Goal: Answer question/provide support: Share knowledge or assist other users

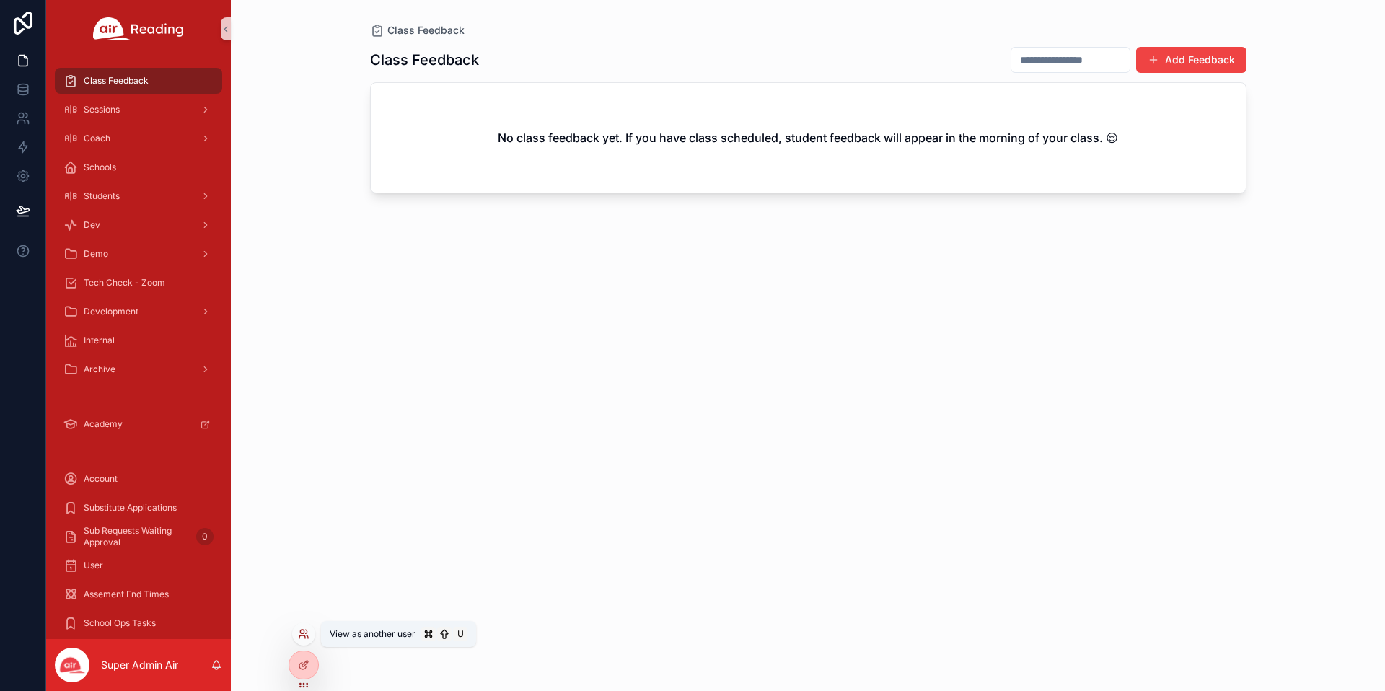
click at [299, 634] on icon at bounding box center [304, 634] width 12 height 12
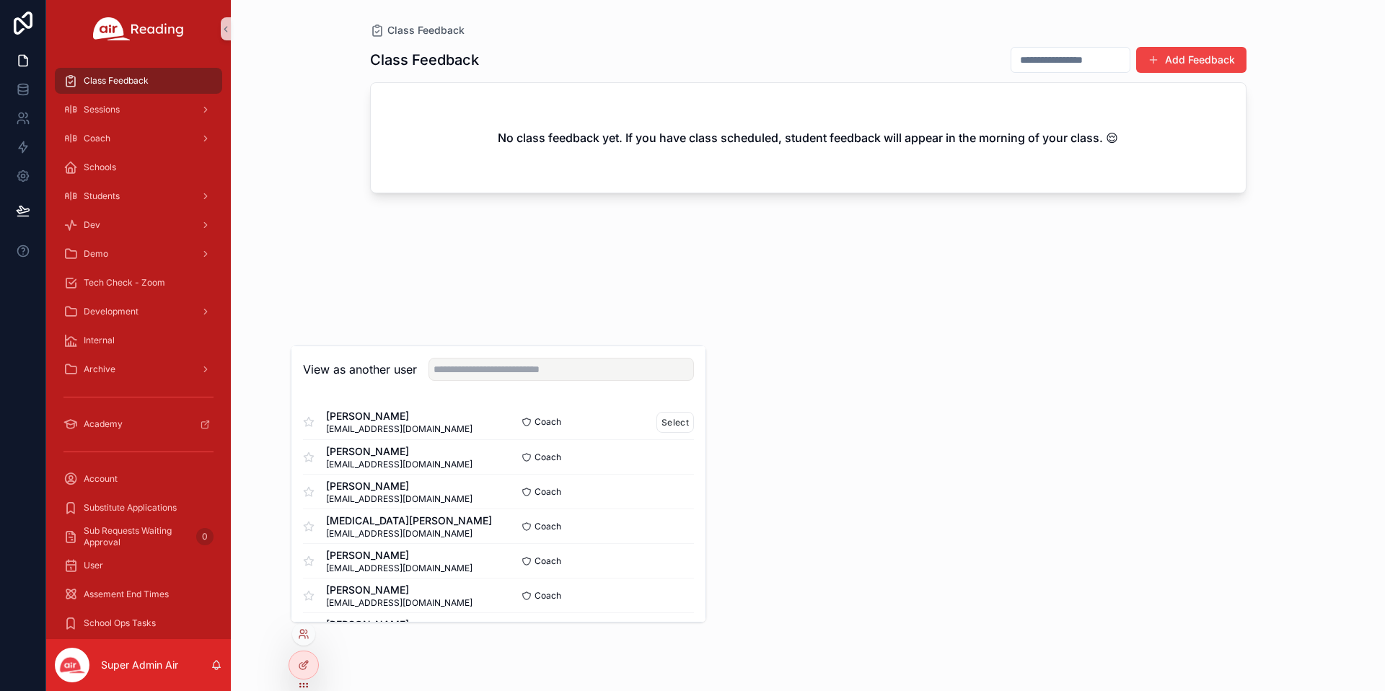
click at [410, 419] on span "[PERSON_NAME]" at bounding box center [399, 416] width 146 height 14
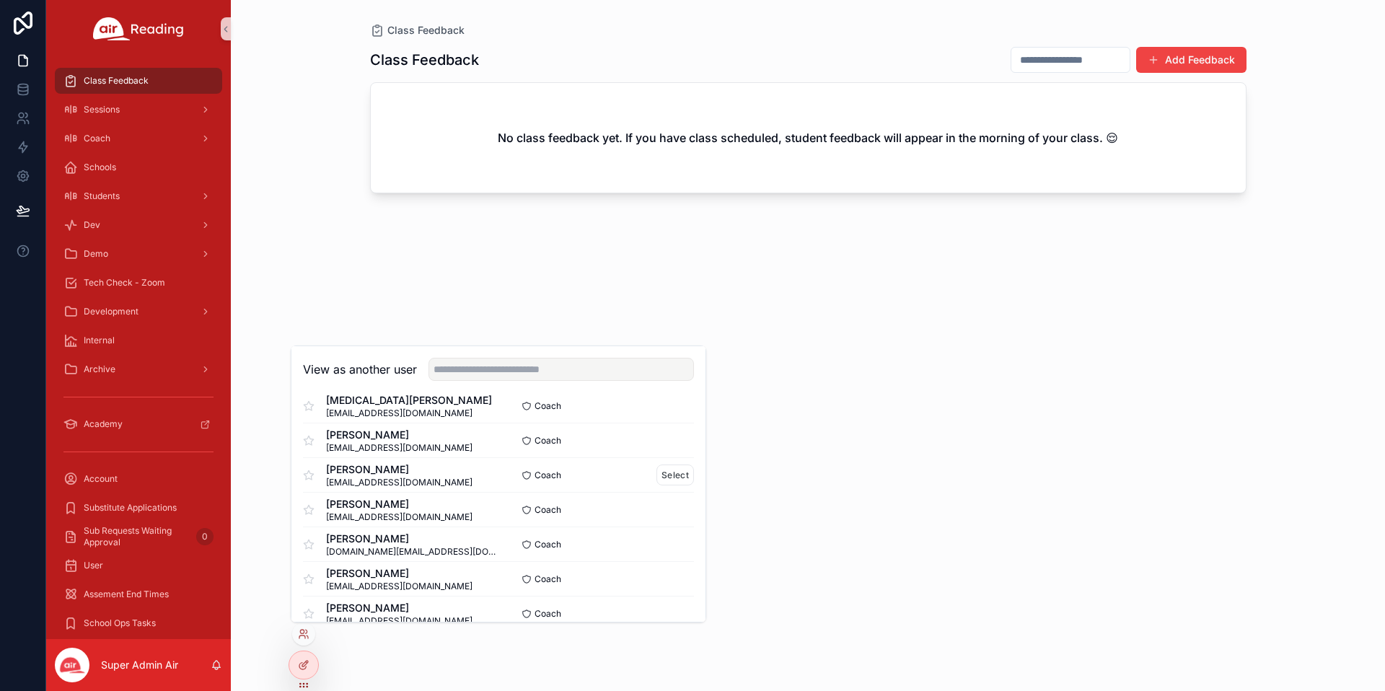
scroll to position [151, 0]
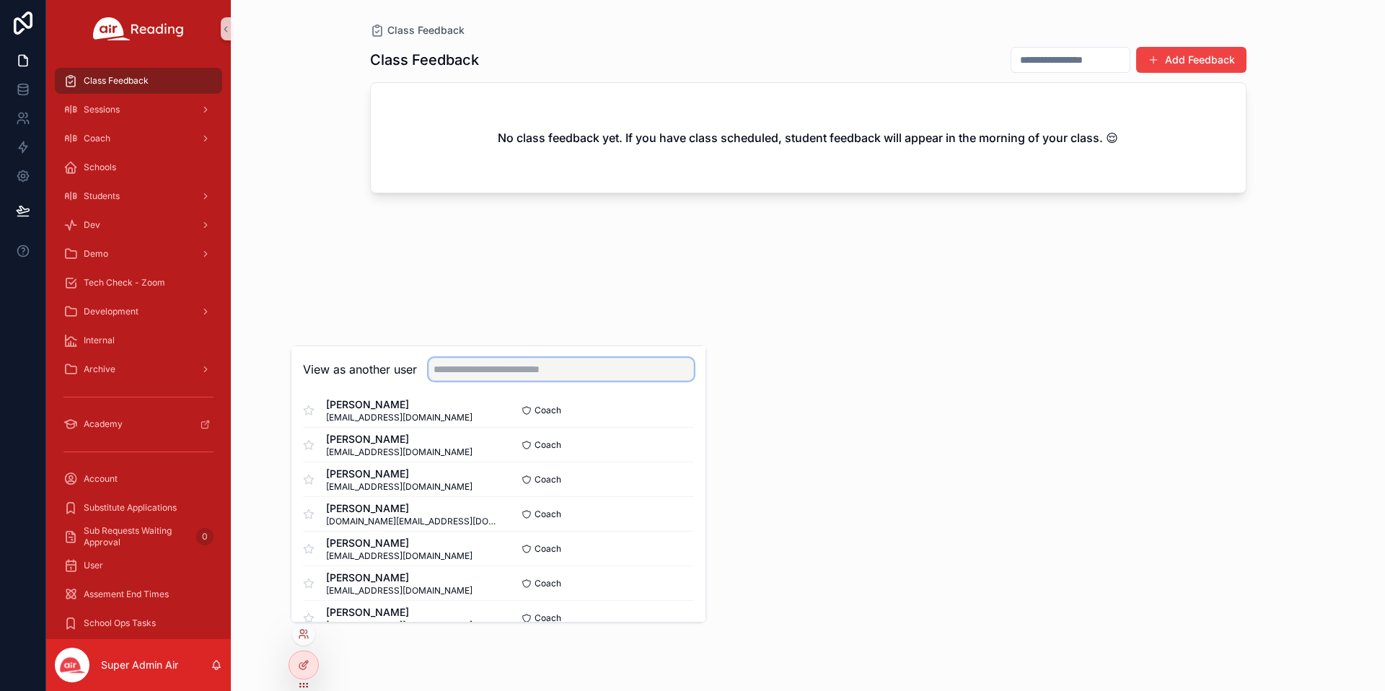
click at [467, 374] on input "text" at bounding box center [561, 369] width 265 height 23
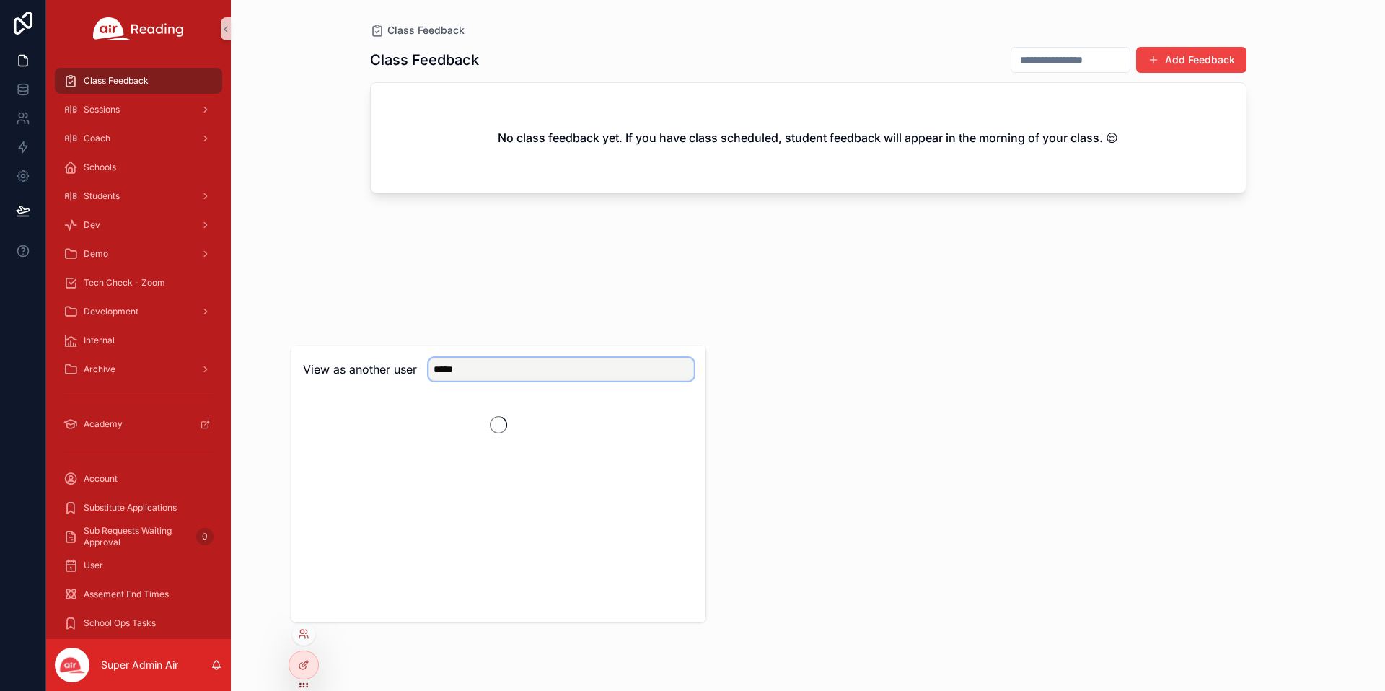
scroll to position [0, 0]
click at [488, 366] on input "*****" at bounding box center [561, 369] width 265 height 23
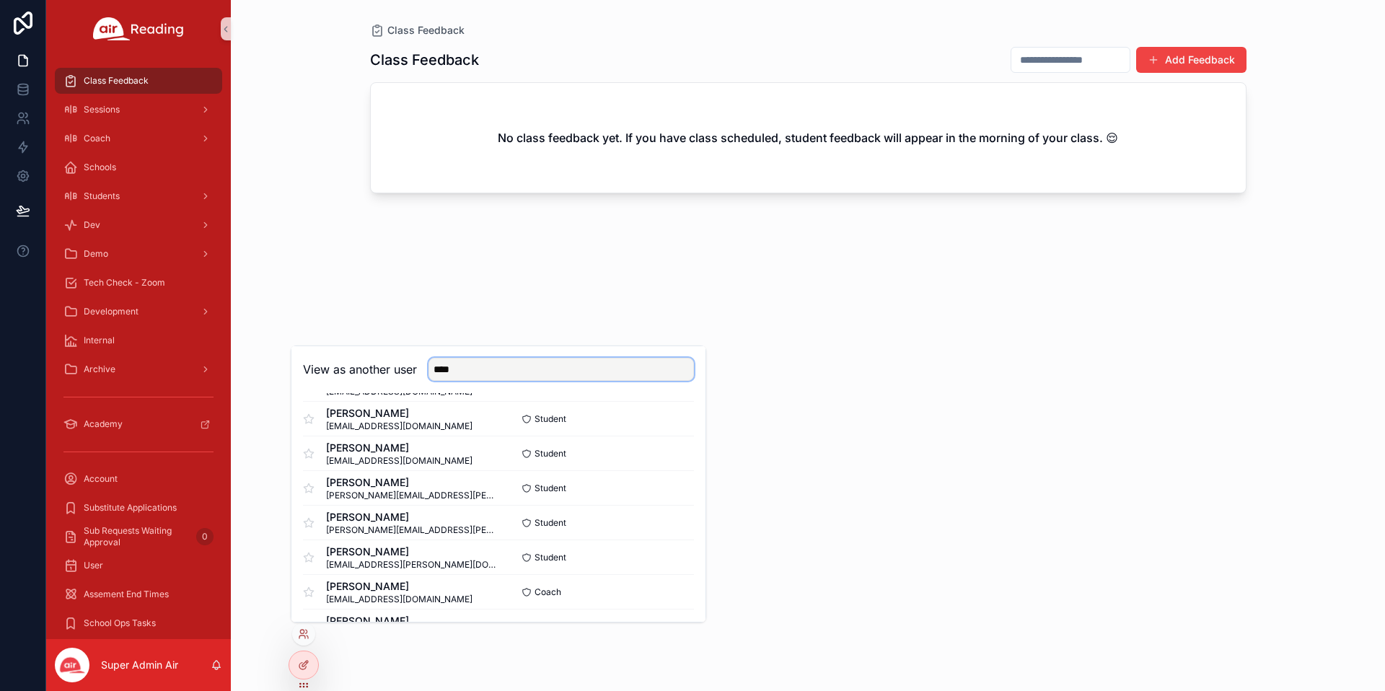
scroll to position [729, 0]
type input "****"
click at [676, 589] on button "Select" at bounding box center [676, 593] width 38 height 21
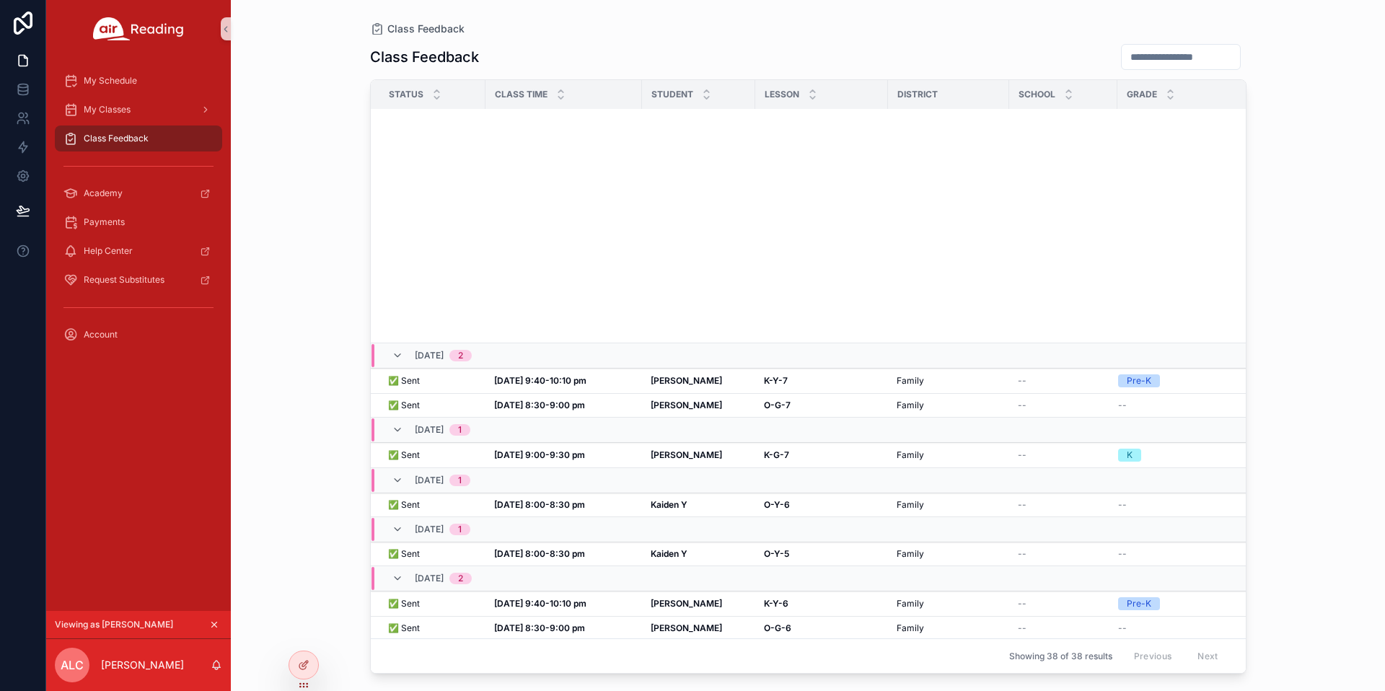
scroll to position [723, 0]
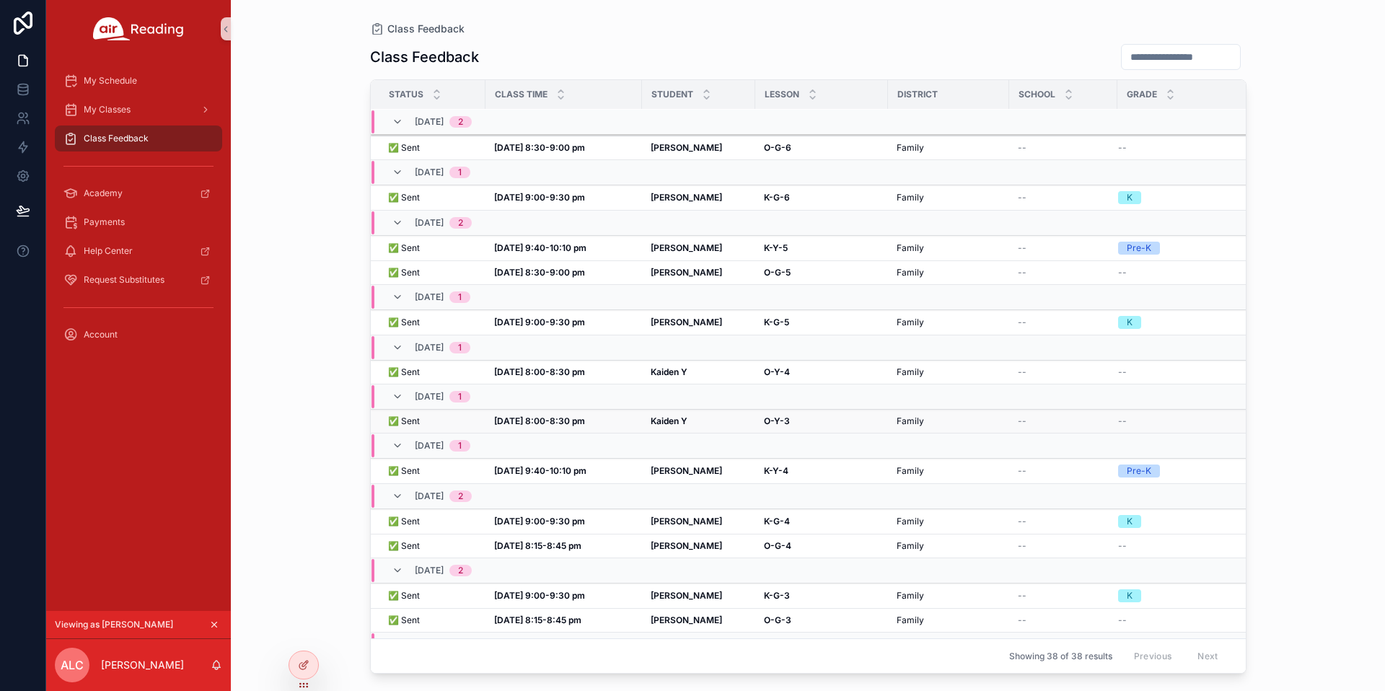
click at [553, 417] on strong "Aug 15, 8:00-8:30 pm" at bounding box center [539, 421] width 91 height 11
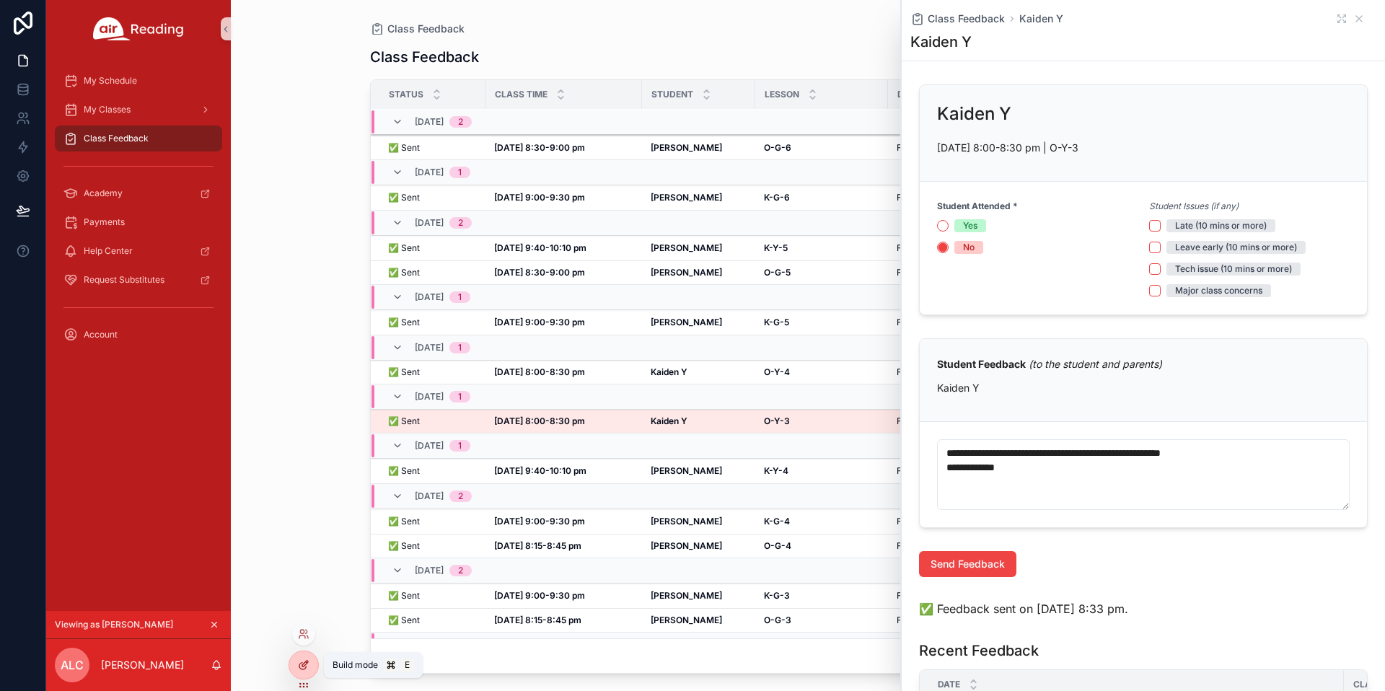
click at [306, 672] on div at bounding box center [303, 664] width 29 height 27
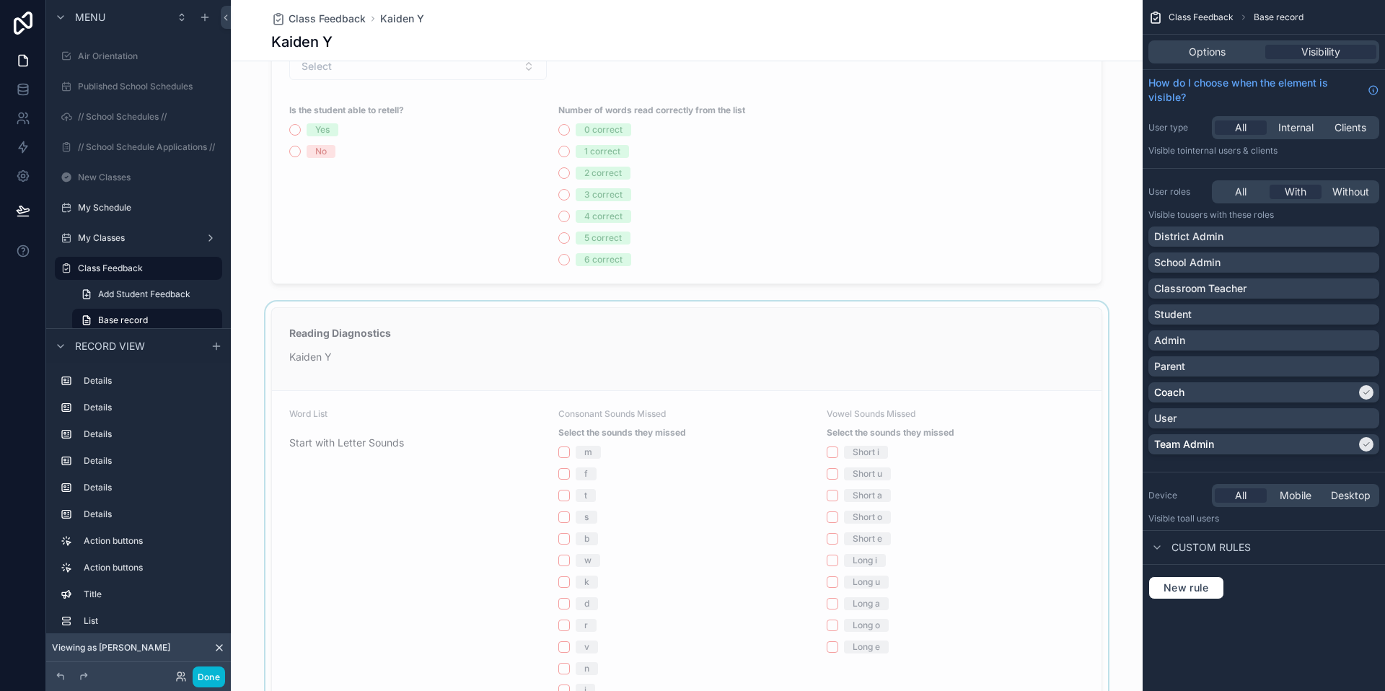
scroll to position [739, 0]
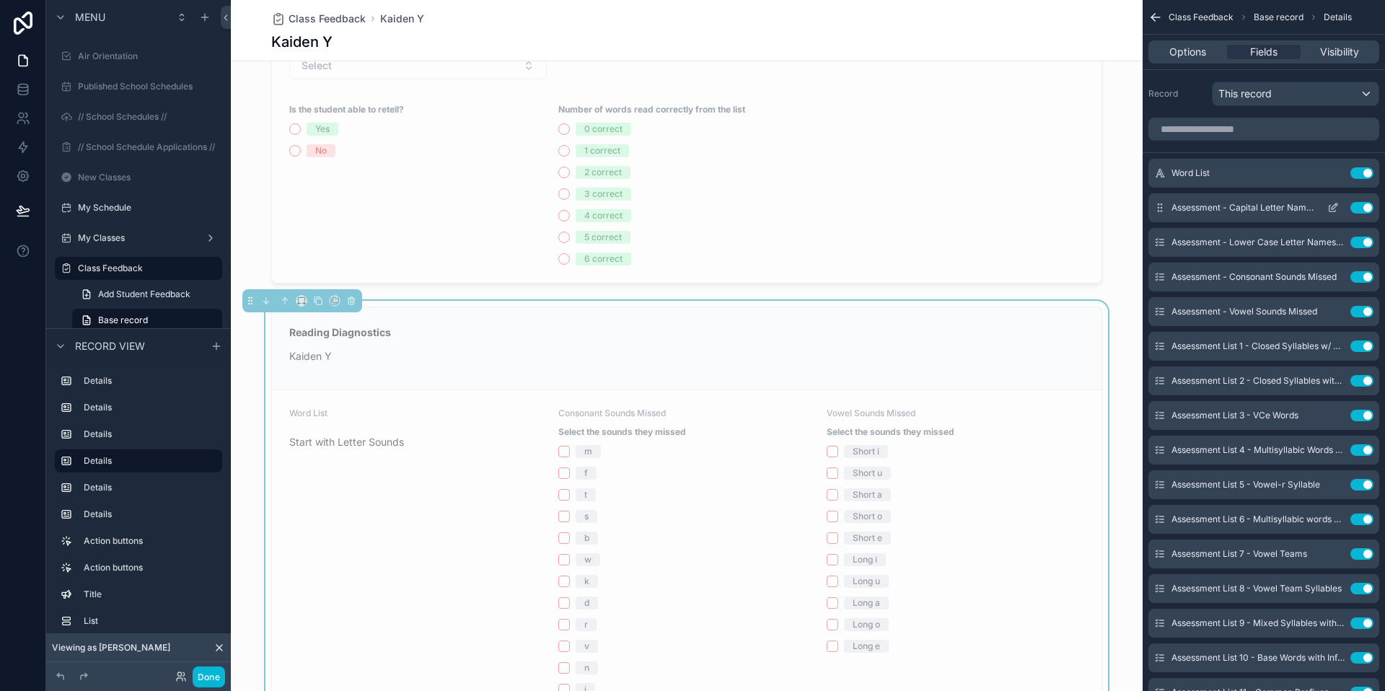
click at [1332, 207] on icon "scrollable content" at bounding box center [1333, 208] width 12 height 12
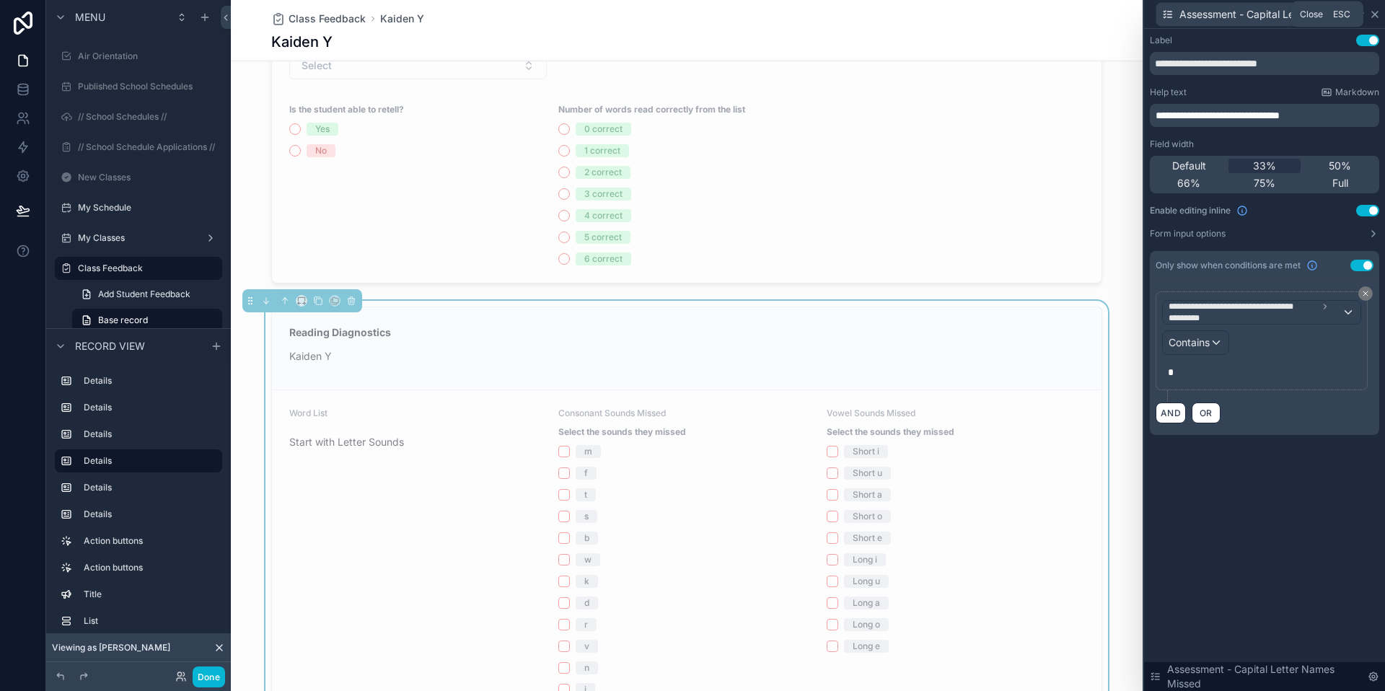
click at [1375, 12] on icon at bounding box center [1375, 15] width 12 height 12
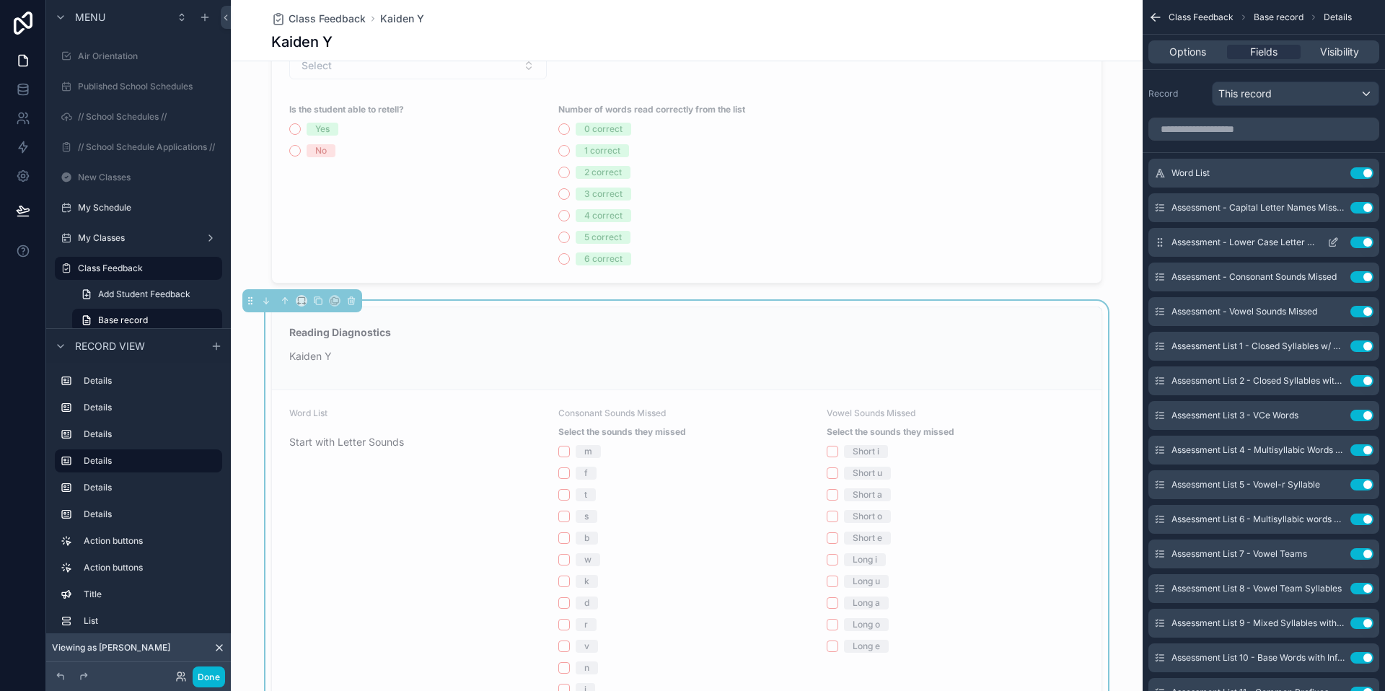
click at [1326, 241] on button "scrollable content" at bounding box center [1333, 243] width 23 height 12
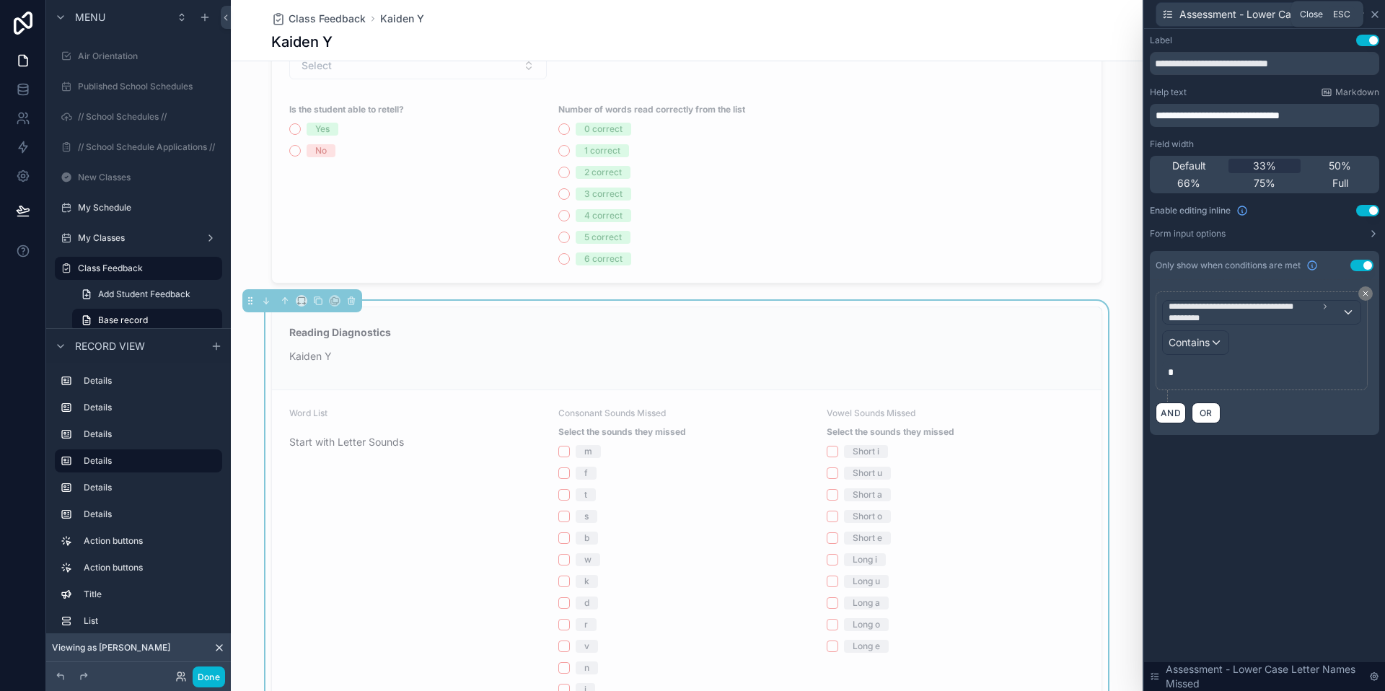
click at [1376, 12] on icon at bounding box center [1375, 15] width 6 height 6
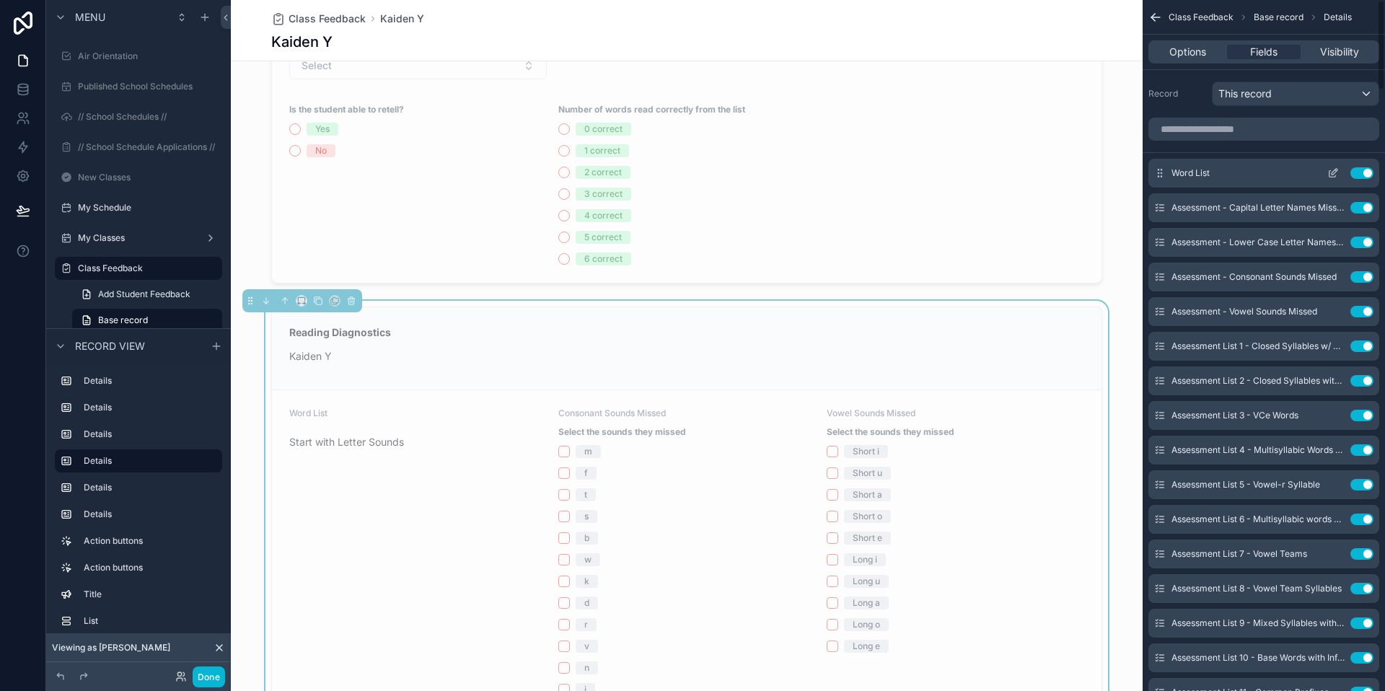
click at [1336, 175] on icon "scrollable content" at bounding box center [1333, 173] width 12 height 12
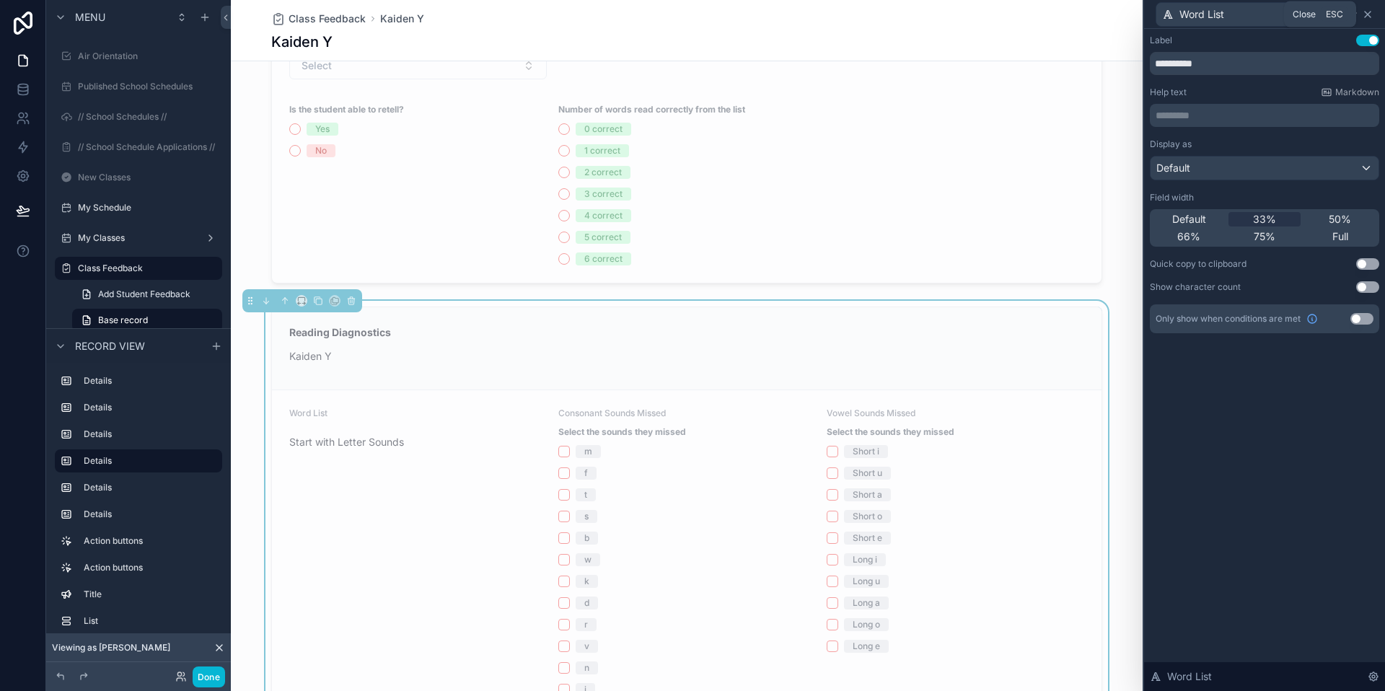
click at [1369, 14] on icon at bounding box center [1368, 15] width 6 height 6
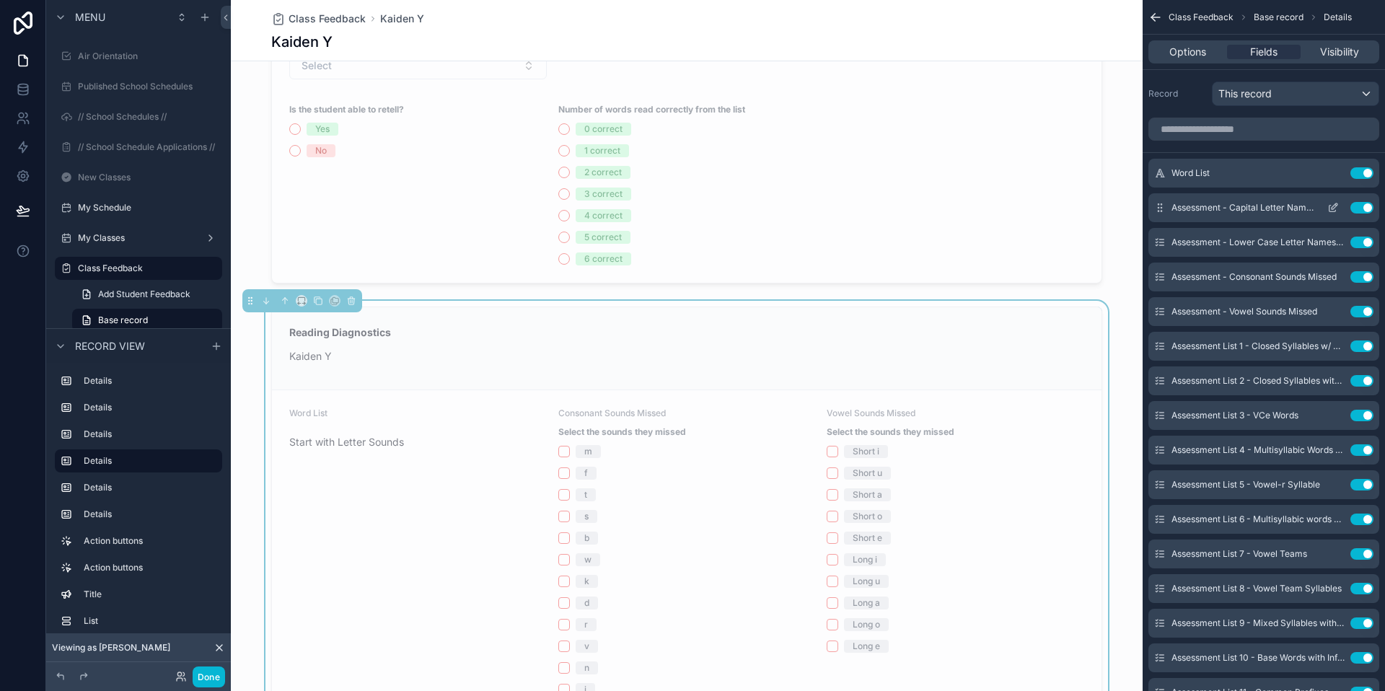
click at [1332, 209] on icon "scrollable content" at bounding box center [1335, 206] width 6 height 6
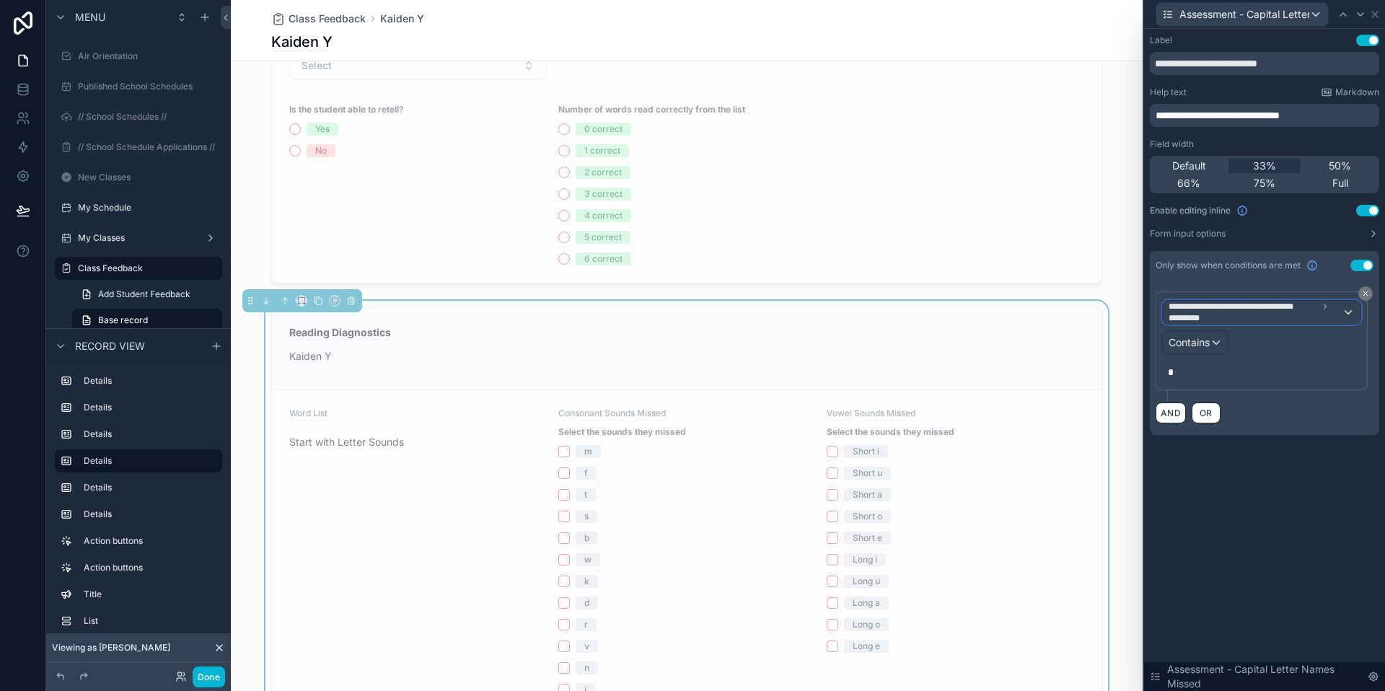
click at [1287, 316] on span "**********" at bounding box center [1255, 312] width 173 height 23
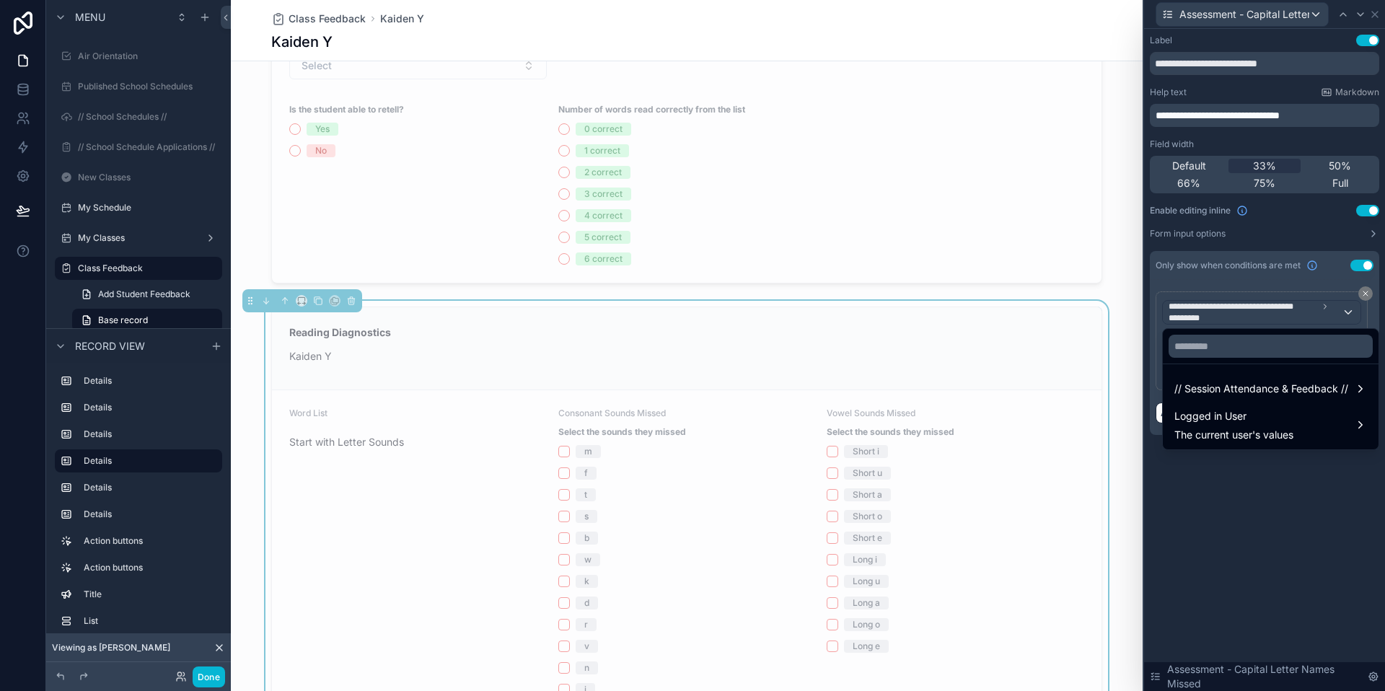
click at [1277, 537] on div at bounding box center [1264, 345] width 241 height 691
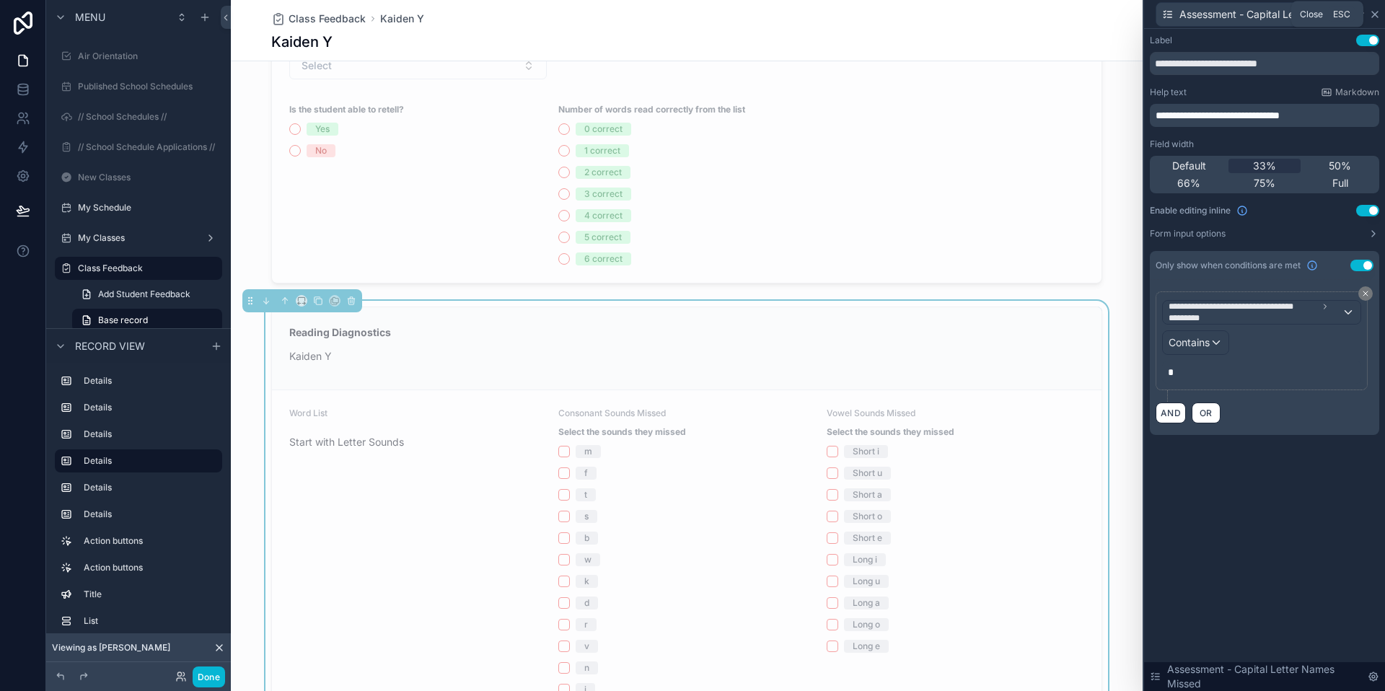
click at [1374, 17] on icon at bounding box center [1375, 15] width 12 height 12
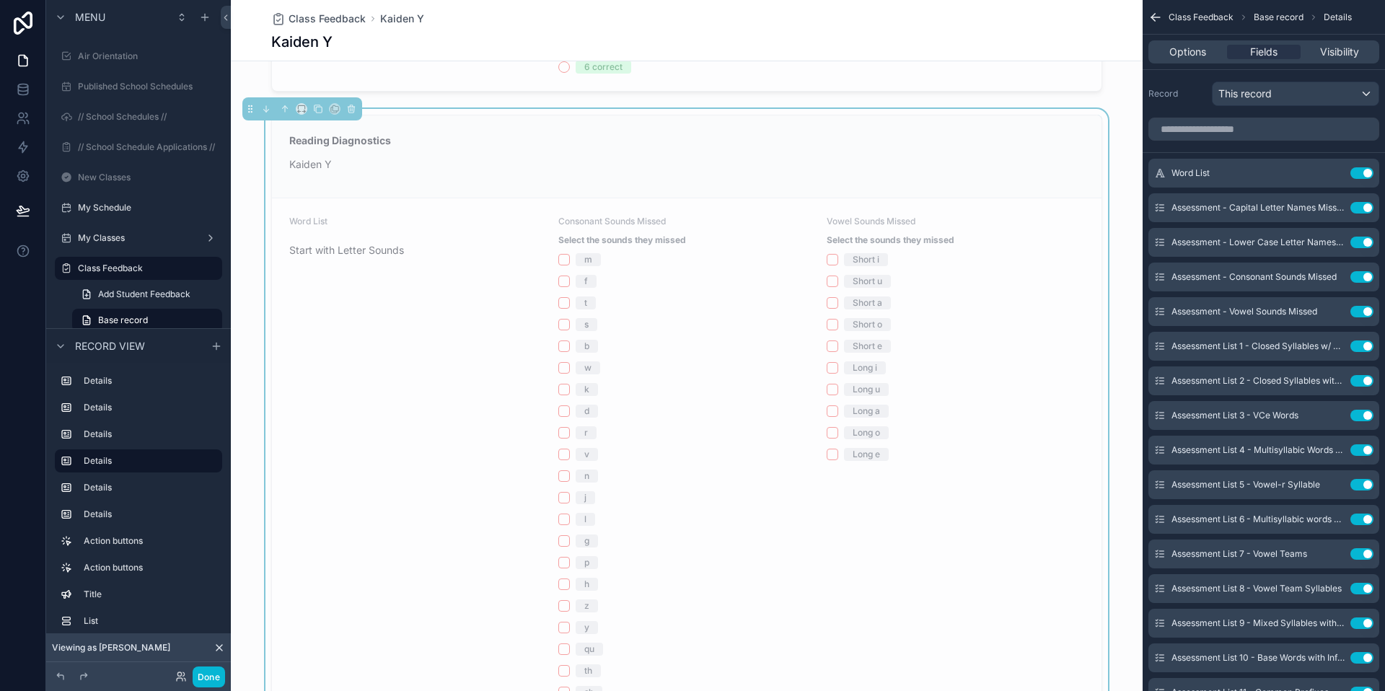
scroll to position [931, 0]
click at [1332, 204] on icon "scrollable content" at bounding box center [1333, 208] width 12 height 12
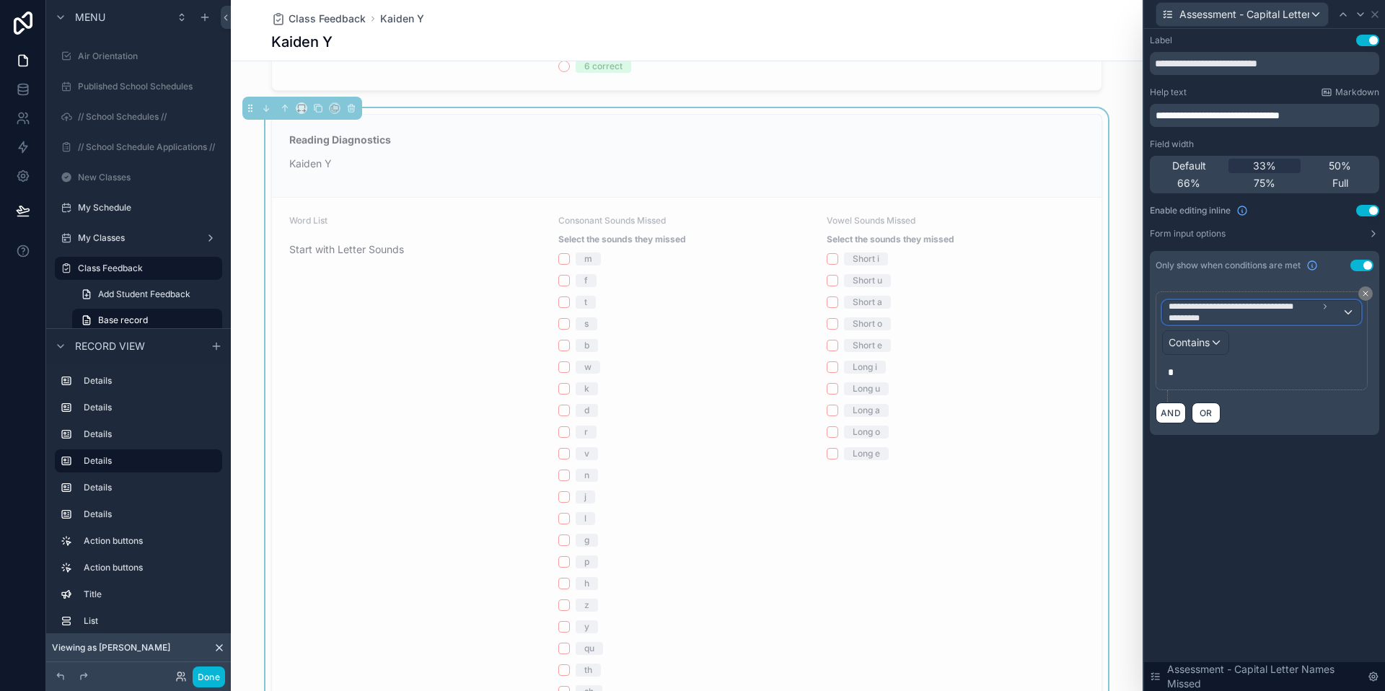
click at [1341, 307] on span "**********" at bounding box center [1255, 312] width 173 height 23
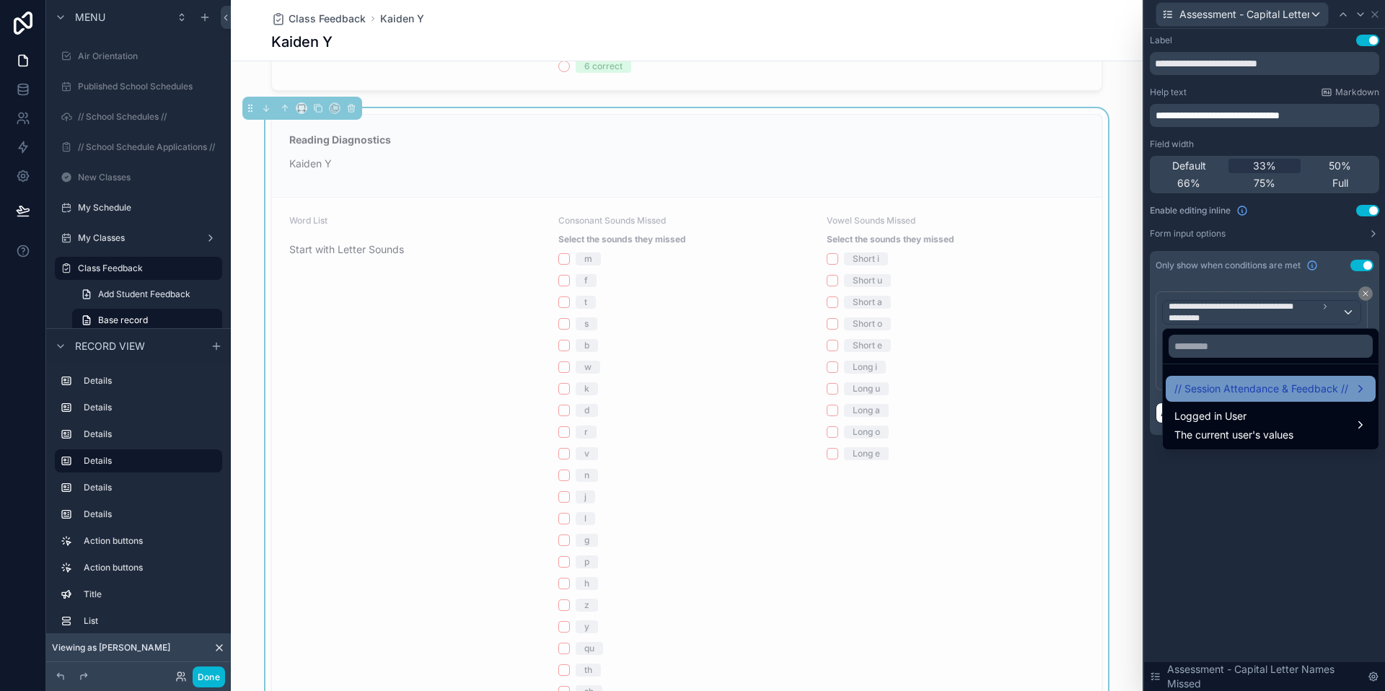
click at [1327, 385] on span "// Session Attendance & Feedback //" at bounding box center [1261, 388] width 174 height 17
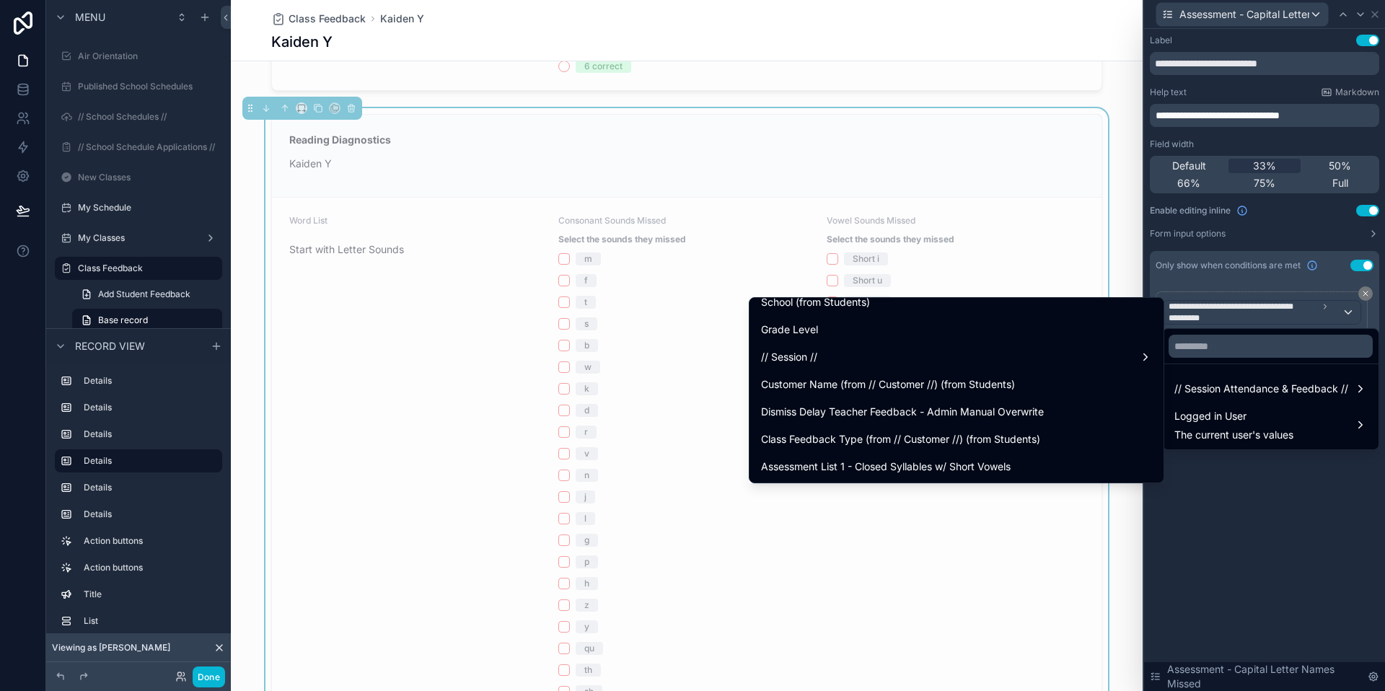
scroll to position [1138, 0]
click at [1185, 517] on div at bounding box center [1264, 345] width 241 height 691
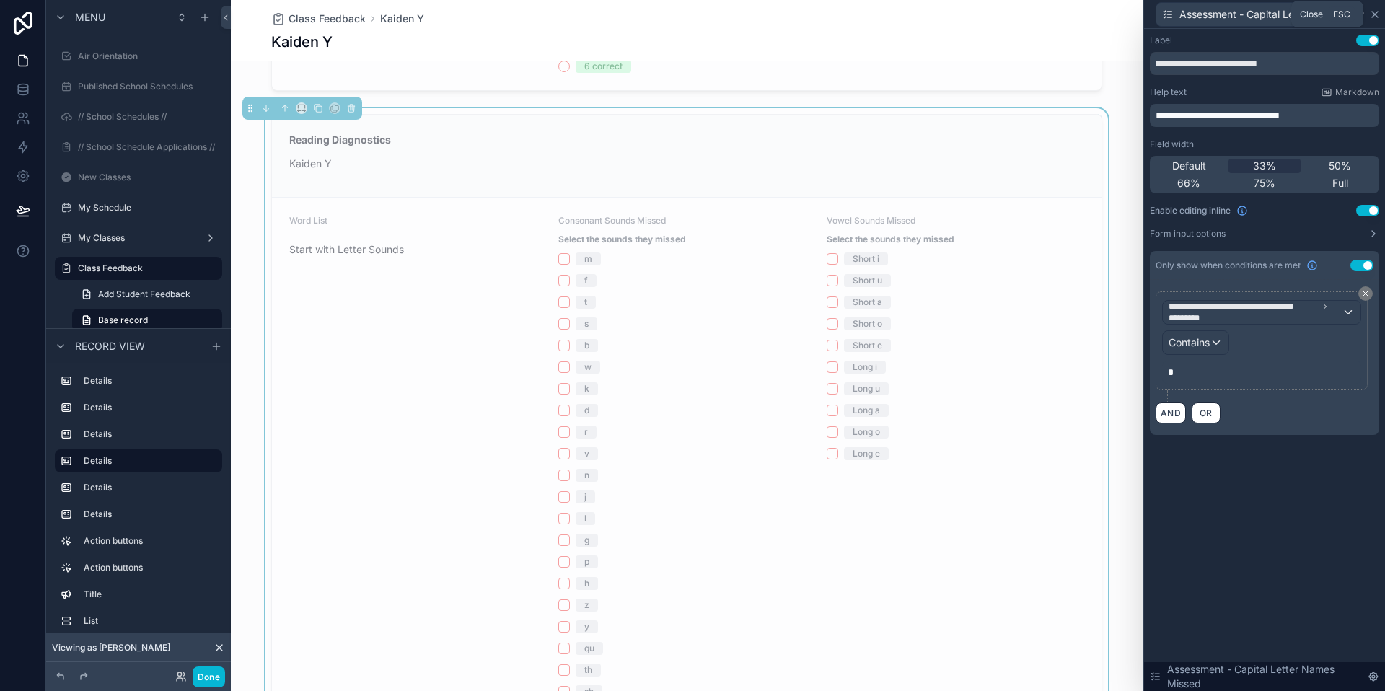
click at [1375, 14] on icon at bounding box center [1375, 15] width 6 height 6
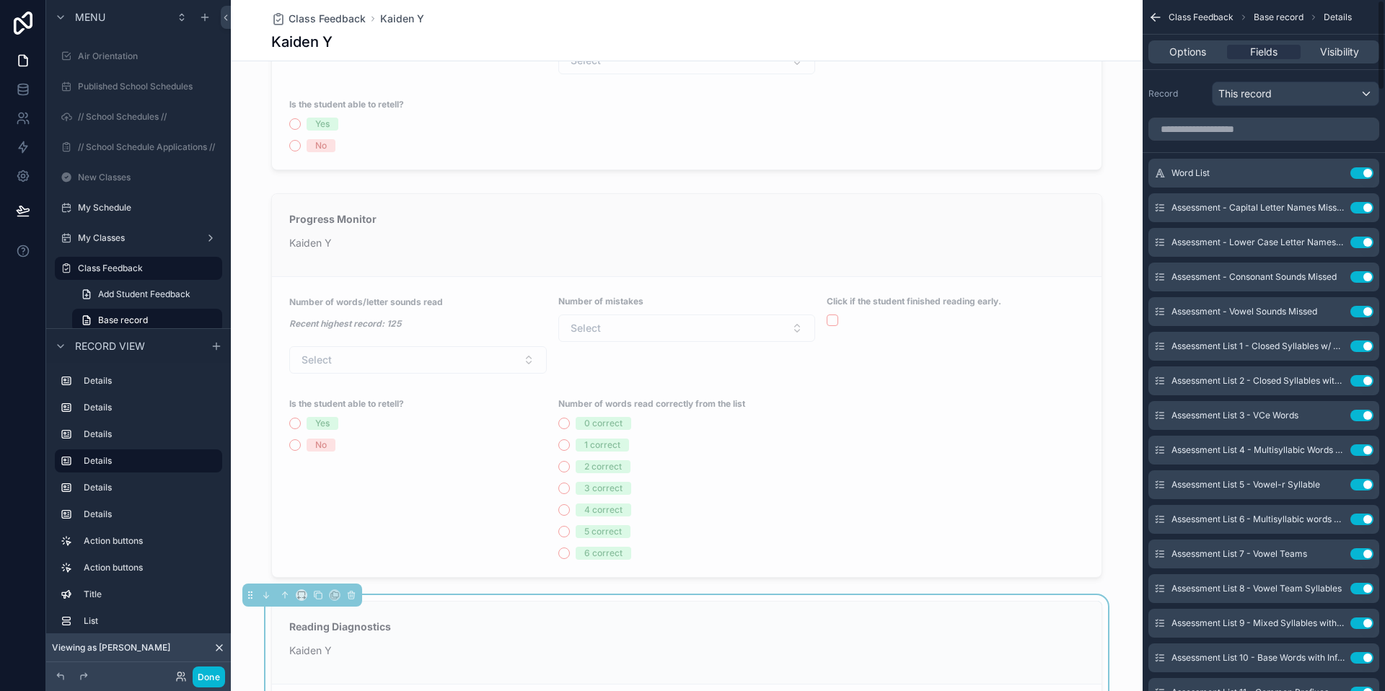
scroll to position [0, 0]
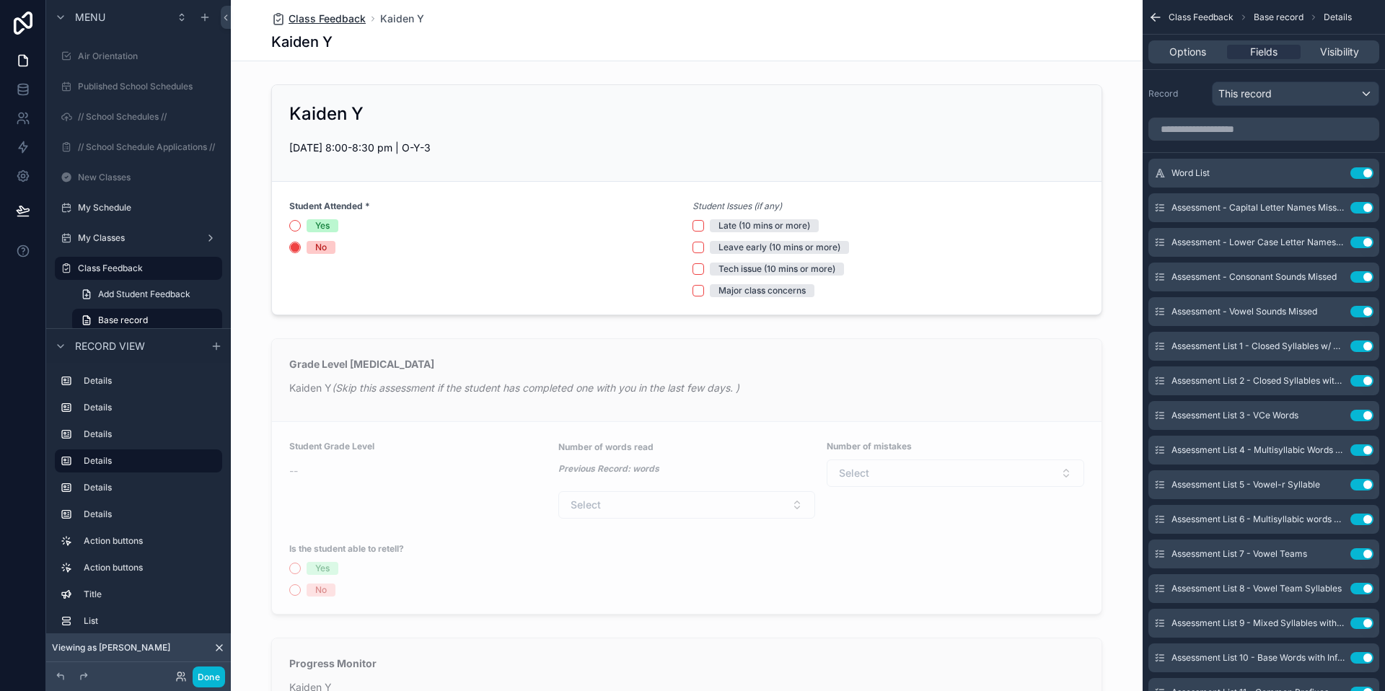
click at [342, 20] on span "Class Feedback" at bounding box center [327, 19] width 77 height 14
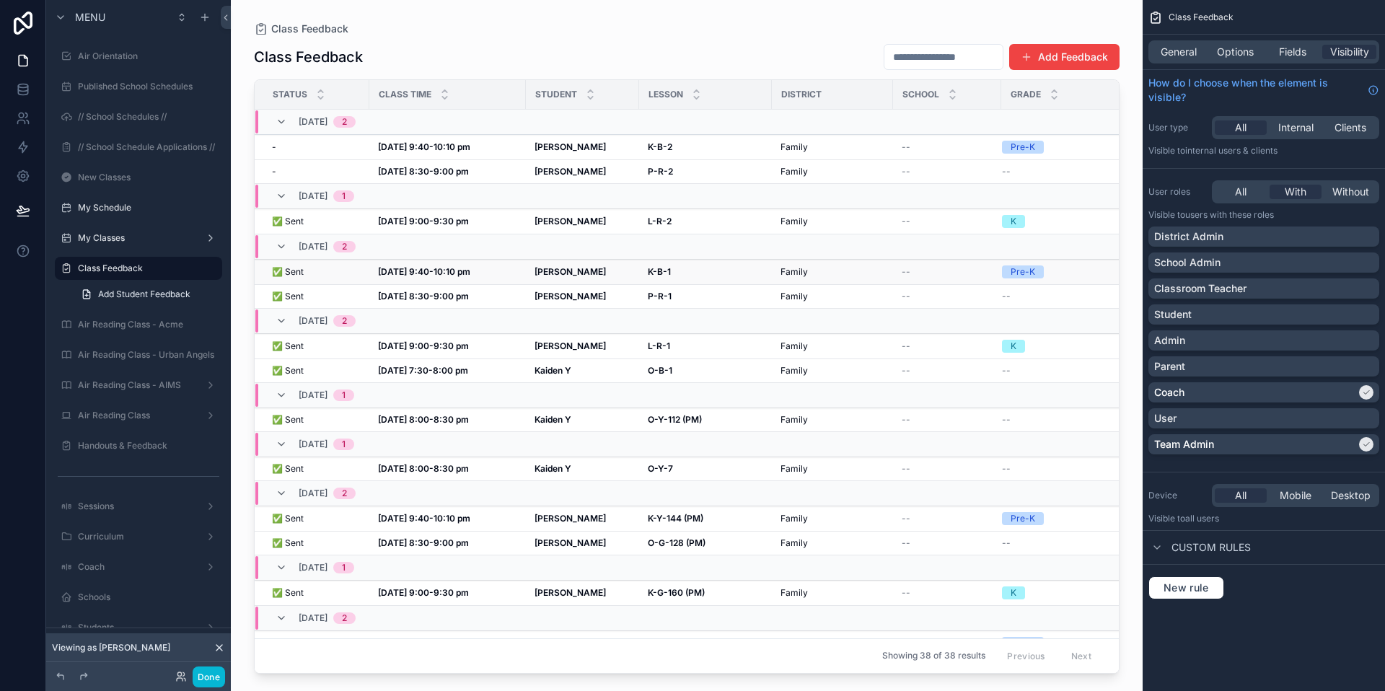
click at [556, 271] on strong "Andrew X" at bounding box center [570, 271] width 71 height 11
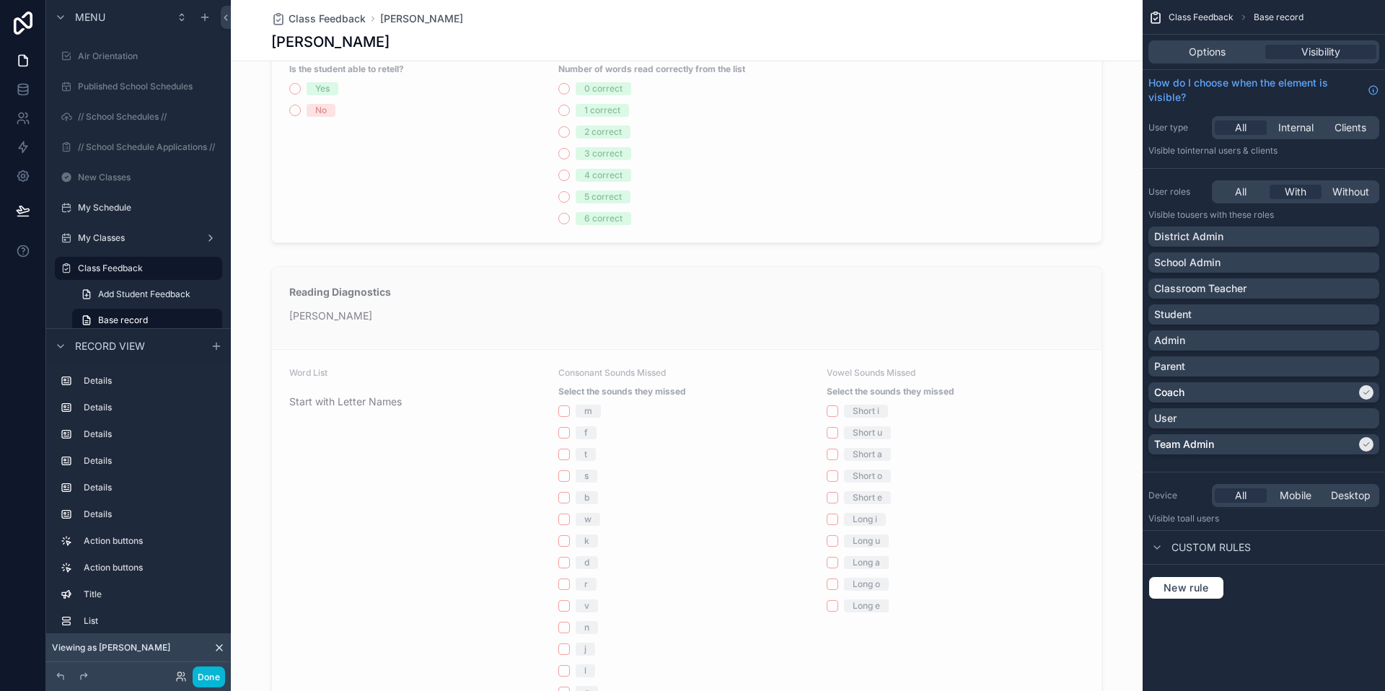
scroll to position [798, 0]
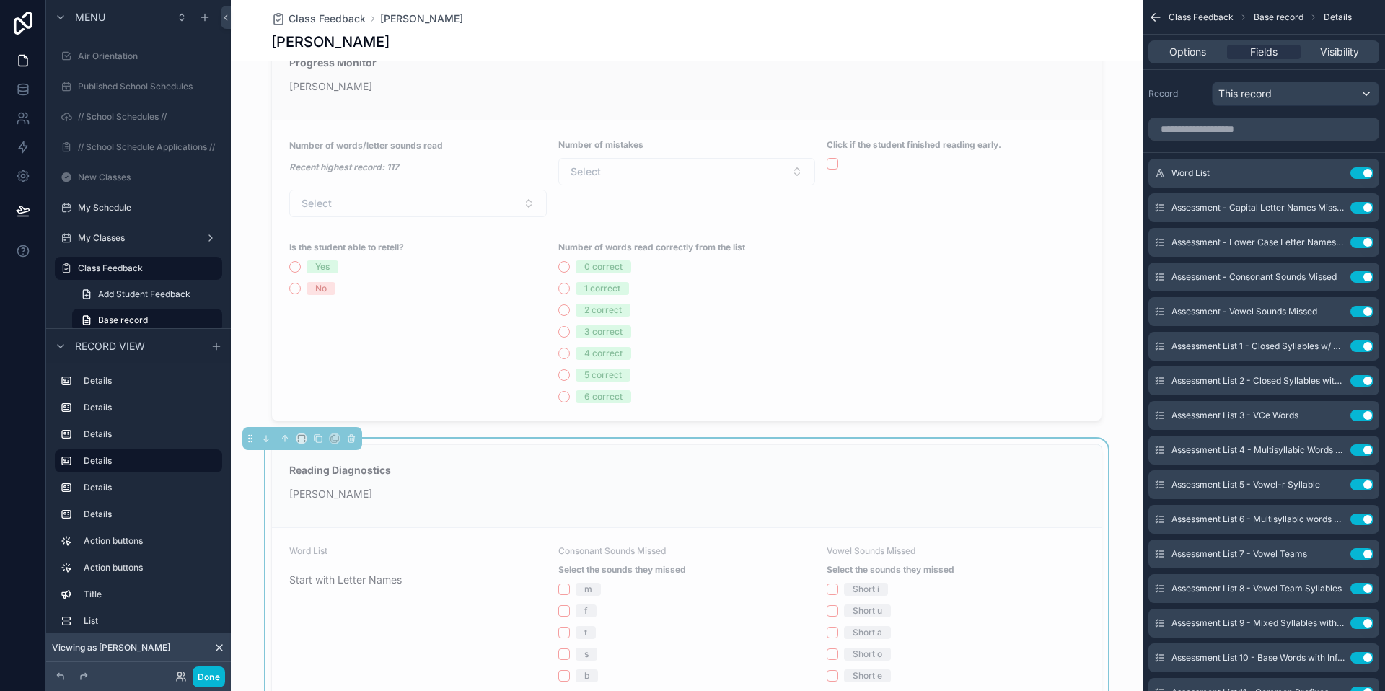
scroll to position [546, 0]
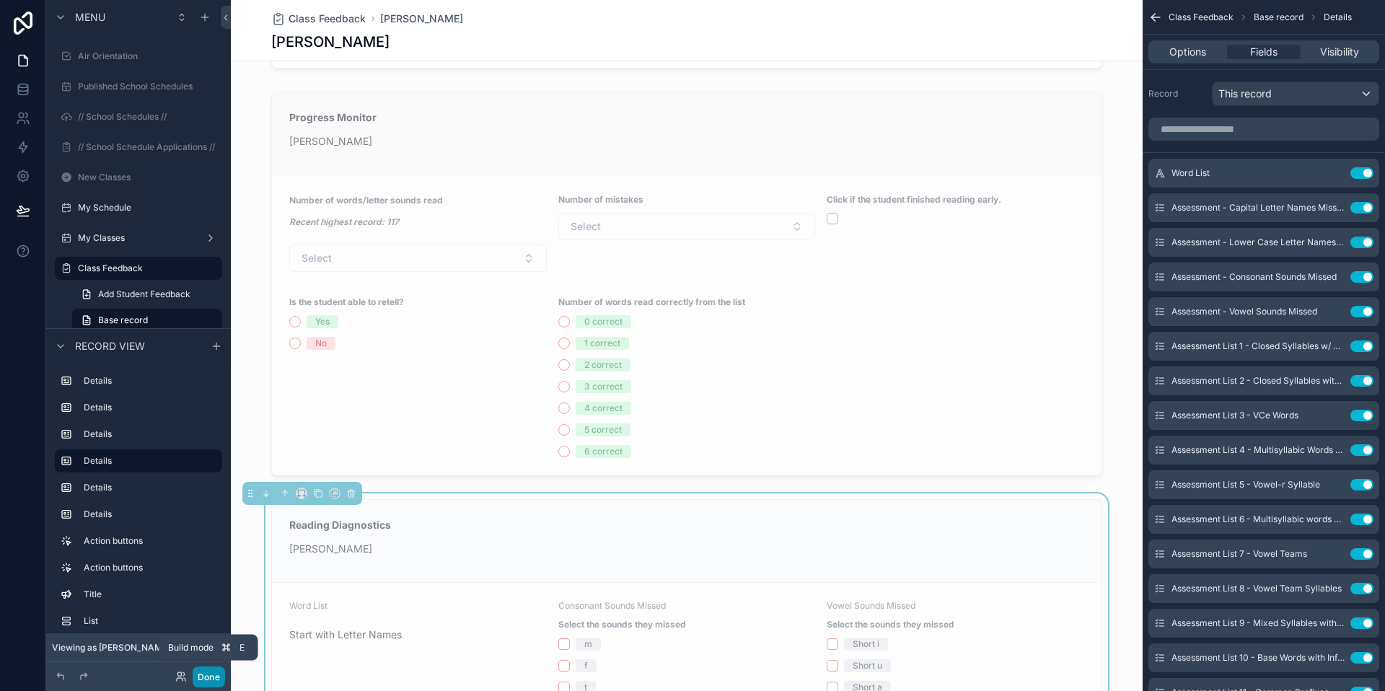
click at [206, 680] on button "Done" at bounding box center [209, 677] width 32 height 21
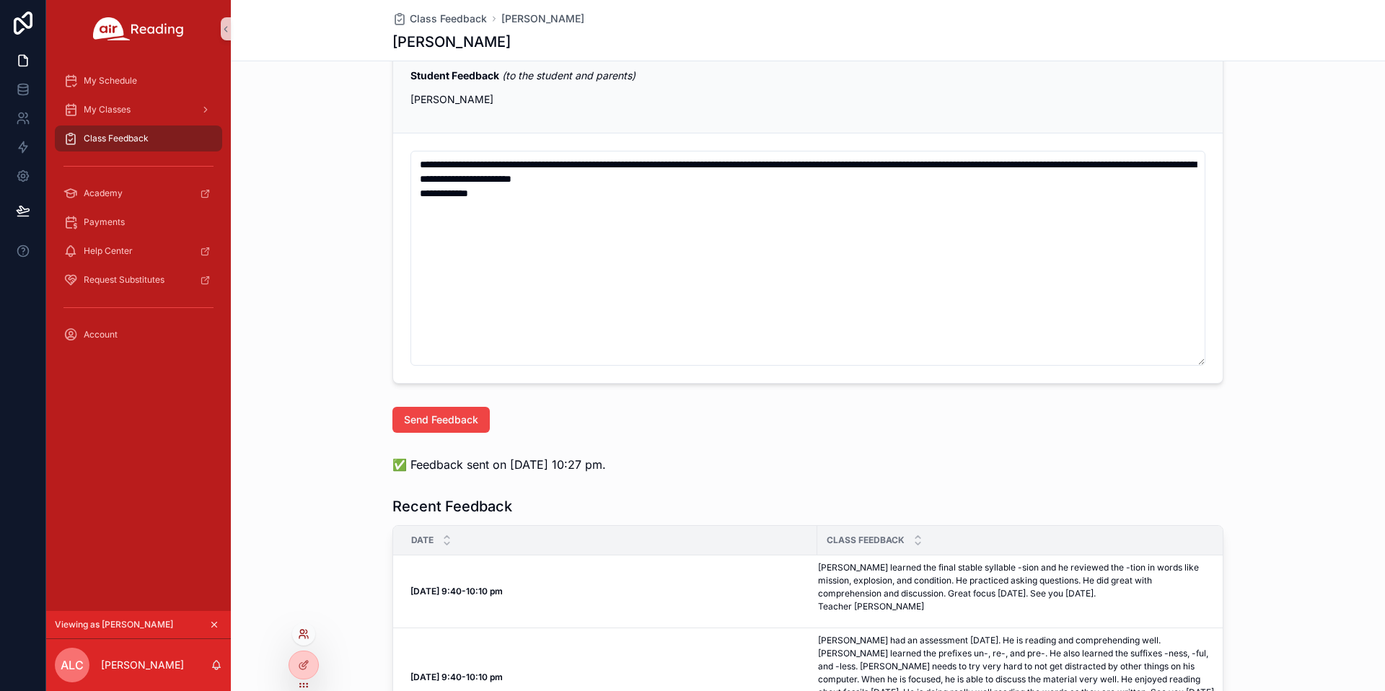
click at [308, 633] on icon at bounding box center [304, 634] width 12 height 12
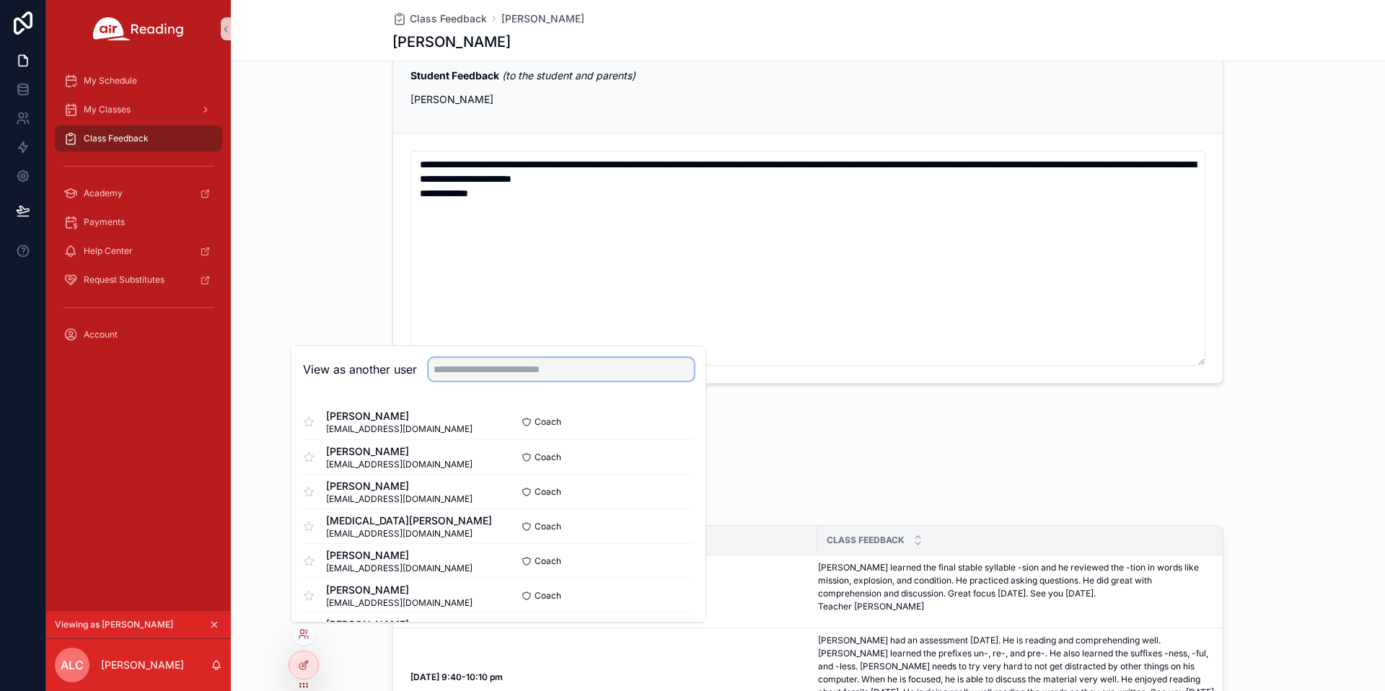
click at [536, 366] on input "text" at bounding box center [561, 369] width 265 height 23
type input "*****"
click at [669, 424] on button "Select" at bounding box center [676, 422] width 38 height 21
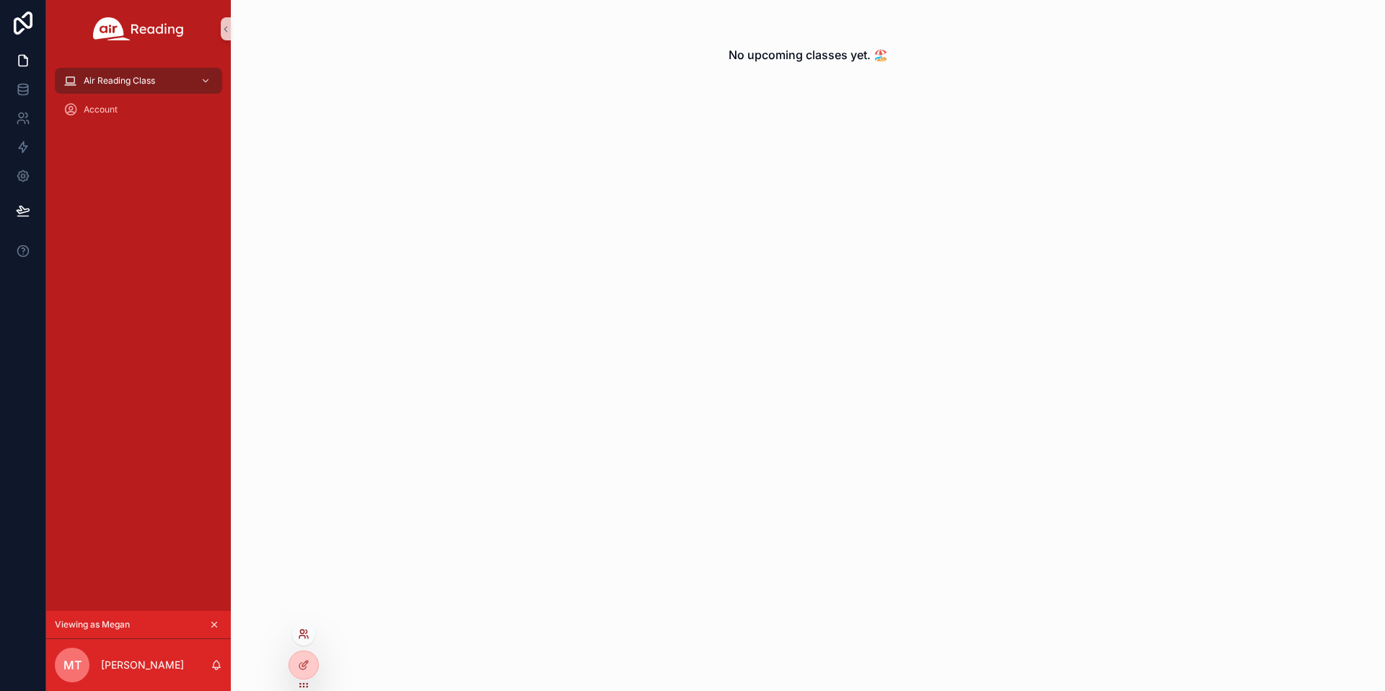
click at [299, 634] on icon at bounding box center [304, 634] width 12 height 12
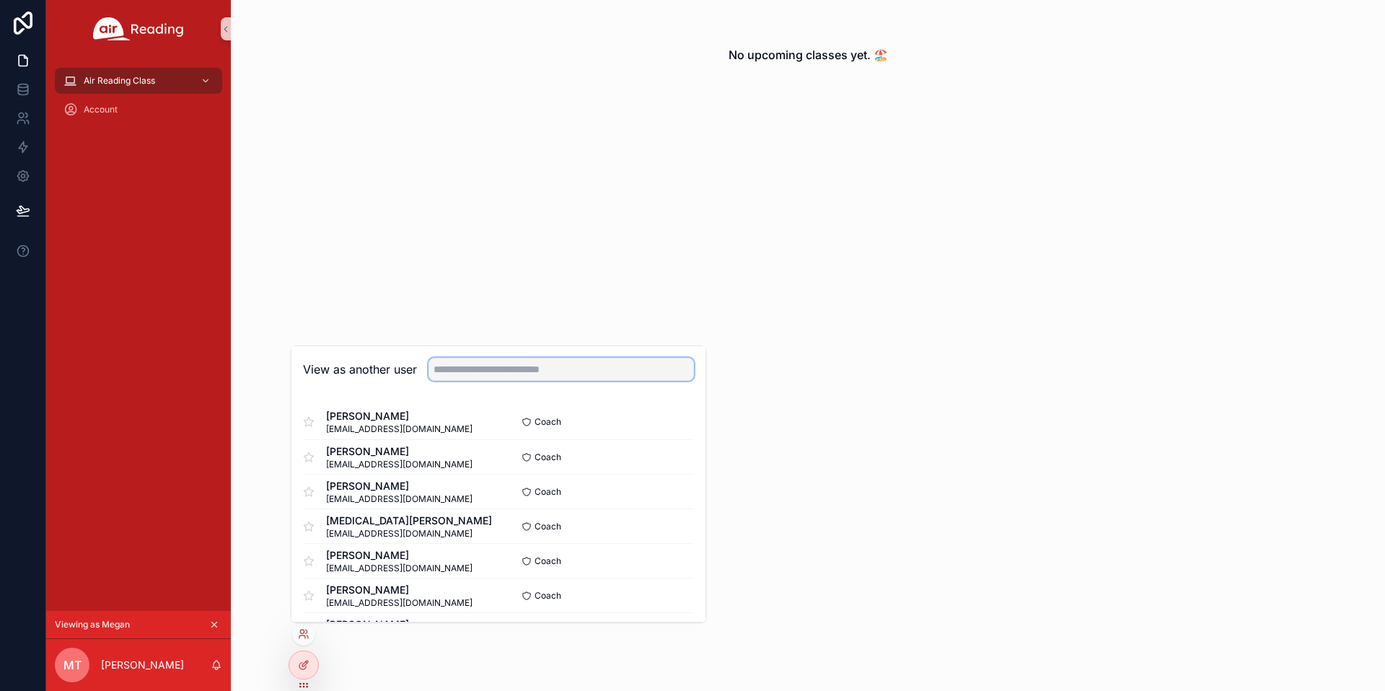
click at [468, 366] on input "text" at bounding box center [561, 369] width 265 height 23
type input "*****"
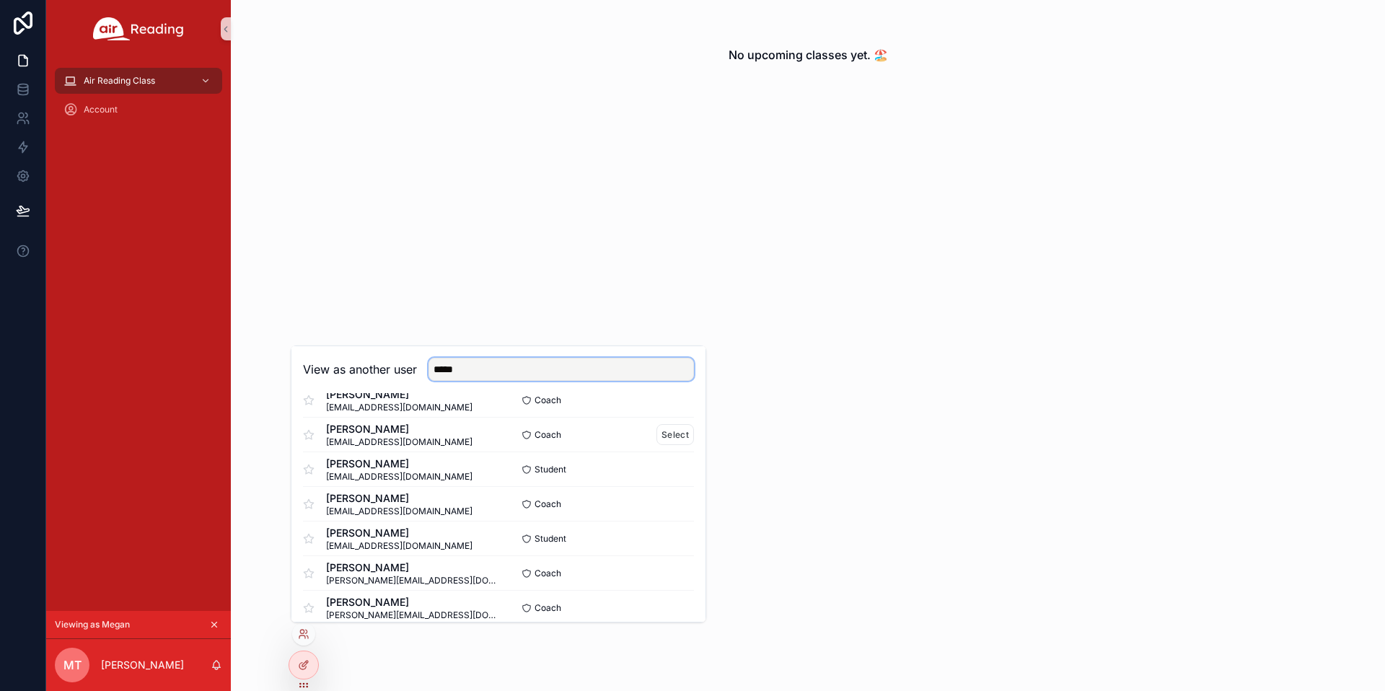
scroll to position [106, 0]
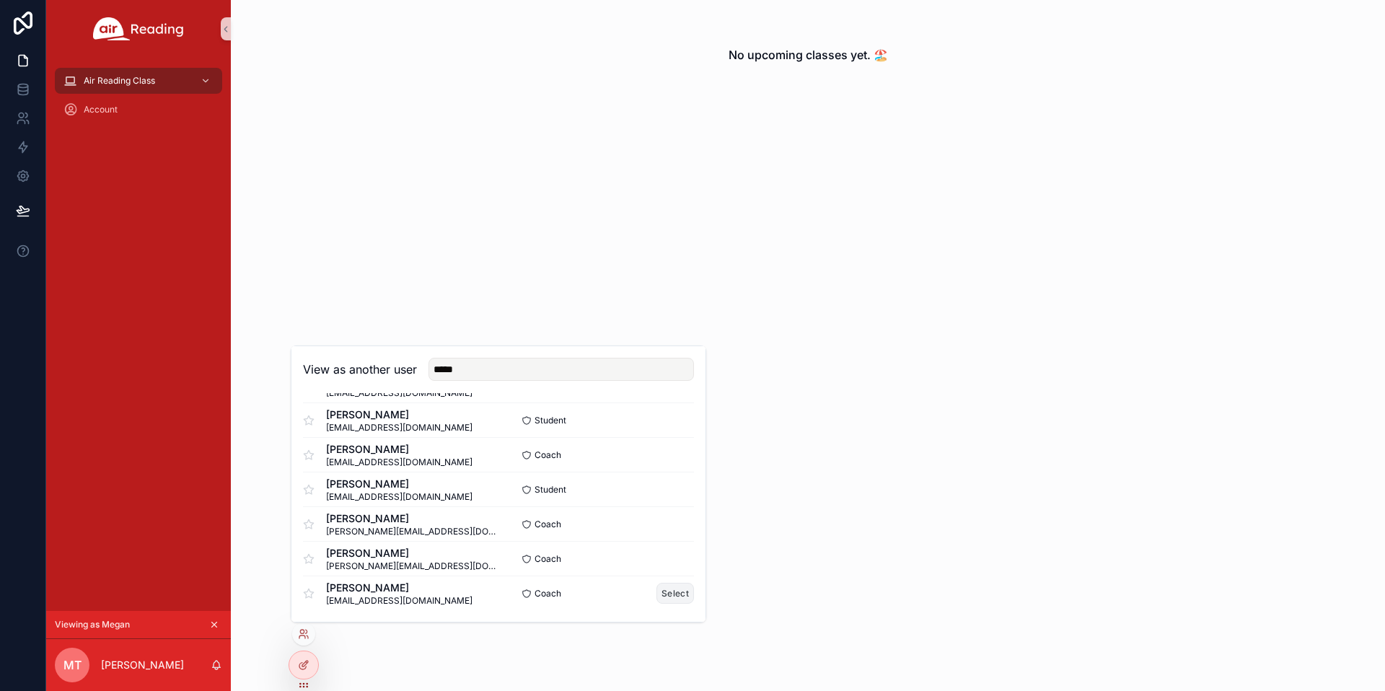
click at [685, 585] on button "Select" at bounding box center [676, 593] width 38 height 21
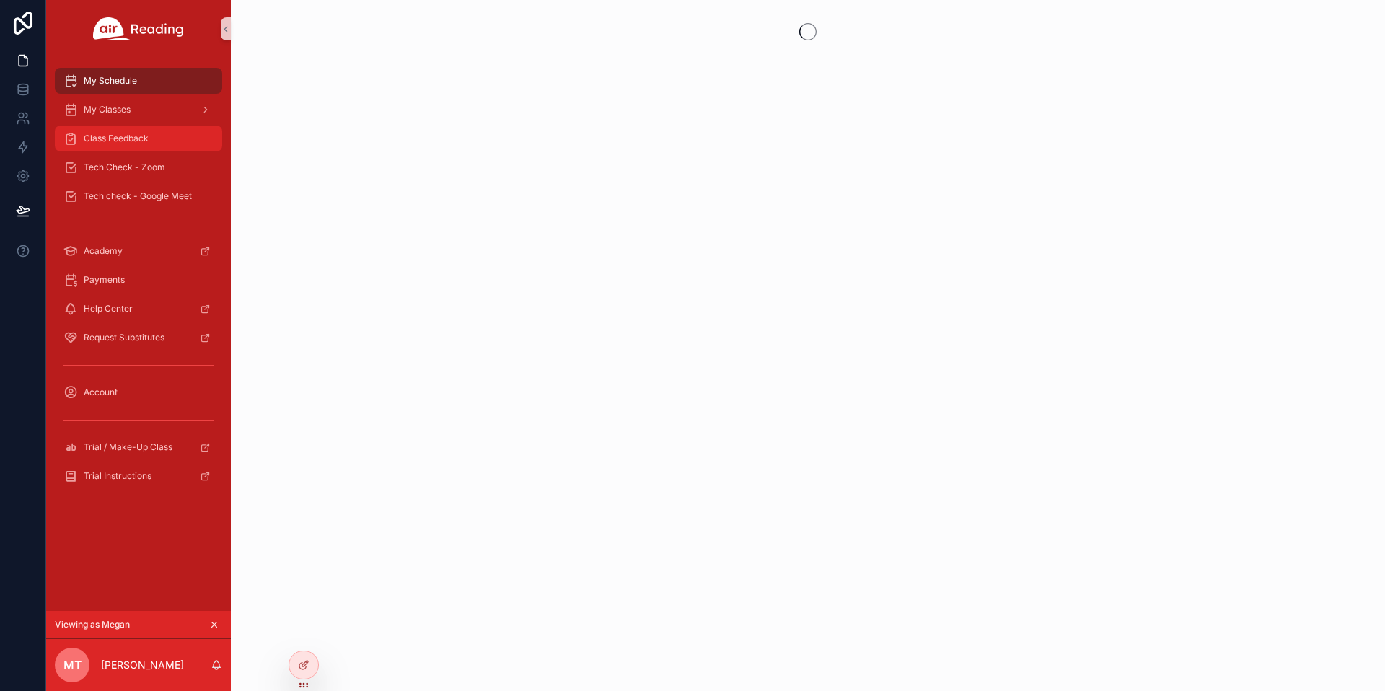
click at [136, 139] on span "Class Feedback" at bounding box center [116, 139] width 65 height 12
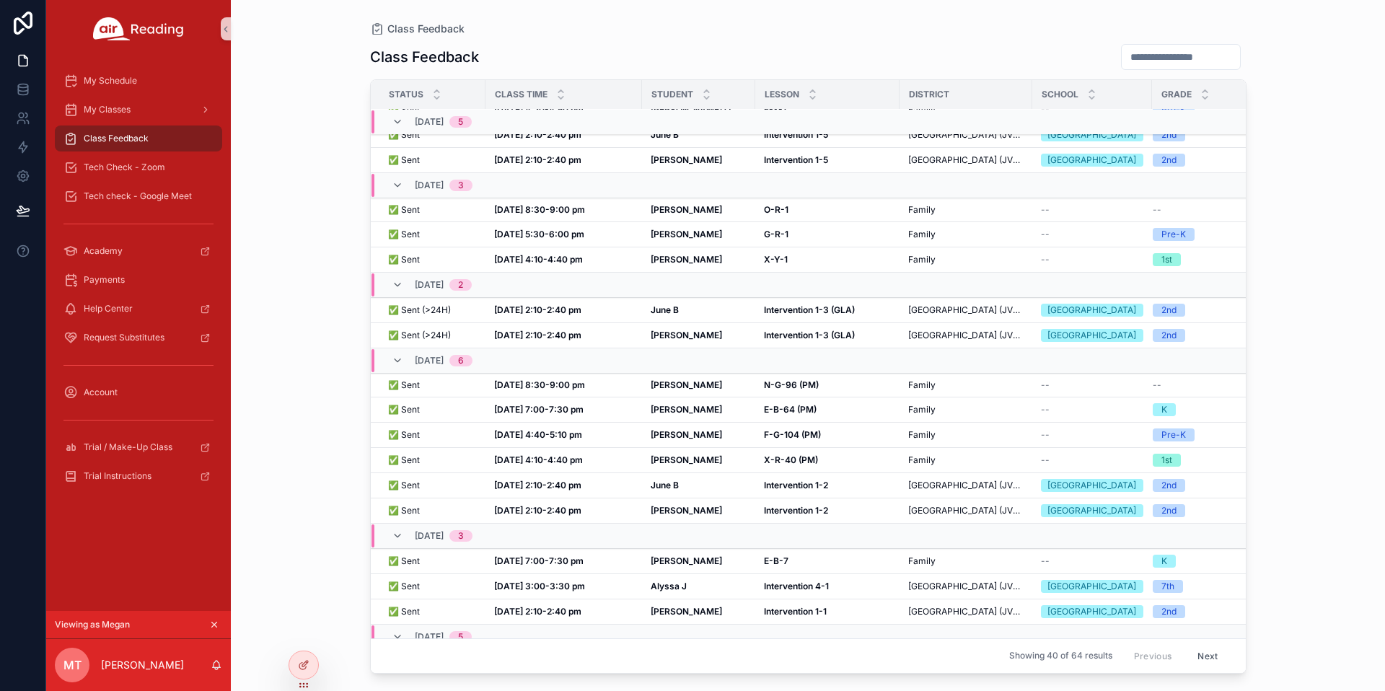
scroll to position [439, 0]
click at [530, 317] on strong "Aug 28, 2:10-2:40 pm" at bounding box center [537, 312] width 87 height 11
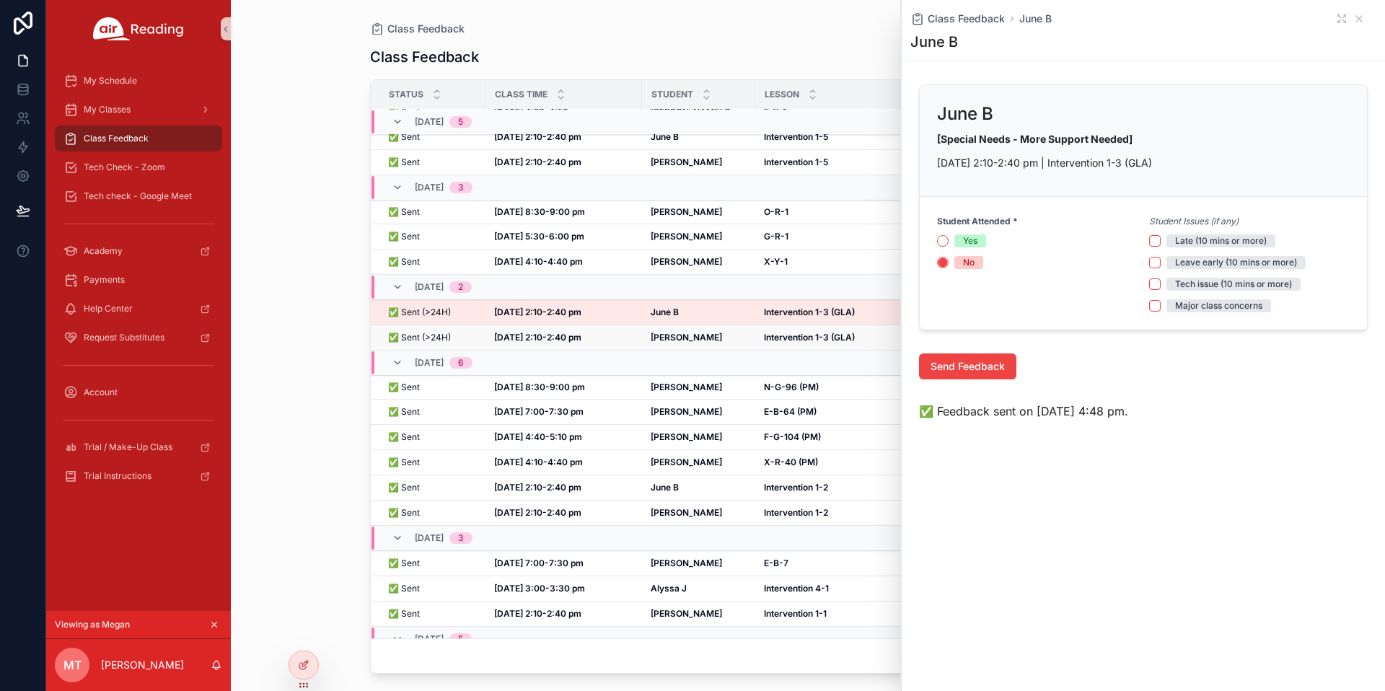
click at [541, 343] on strong "Aug 28, 2:10-2:40 pm" at bounding box center [537, 337] width 87 height 11
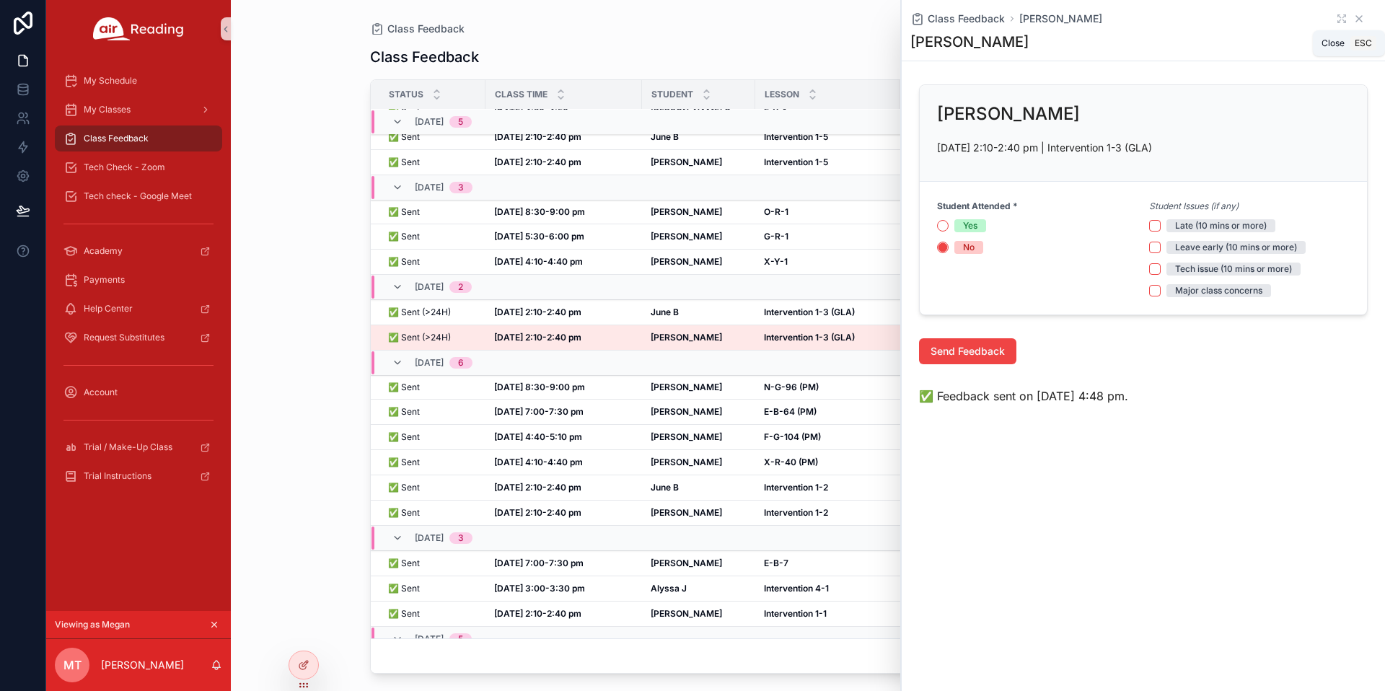
click at [1364, 14] on icon "scrollable content" at bounding box center [1359, 19] width 12 height 12
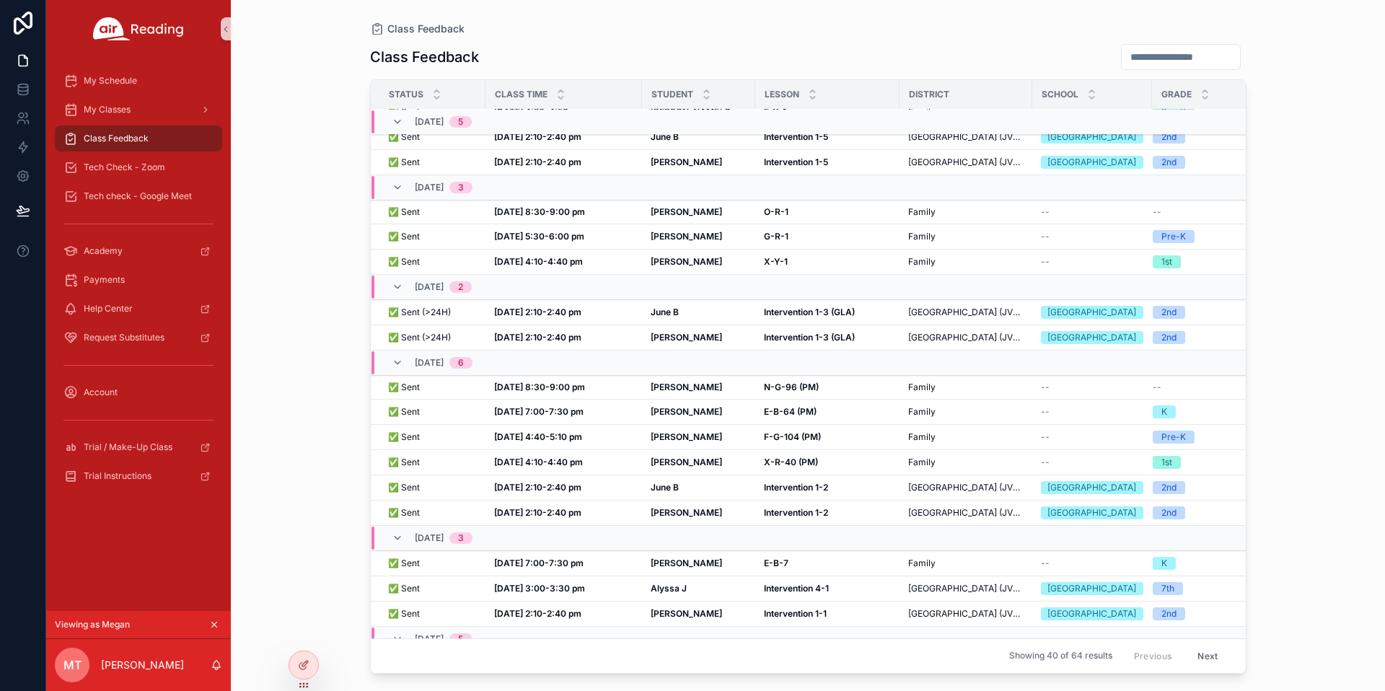
click at [218, 622] on icon "scrollable content" at bounding box center [214, 625] width 10 height 10
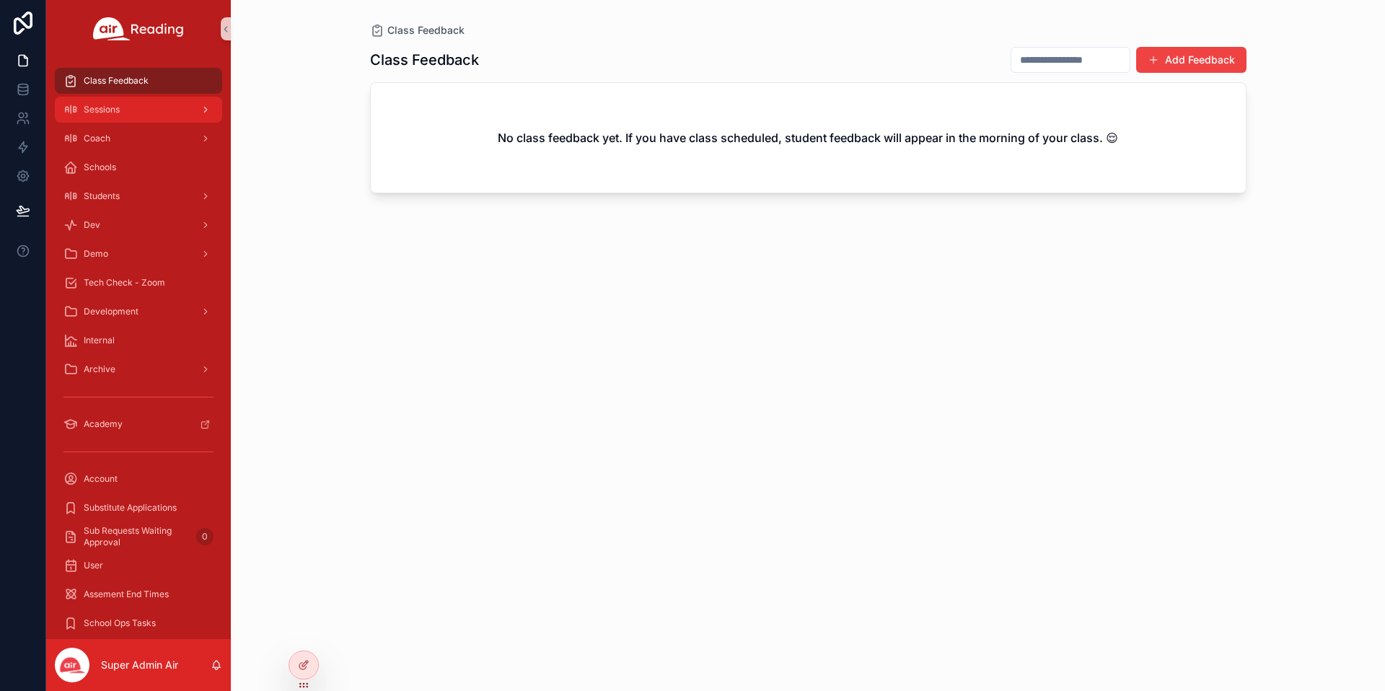
click at [162, 115] on div "Sessions" at bounding box center [138, 109] width 150 height 23
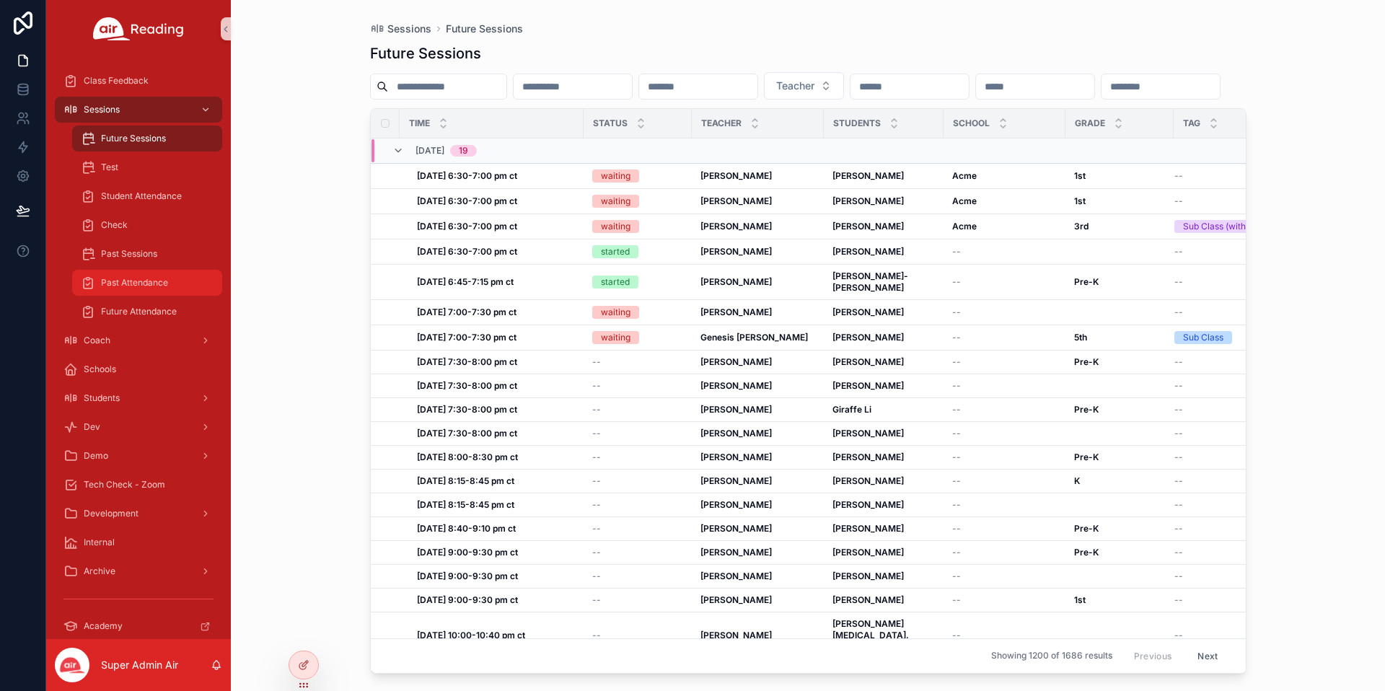
click at [146, 284] on span "Past Attendance" at bounding box center [134, 283] width 67 height 12
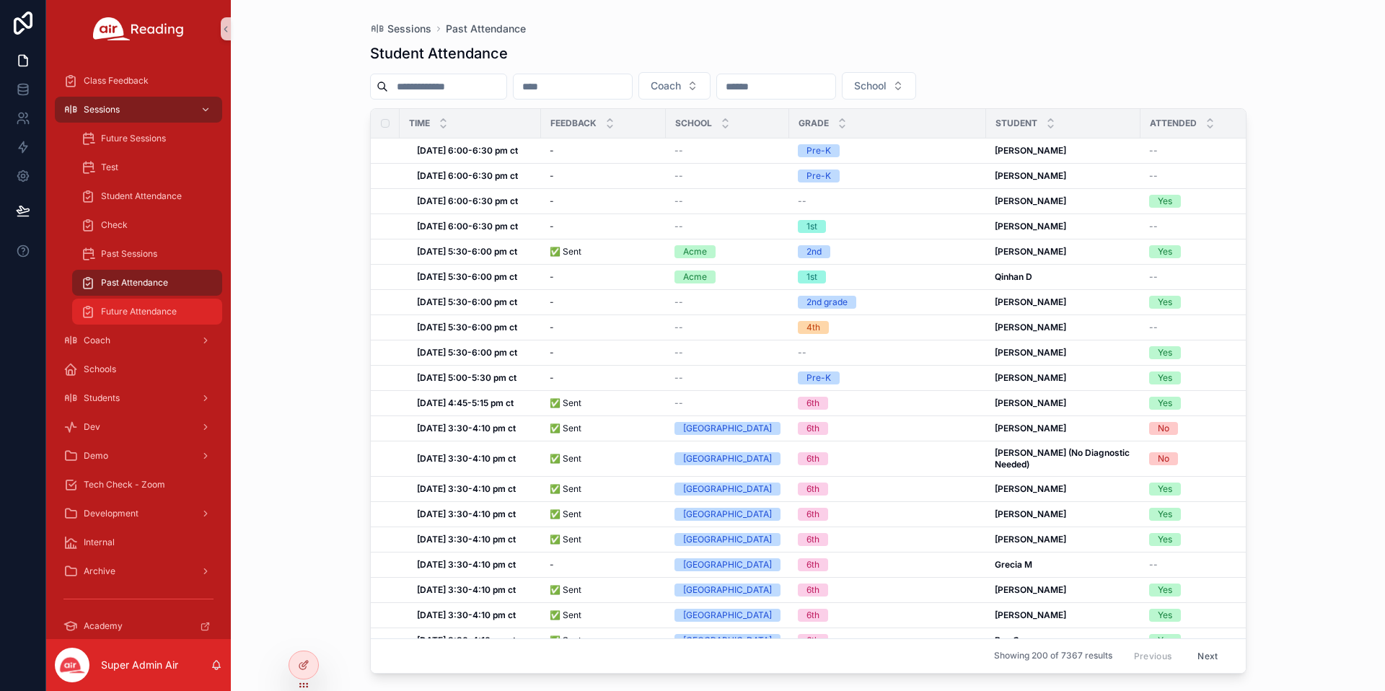
click at [146, 309] on span "Future Attendance" at bounding box center [139, 312] width 76 height 12
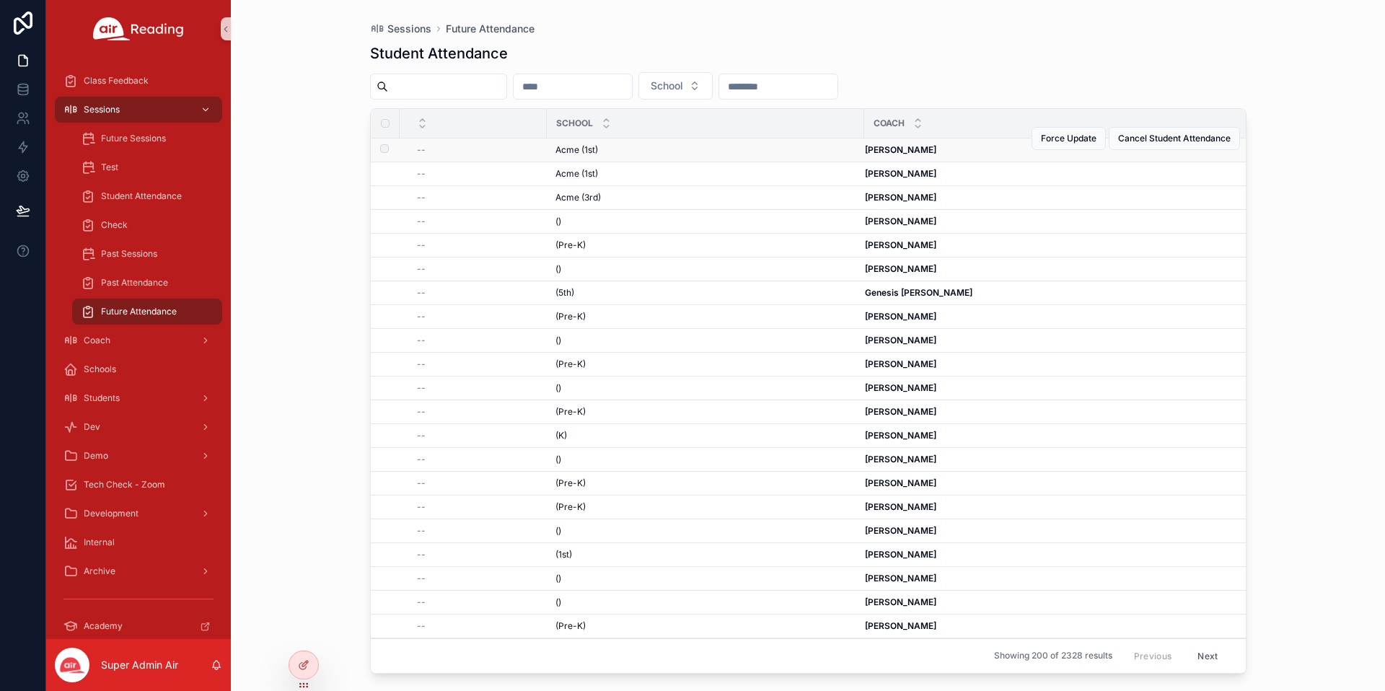
click at [602, 148] on div "Acme (1st) Acme (1st)" at bounding box center [706, 150] width 300 height 12
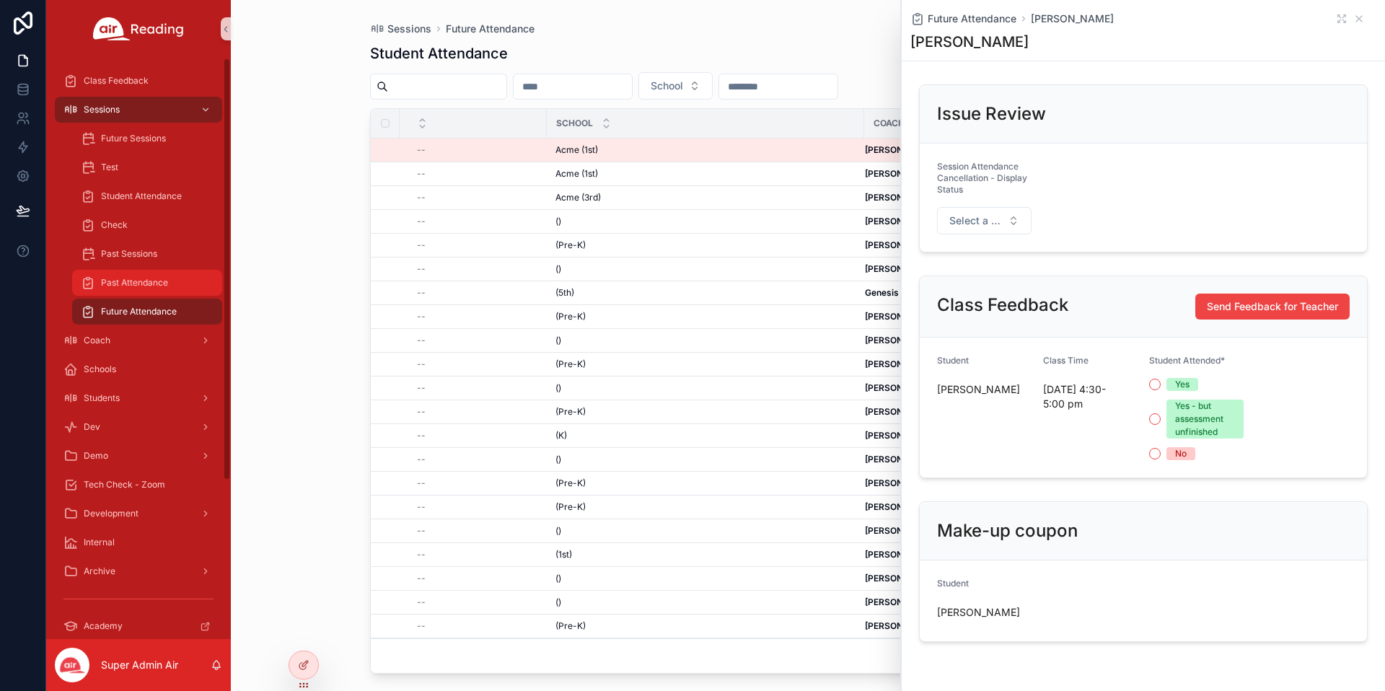
click at [153, 289] on div "Past Attendance" at bounding box center [147, 282] width 133 height 23
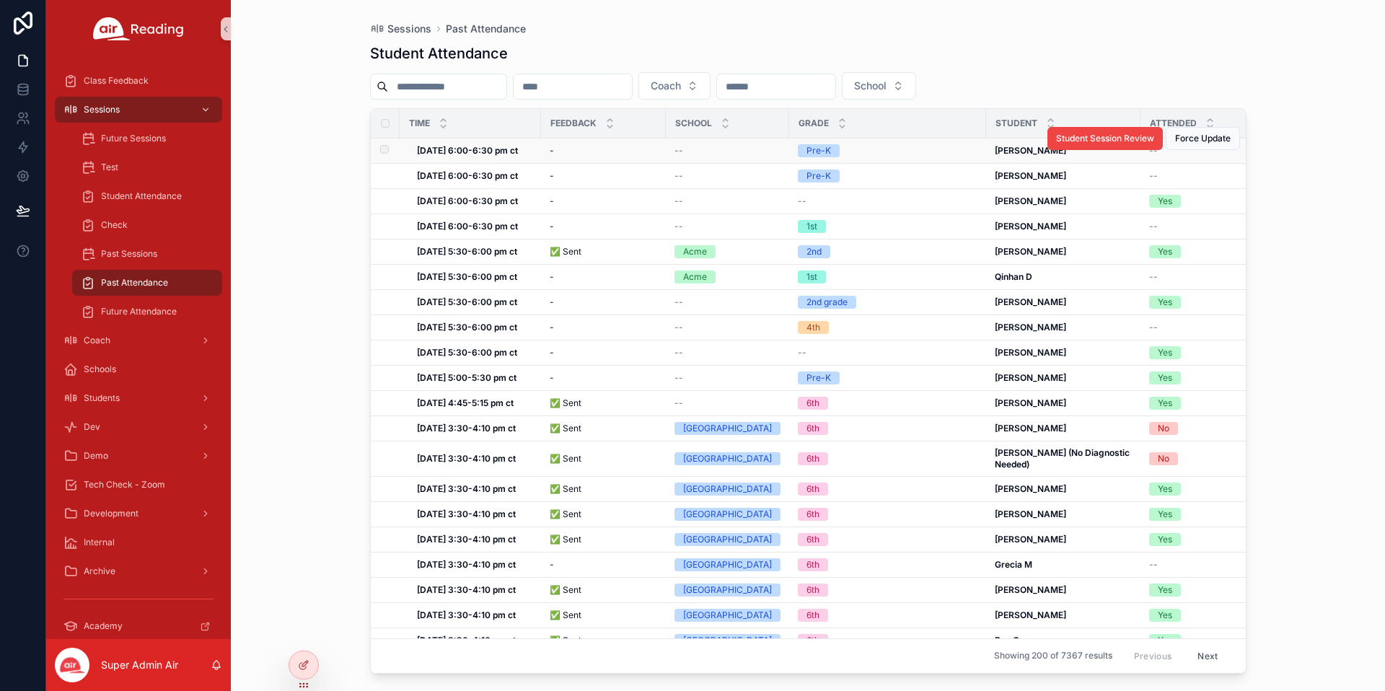
click at [517, 153] on strong "Thu, 09/04, 6:00-6:30 pm ct" at bounding box center [467, 150] width 101 height 11
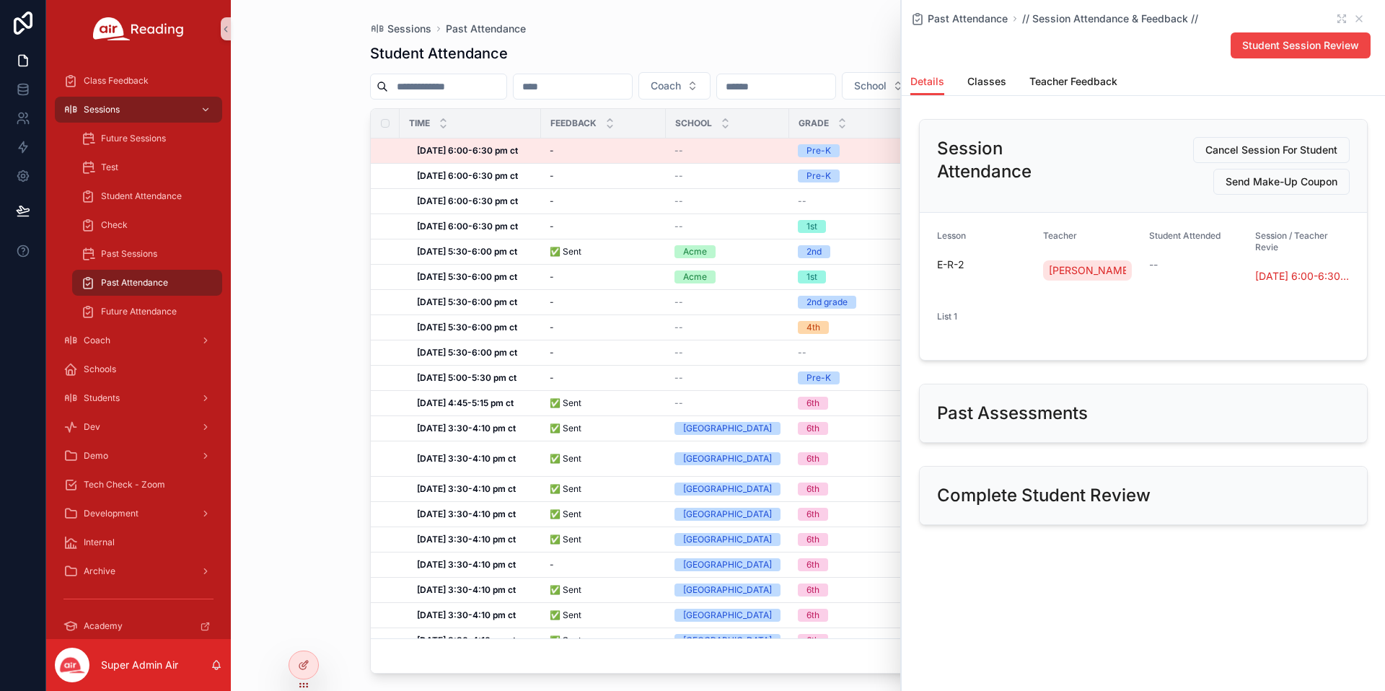
click at [760, 50] on div "Student Attendance" at bounding box center [808, 53] width 877 height 20
click at [786, 85] on input "scrollable content" at bounding box center [776, 86] width 118 height 20
click at [1364, 16] on icon "scrollable content" at bounding box center [1359, 19] width 12 height 12
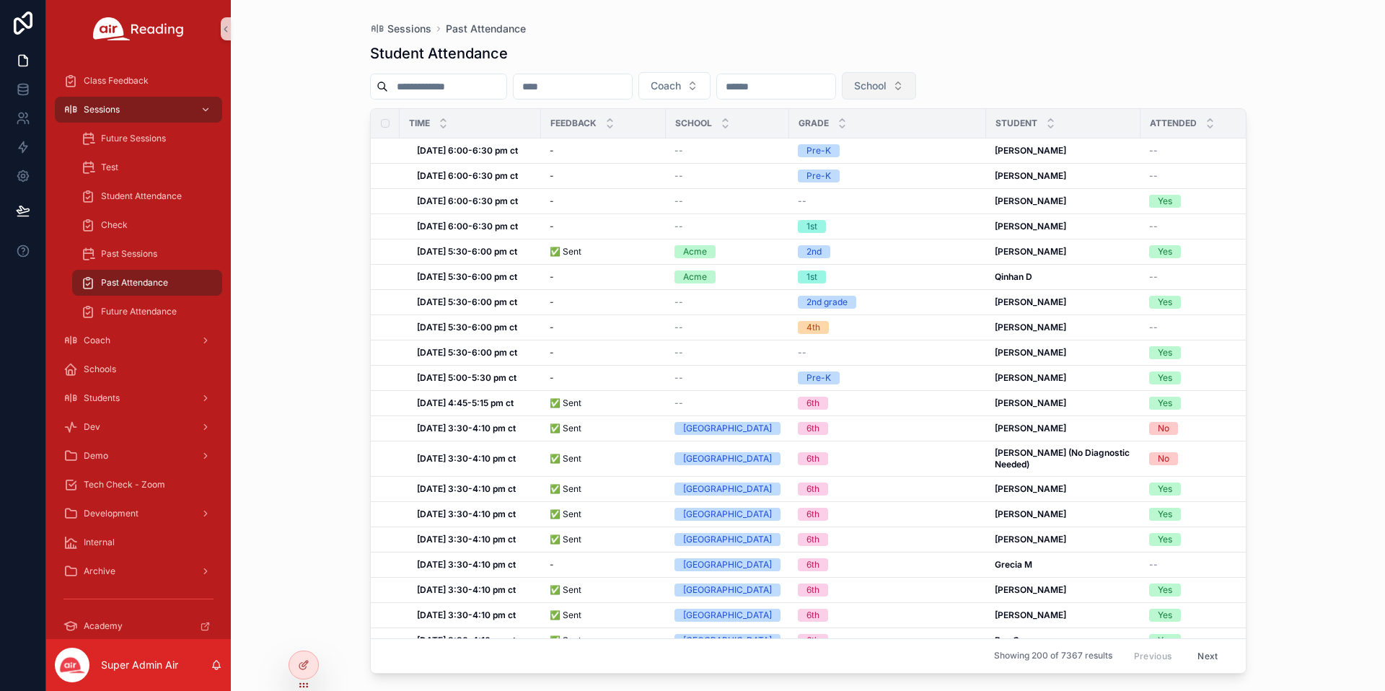
click at [916, 84] on button "School" at bounding box center [879, 85] width 74 height 27
type input "**"
click at [926, 185] on div "Jemez Valley Public Schools" at bounding box center [921, 190] width 173 height 23
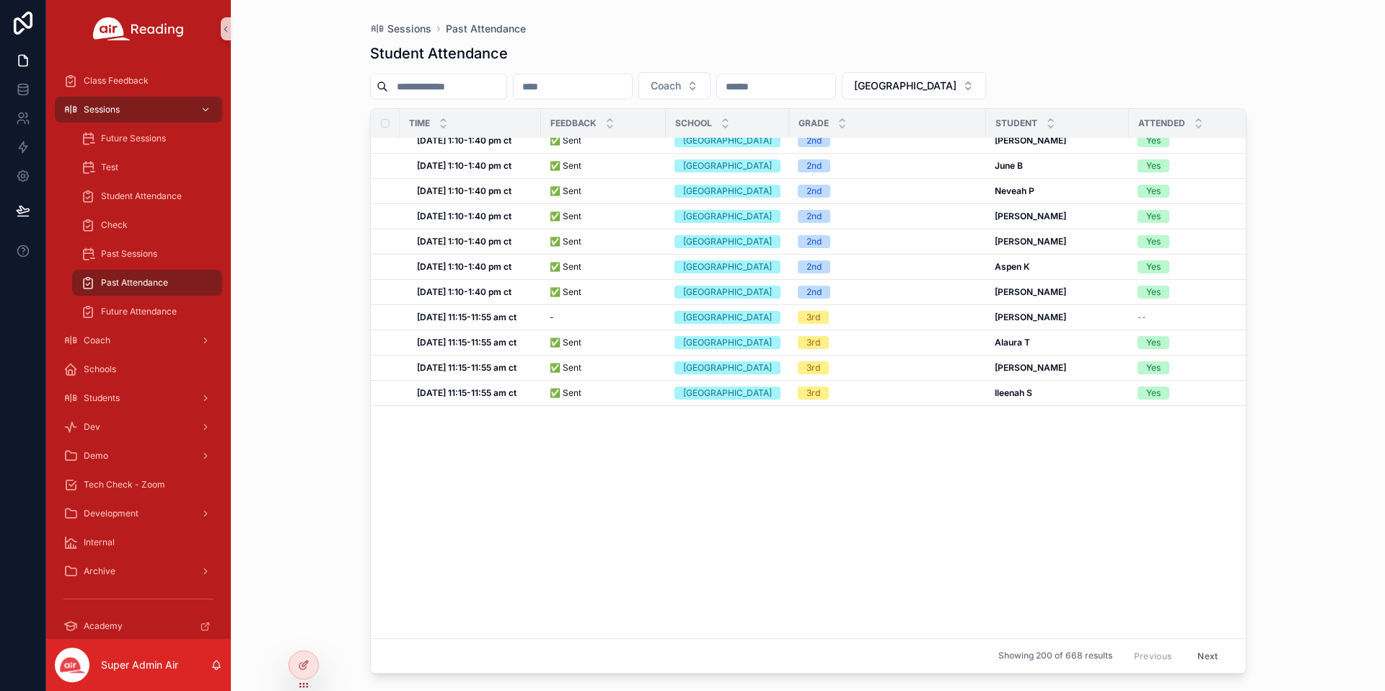
scroll to position [805, 0]
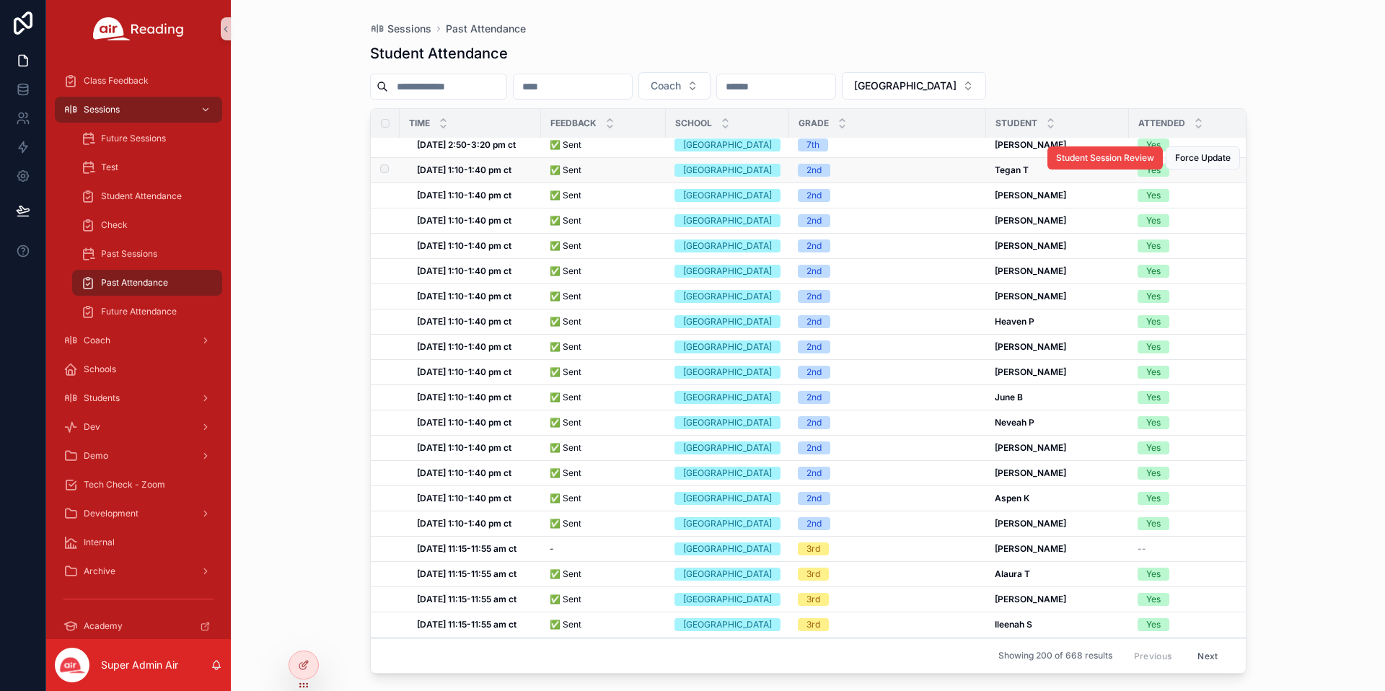
click at [490, 175] on strong "Thu, 09/04, 1:10-1:40 pm ct" at bounding box center [464, 169] width 95 height 11
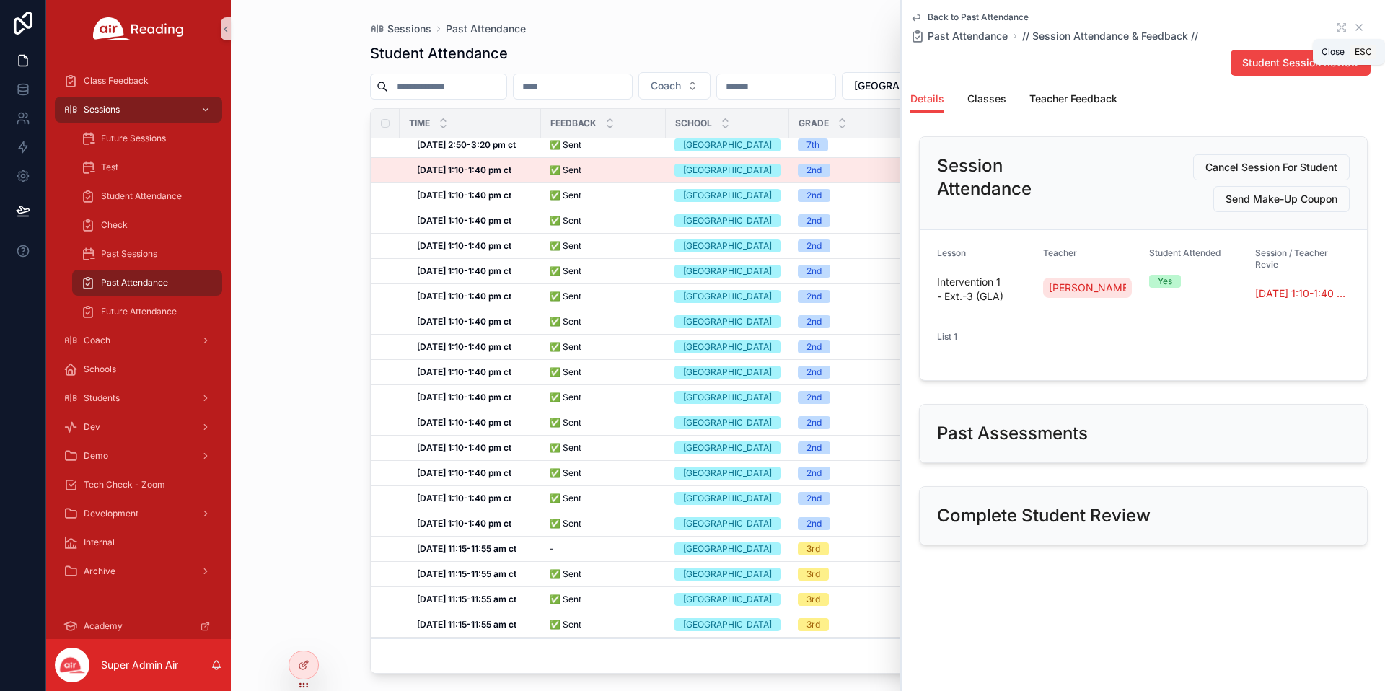
click at [1360, 23] on icon "scrollable content" at bounding box center [1359, 28] width 12 height 12
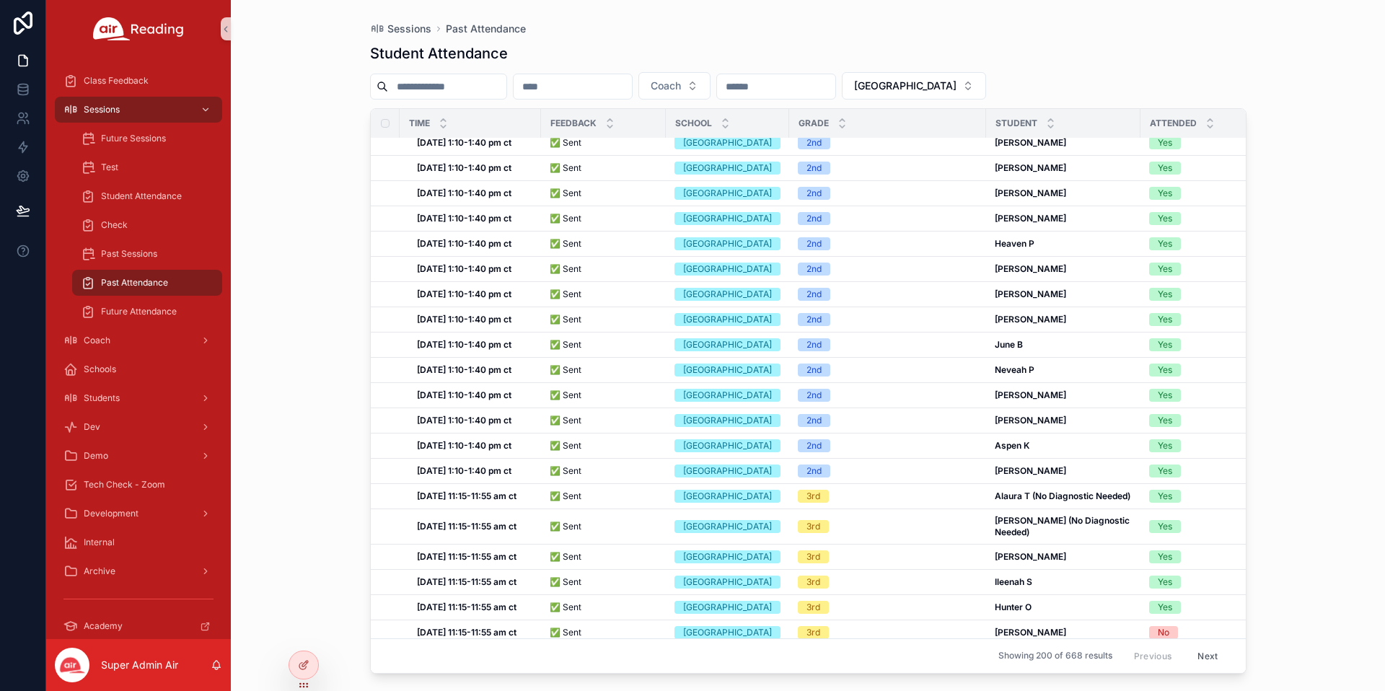
scroll to position [6383, 0]
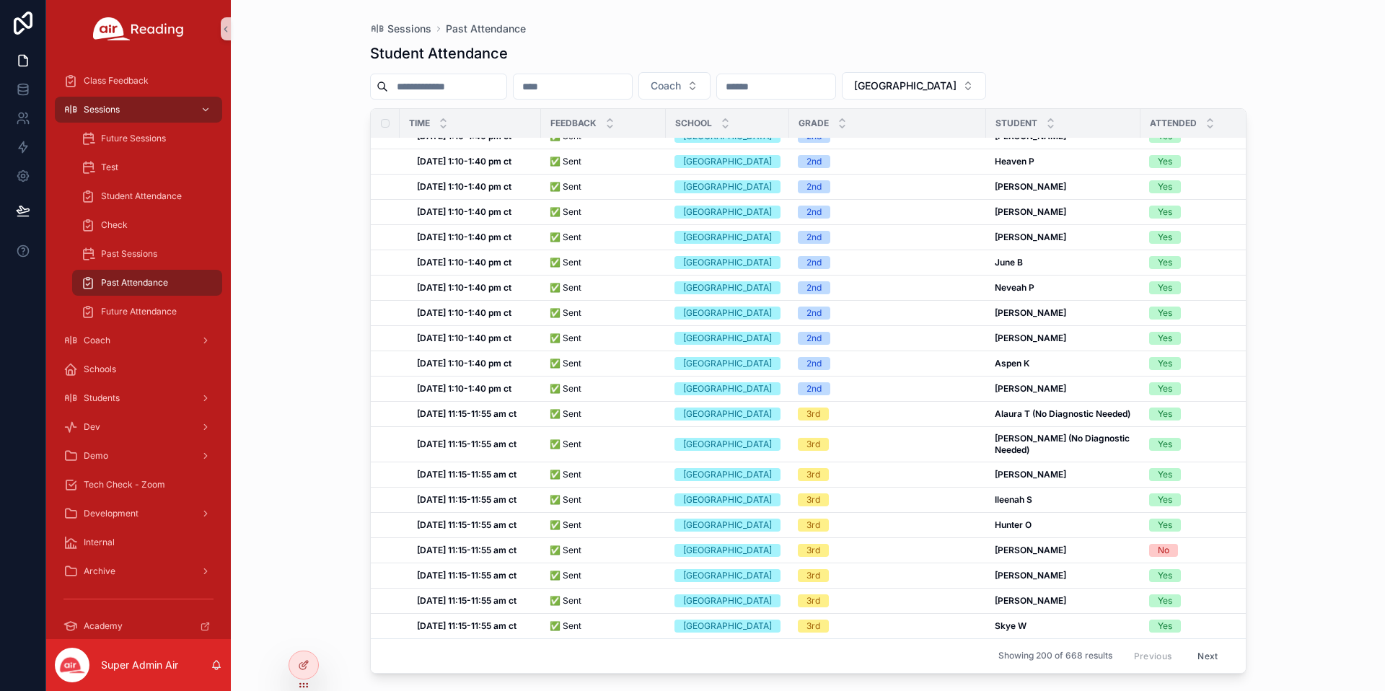
click at [594, 86] on input "scrollable content" at bounding box center [573, 86] width 118 height 20
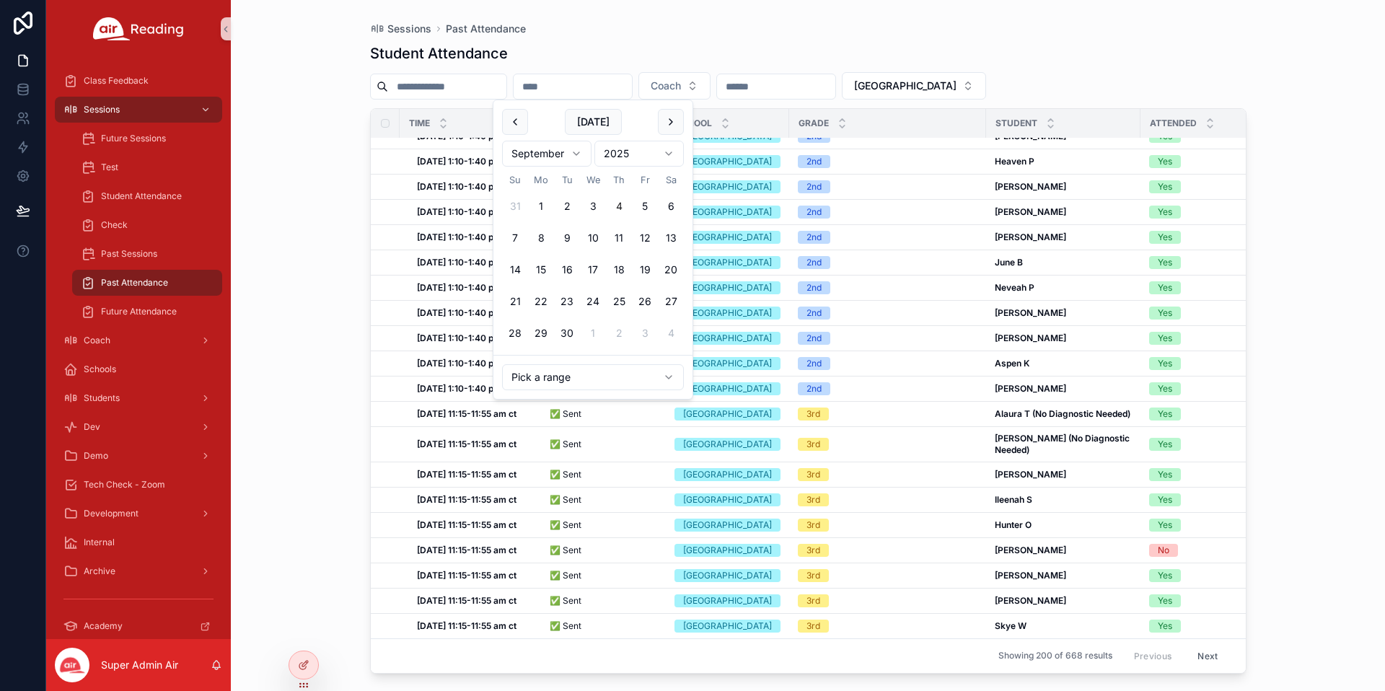
click at [534, 152] on html "Class Feedback Sessions Future Sessions Test Student Attendance Check Past Sess…" at bounding box center [692, 345] width 1385 height 691
click at [517, 121] on button "scrollable content" at bounding box center [515, 122] width 26 height 26
click at [620, 335] on button "28" at bounding box center [619, 333] width 26 height 26
type input "**********"
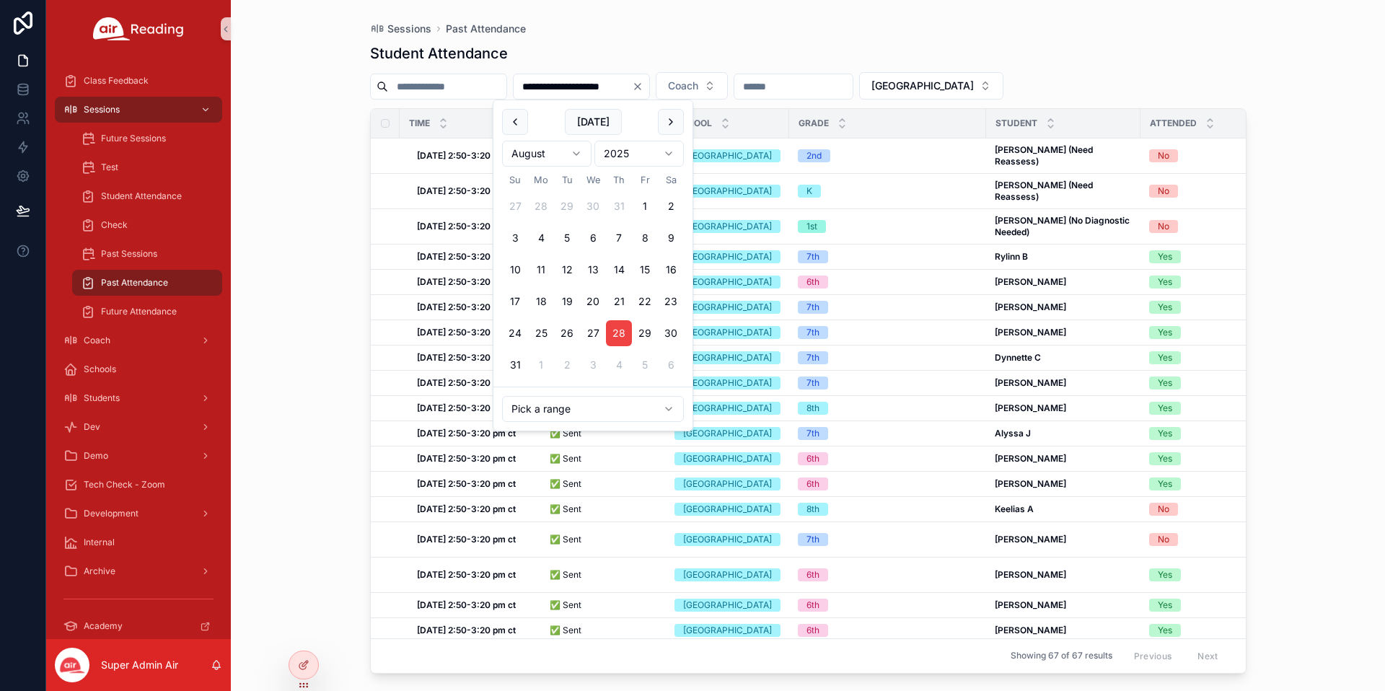
click at [1297, 113] on div "**********" at bounding box center [808, 345] width 1154 height 691
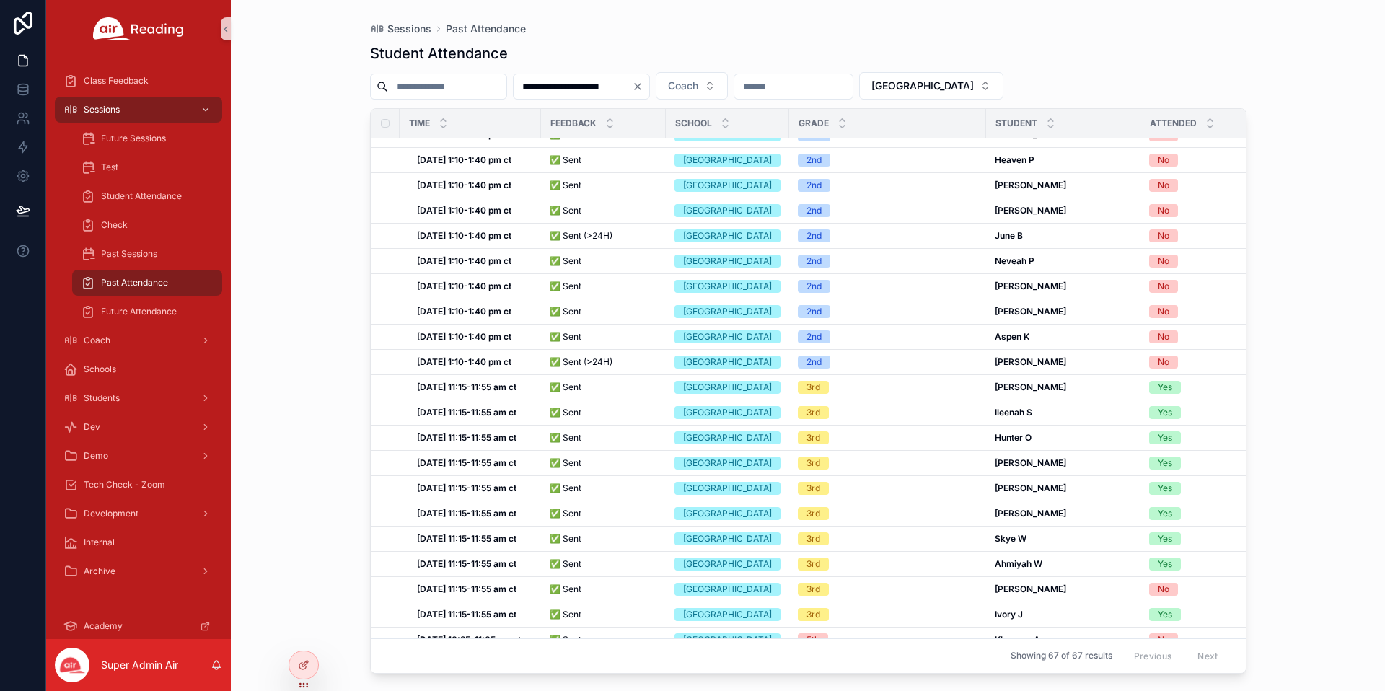
scroll to position [1061, 0]
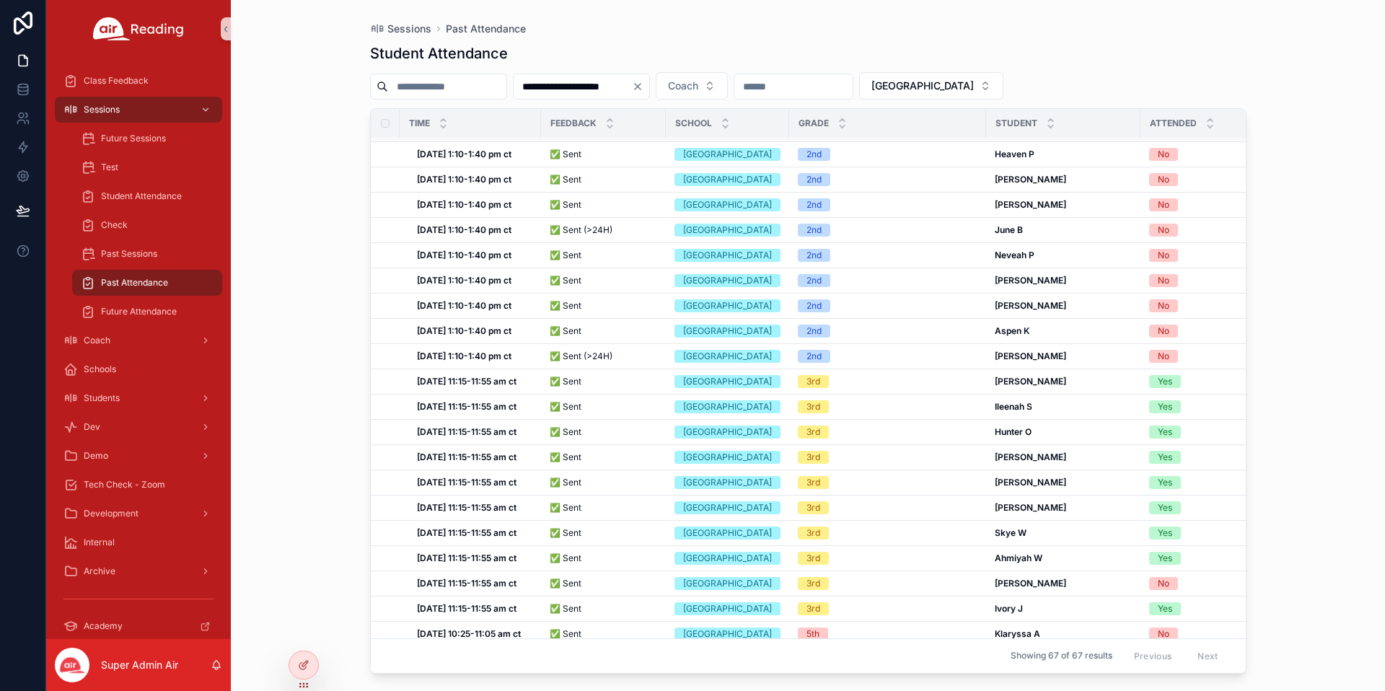
click at [461, 134] on strong "Thu, 08/28, 1:10-1:40 pm ct" at bounding box center [464, 128] width 95 height 11
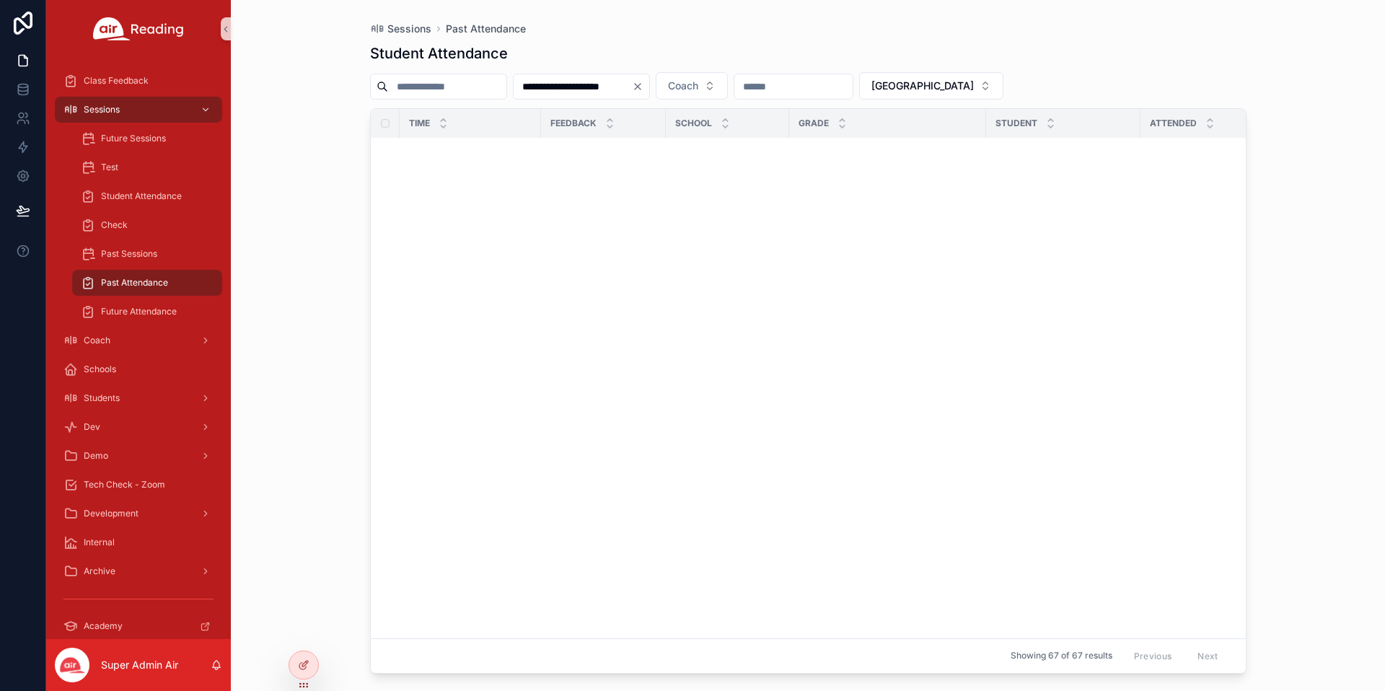
scroll to position [487, 0]
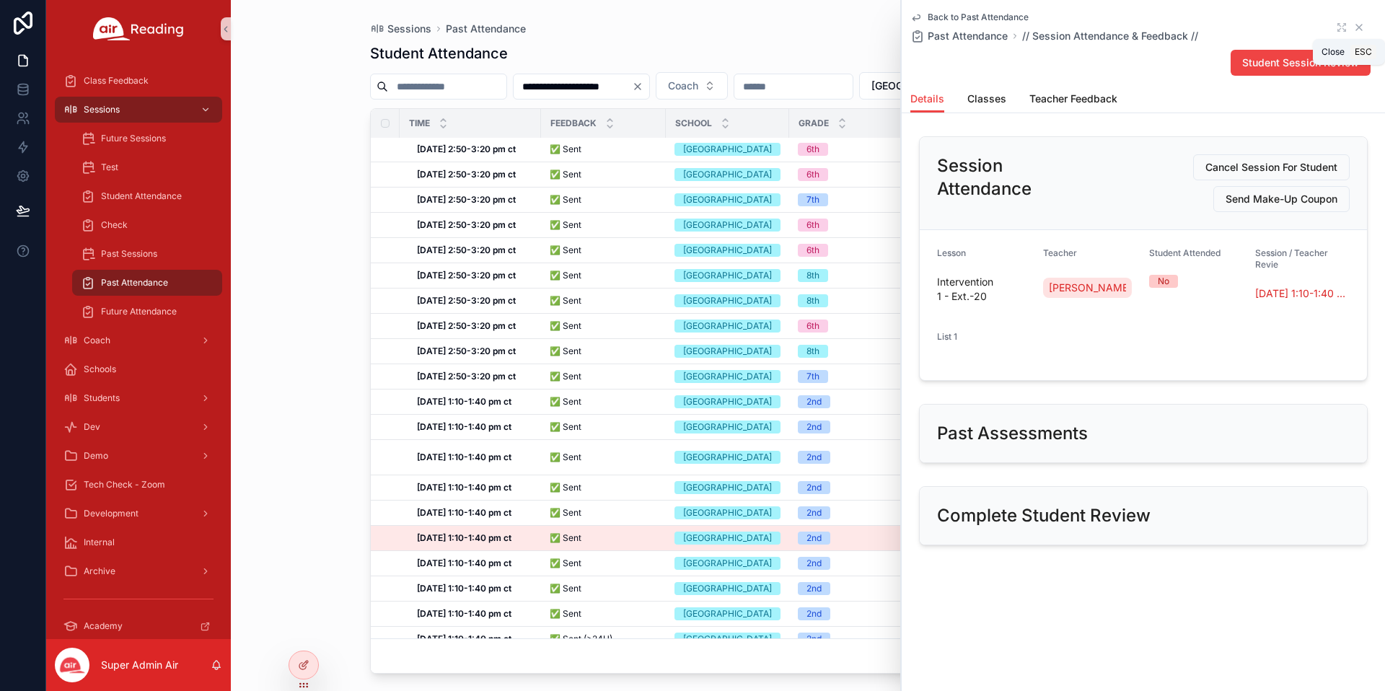
click at [1359, 27] on icon "scrollable content" at bounding box center [1359, 28] width 6 height 6
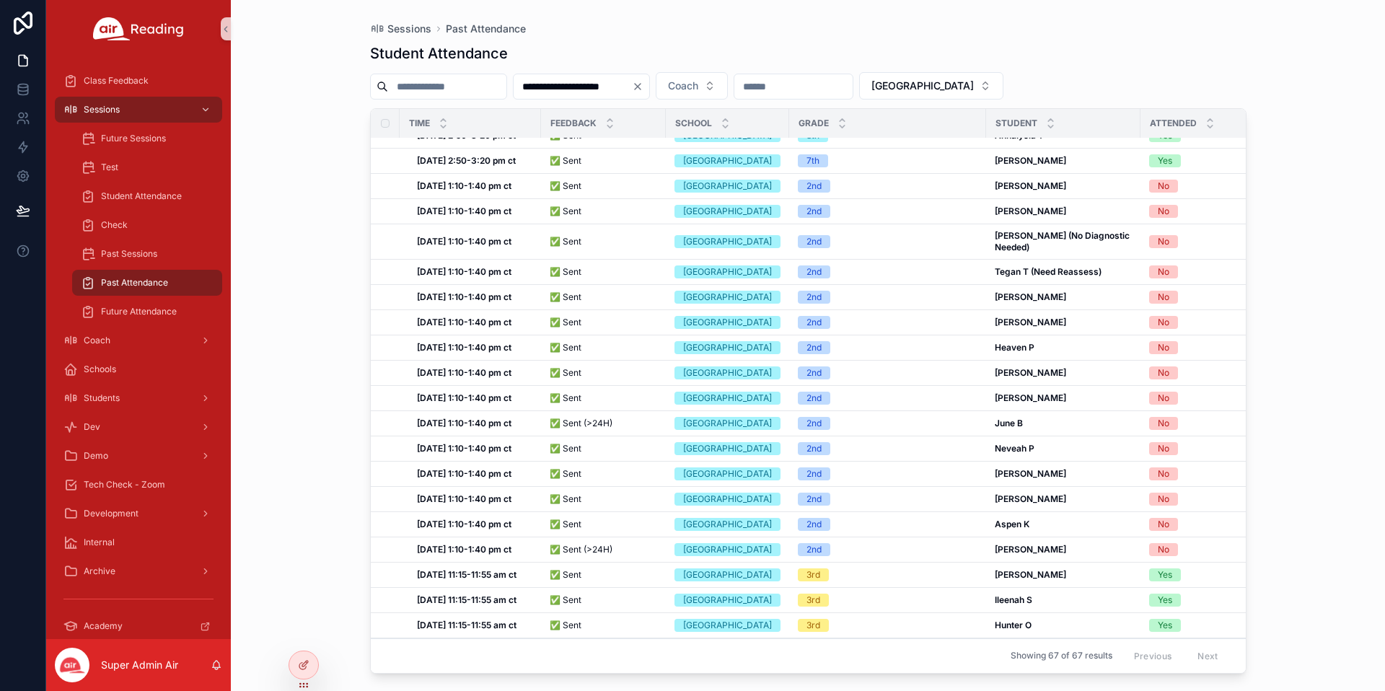
scroll to position [800, 0]
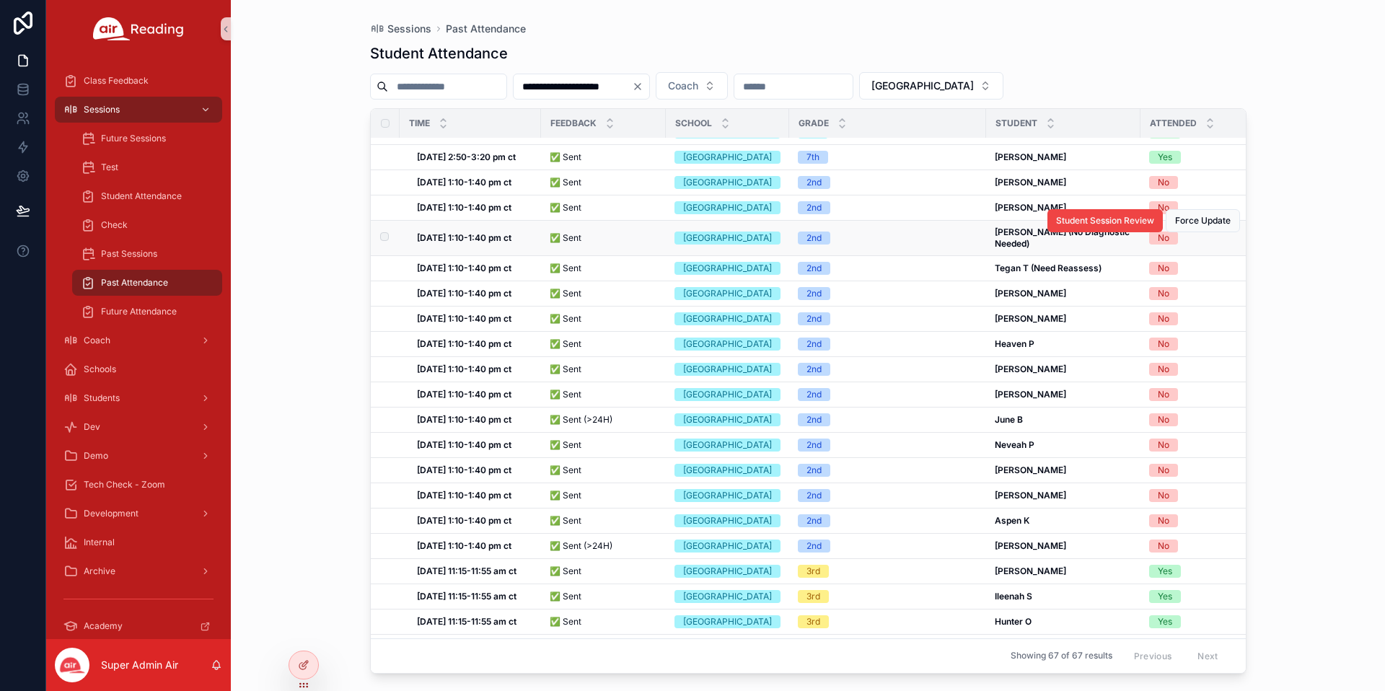
click at [1031, 249] on strong "Zayne L (No Diagnostic Needed)" at bounding box center [1063, 238] width 137 height 22
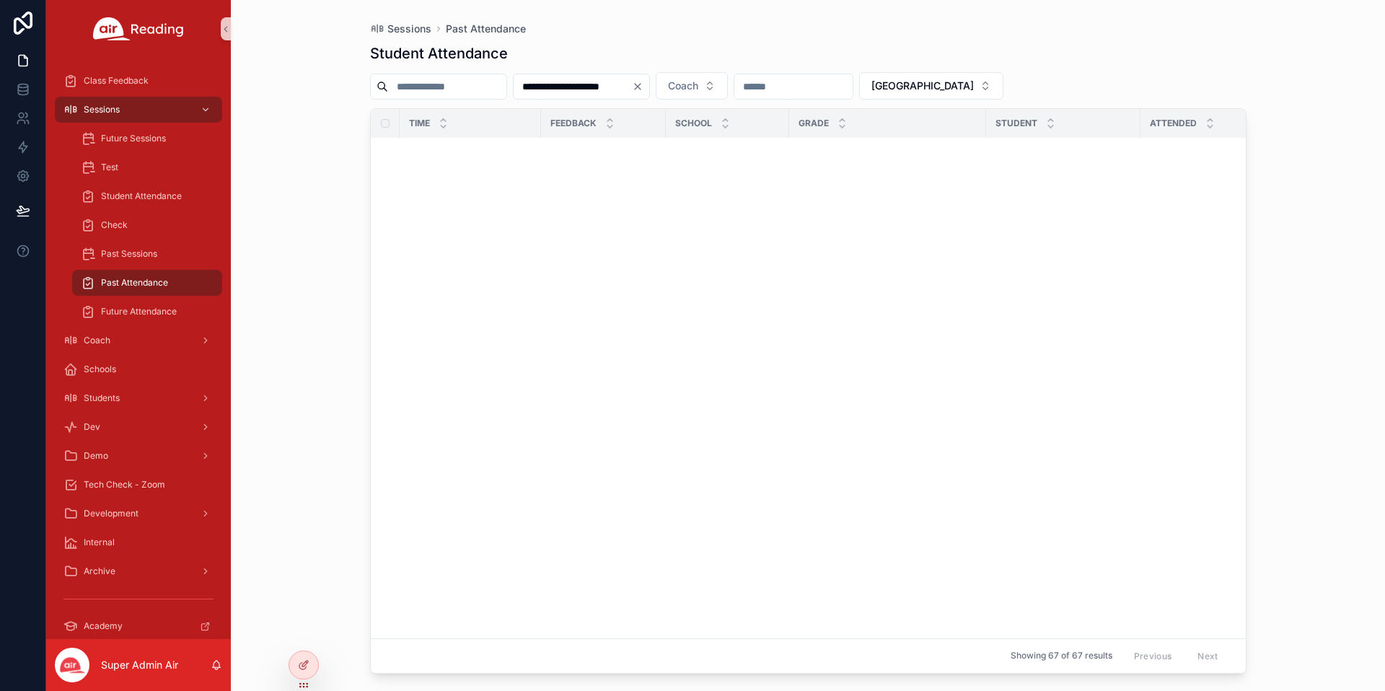
scroll to position [74, 0]
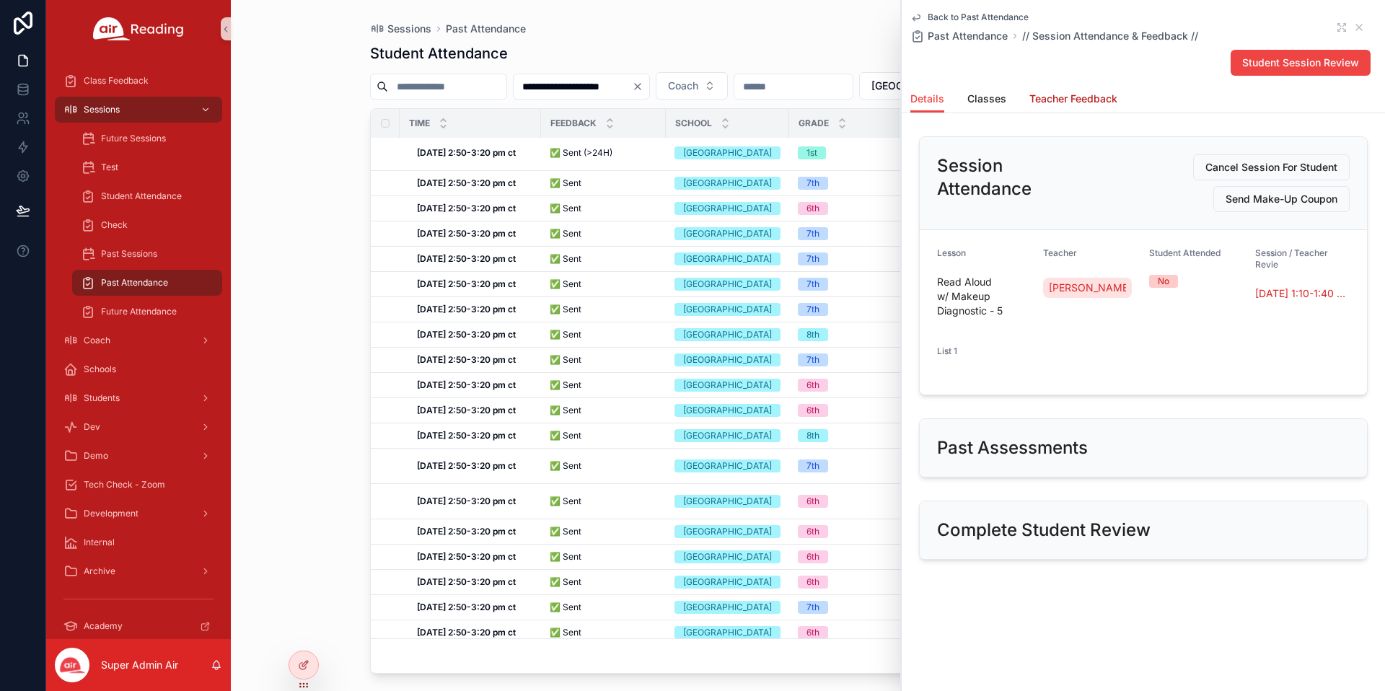
click at [1080, 105] on span "Teacher Feedback" at bounding box center [1073, 99] width 88 height 14
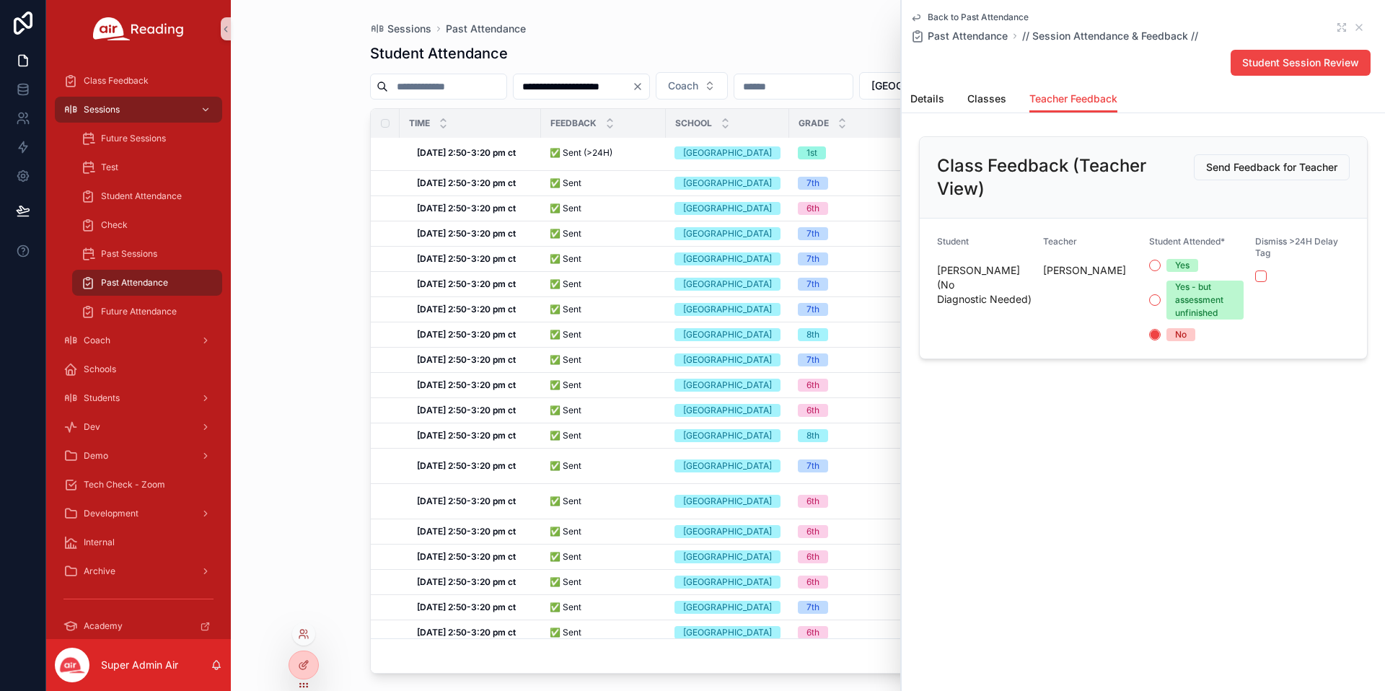
click at [294, 676] on div at bounding box center [304, 665] width 30 height 29
click at [302, 667] on icon at bounding box center [304, 665] width 12 height 12
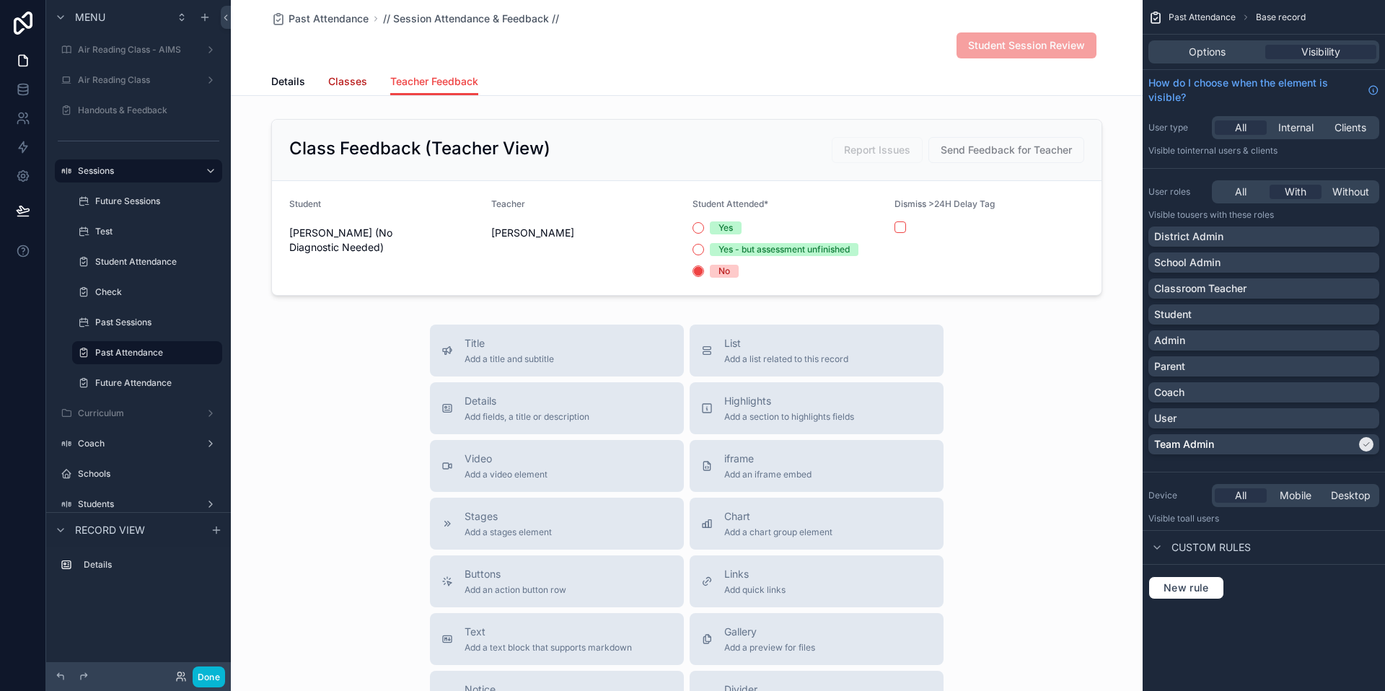
click at [351, 74] on span "Classes" at bounding box center [347, 81] width 39 height 14
click at [289, 80] on span "Details" at bounding box center [288, 81] width 34 height 14
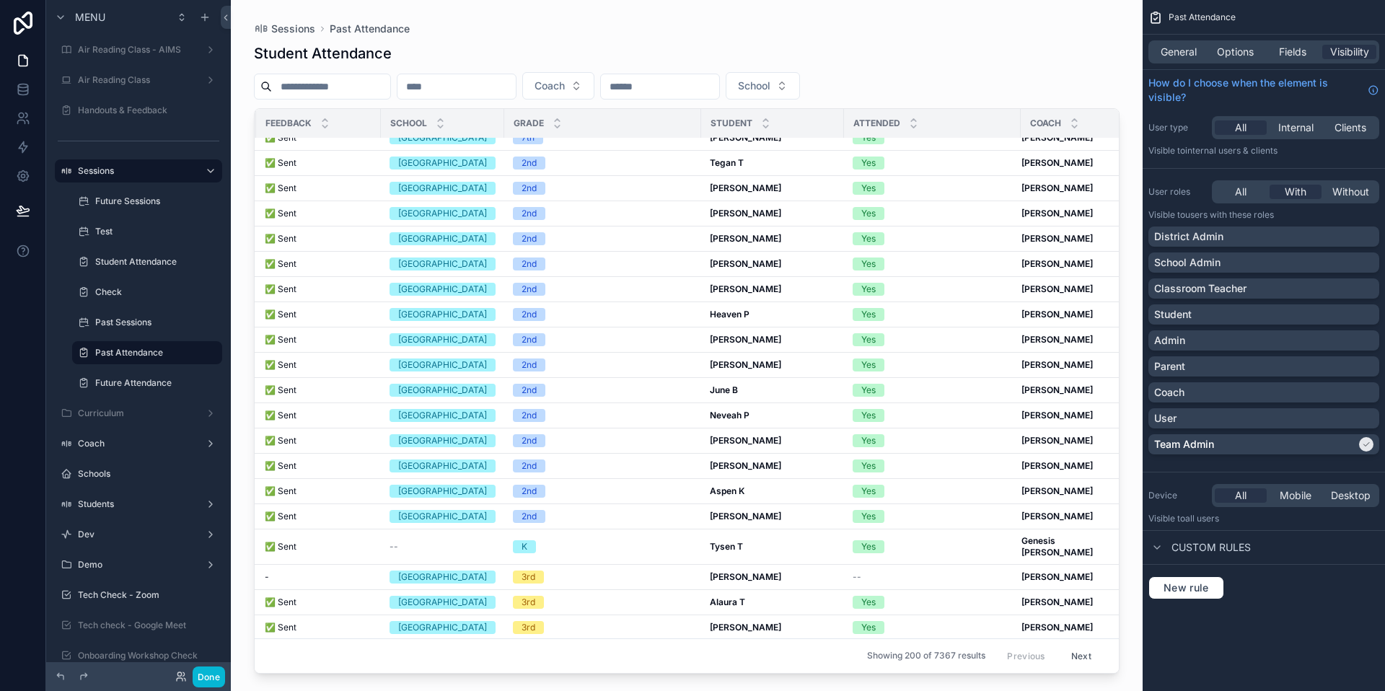
scroll to position [1431, 173]
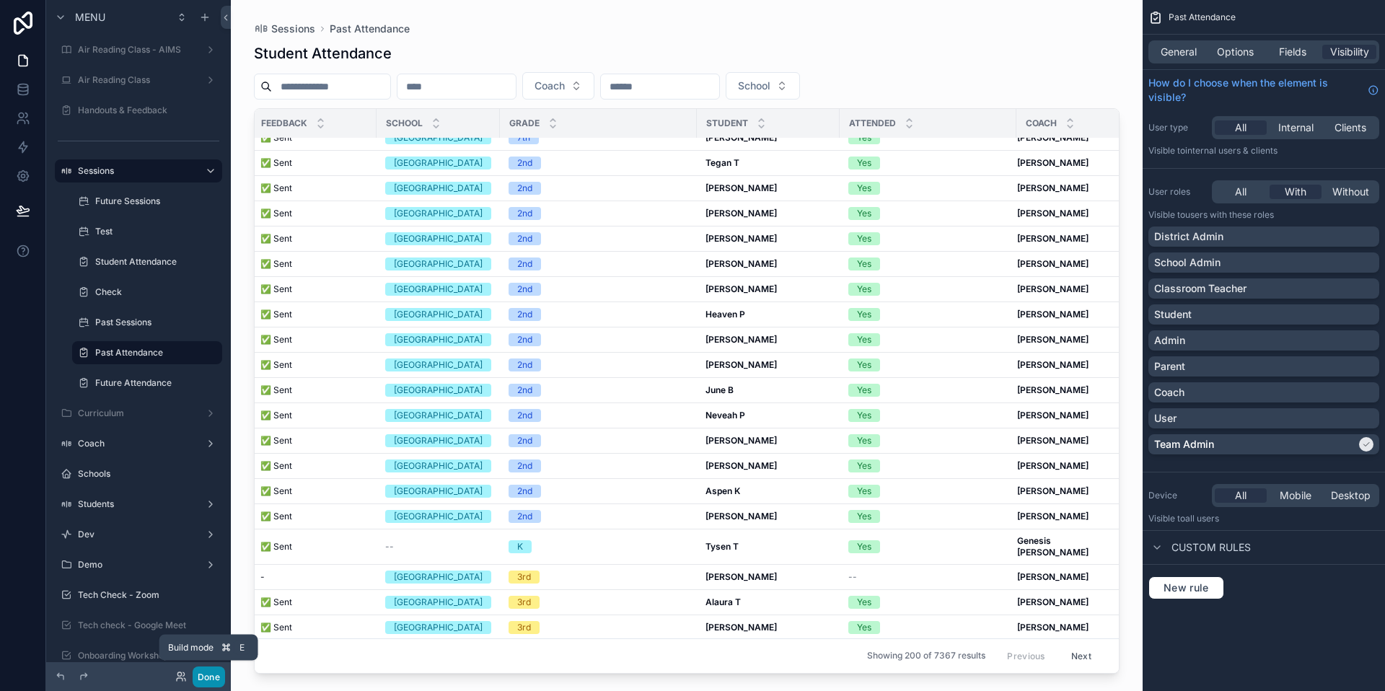
click at [211, 670] on button "Done" at bounding box center [209, 677] width 32 height 21
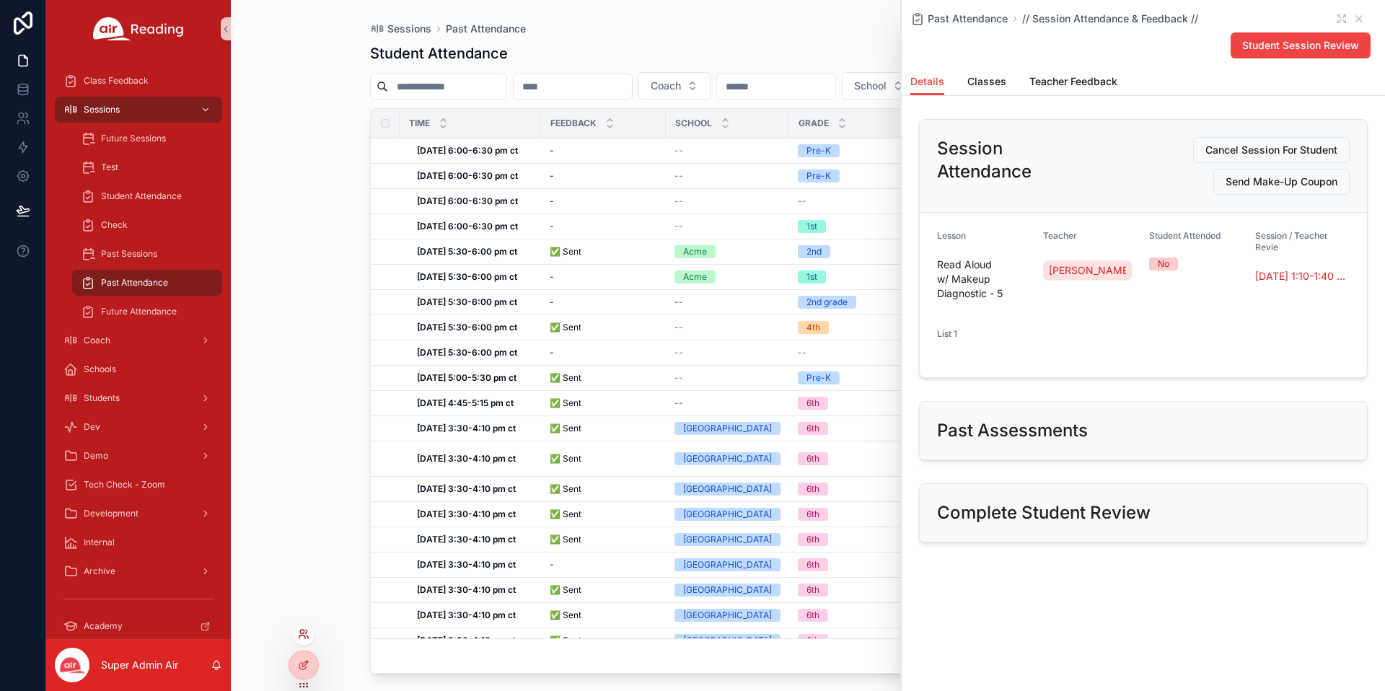
click at [304, 632] on icon at bounding box center [304, 634] width 12 height 12
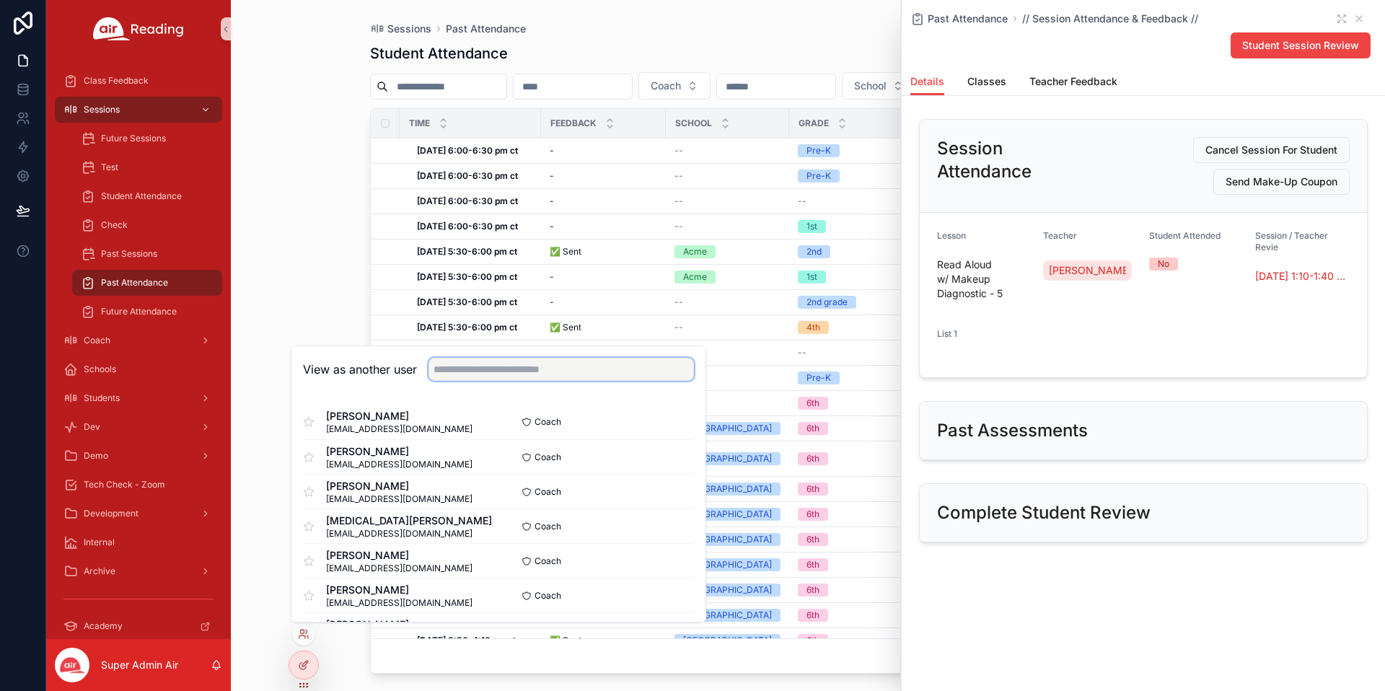
click at [555, 367] on input "text" at bounding box center [561, 369] width 265 height 23
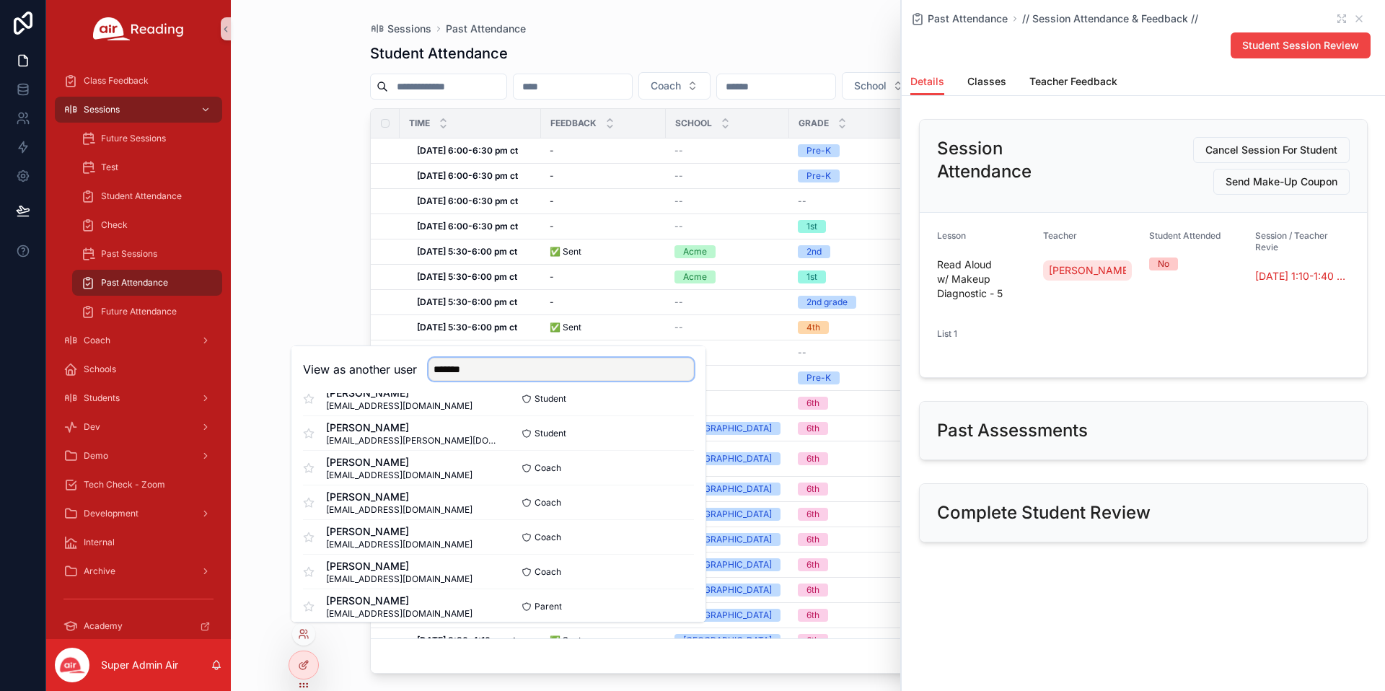
scroll to position [141, 0]
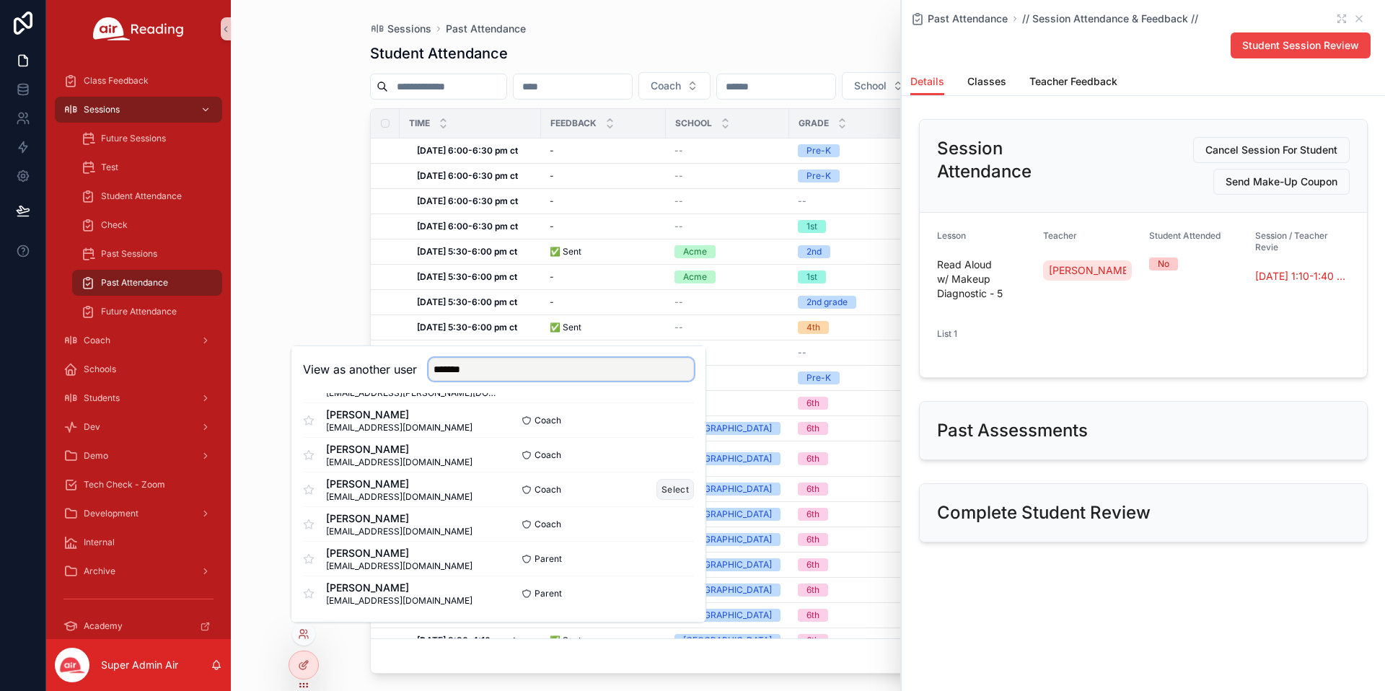
type input "*******"
click at [680, 486] on button "Select" at bounding box center [676, 489] width 38 height 21
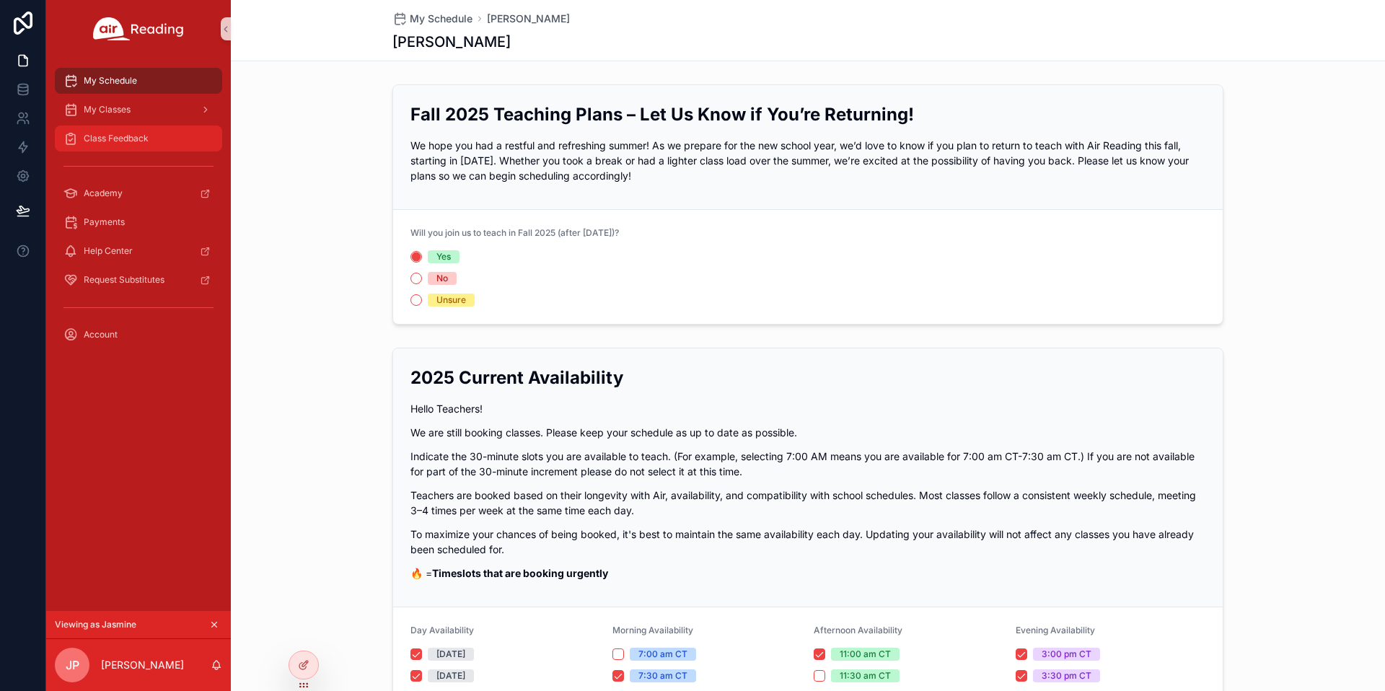
click at [113, 135] on span "Class Feedback" at bounding box center [116, 139] width 65 height 12
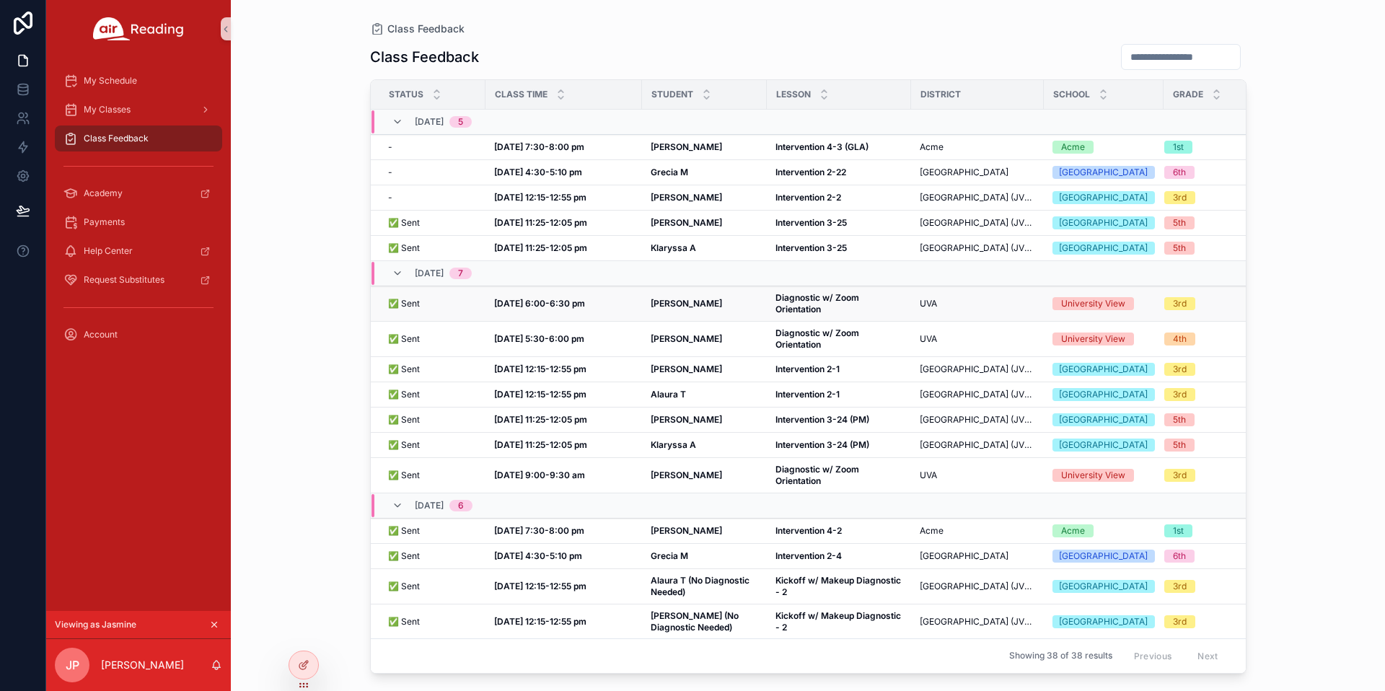
click at [513, 309] on strong "[DATE] 6:00-6:30 pm" at bounding box center [539, 303] width 91 height 11
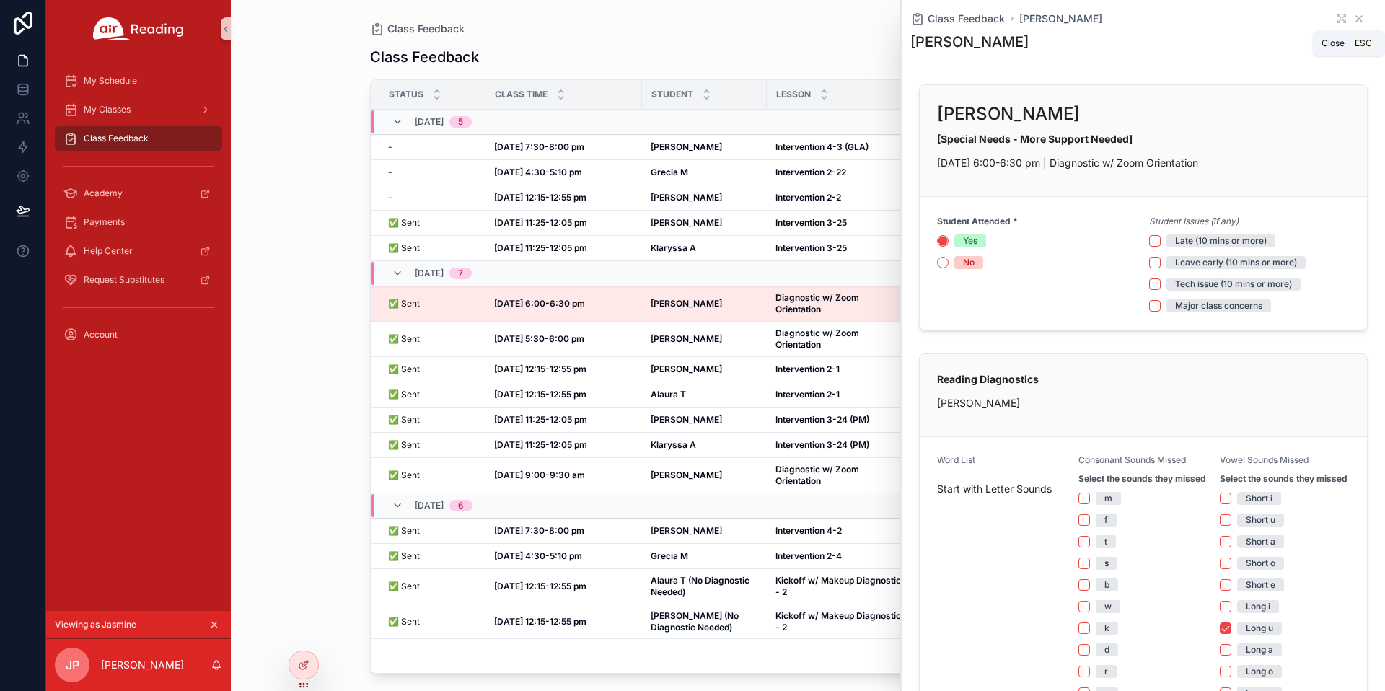
click at [1358, 18] on icon "scrollable content" at bounding box center [1359, 19] width 6 height 6
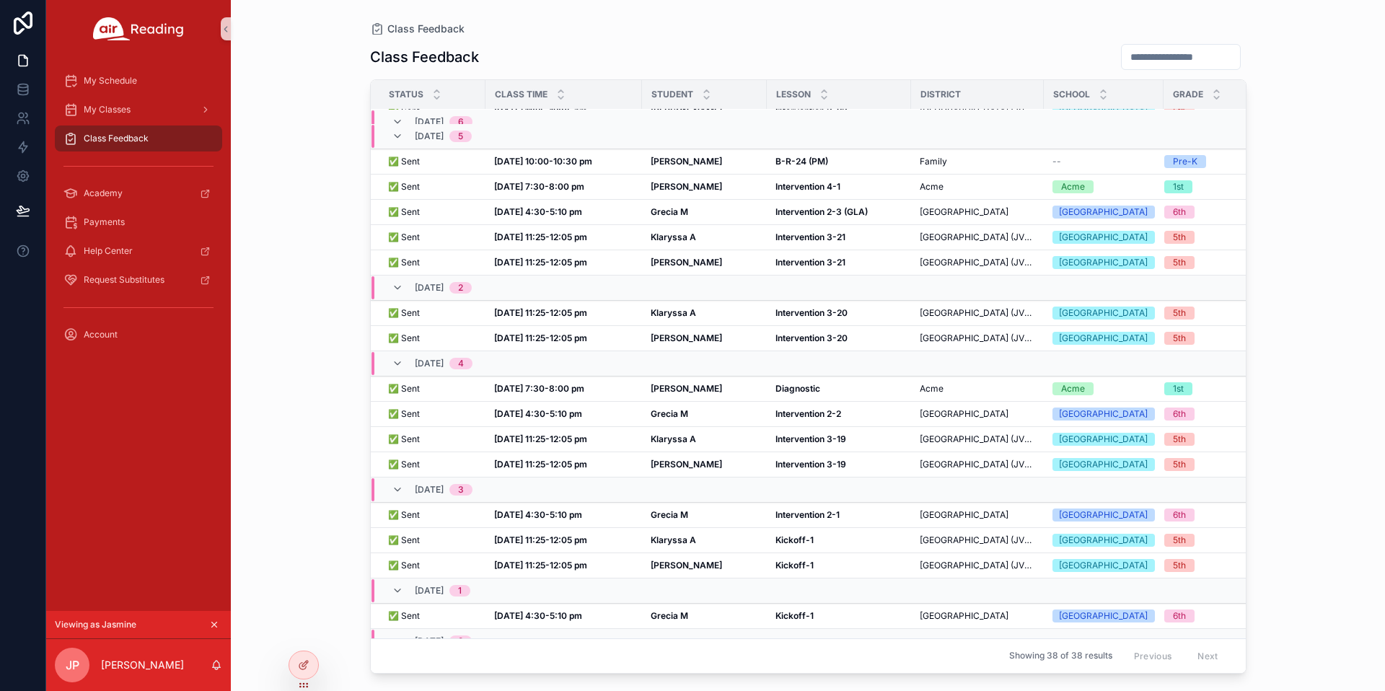
scroll to position [672, 0]
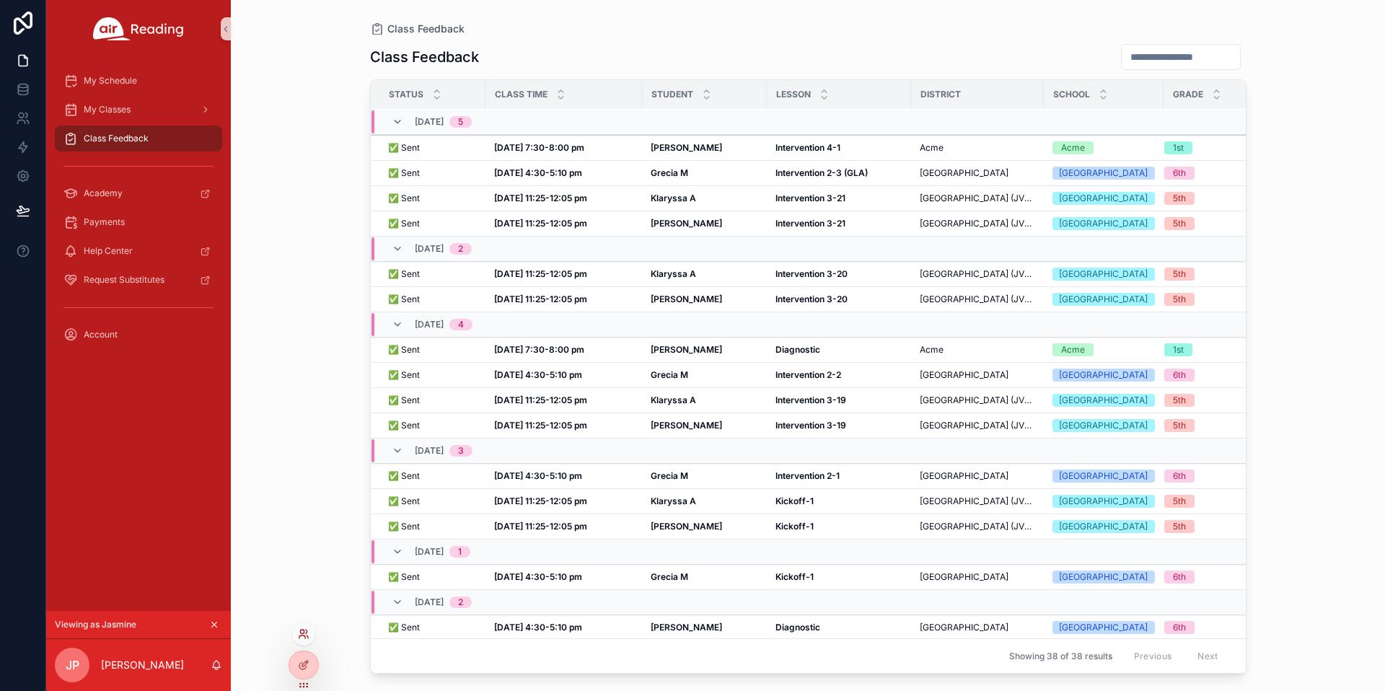
click at [304, 631] on icon at bounding box center [302, 632] width 4 height 4
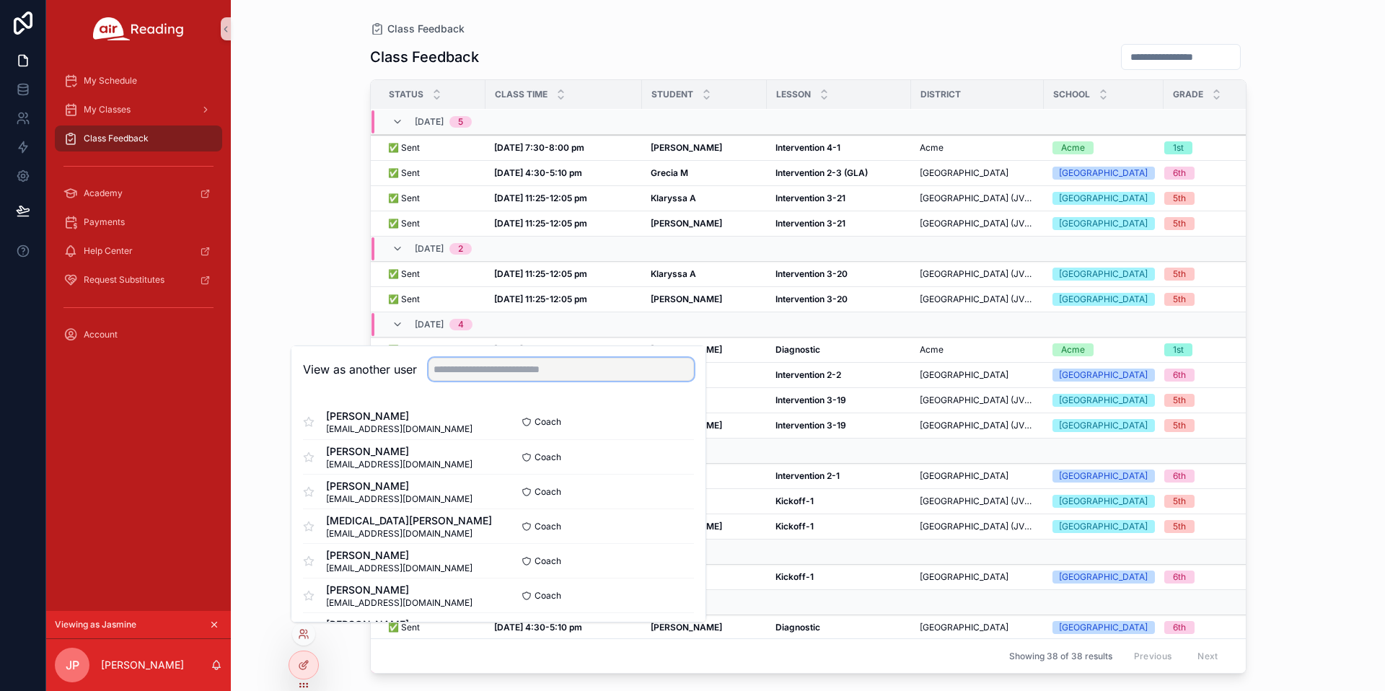
click at [447, 369] on input "text" at bounding box center [561, 369] width 265 height 23
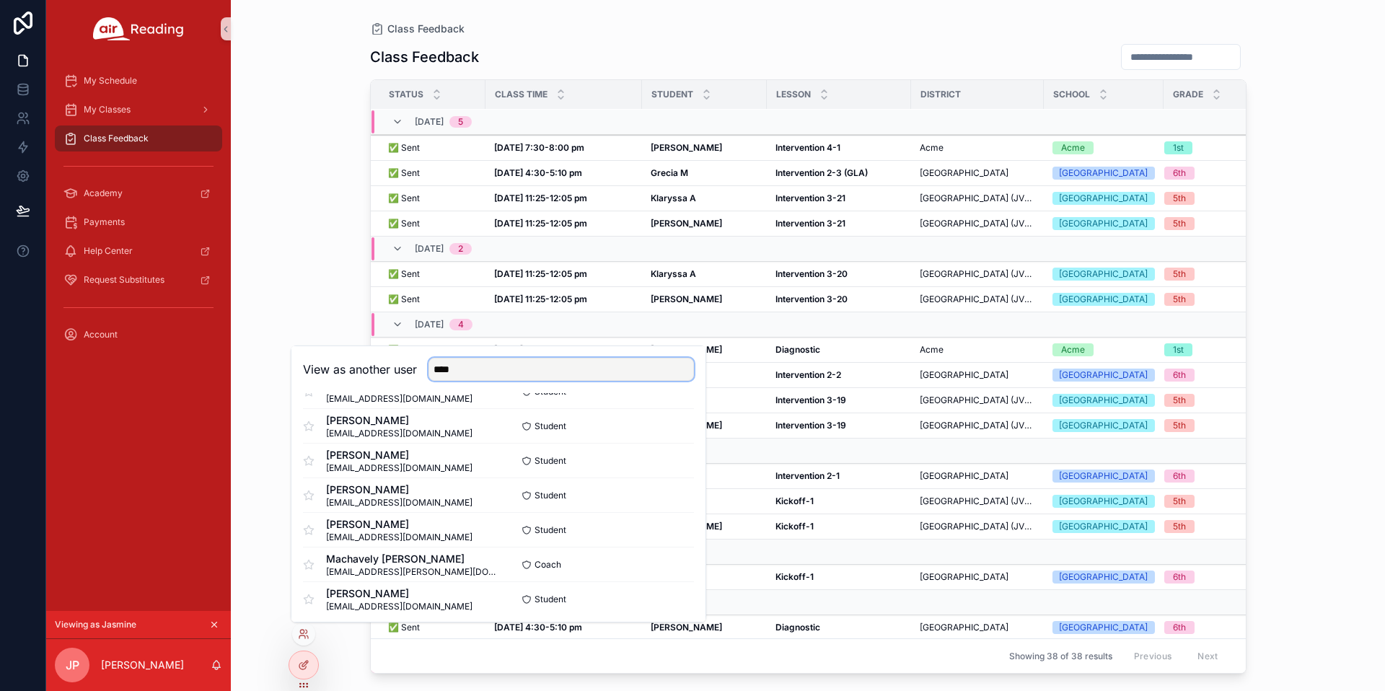
scroll to position [175, 0]
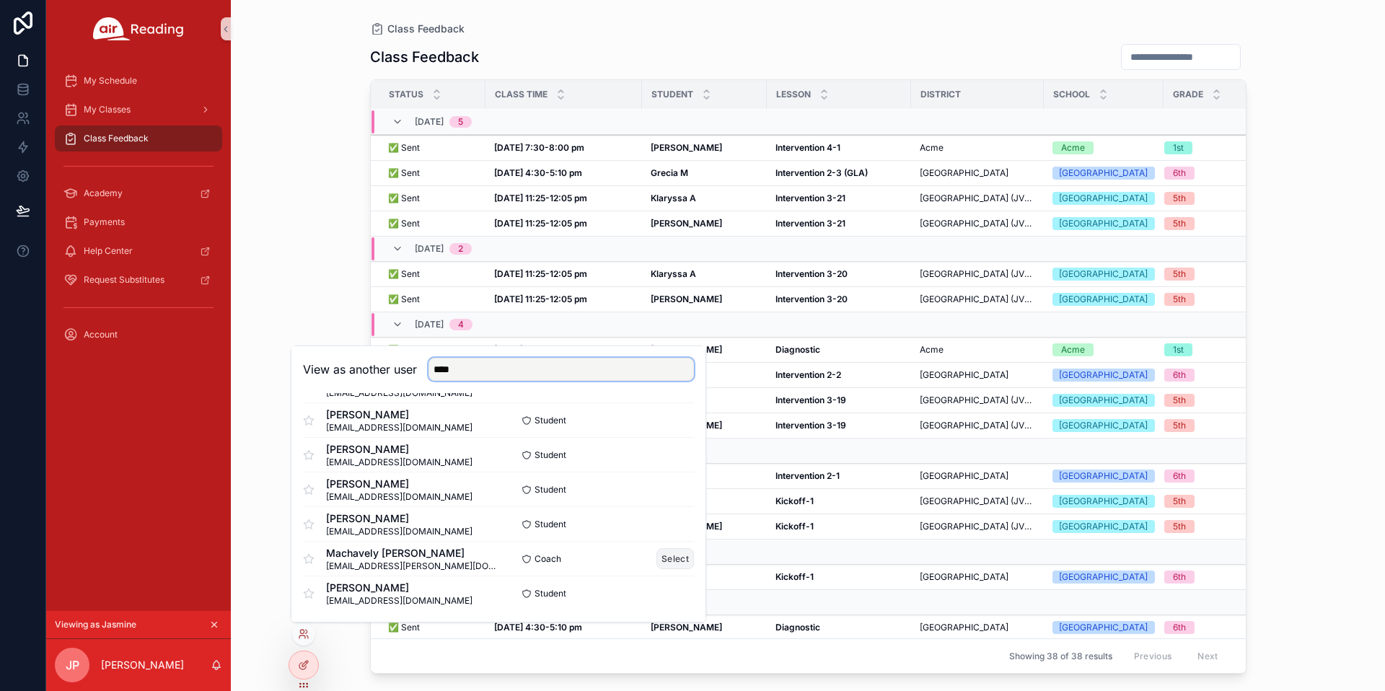
type input "****"
click at [659, 557] on button "Select" at bounding box center [676, 558] width 38 height 21
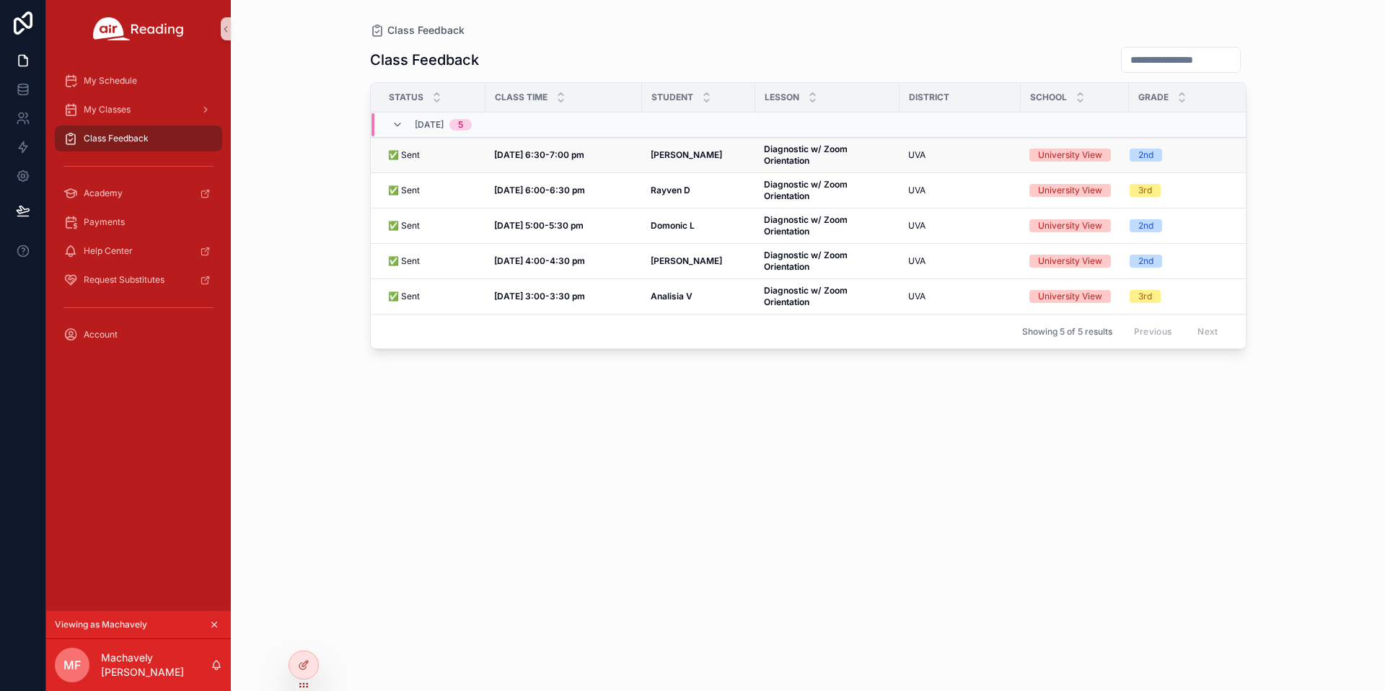
click at [545, 154] on strong "[DATE] 6:30-7:00 pm" at bounding box center [539, 154] width 90 height 11
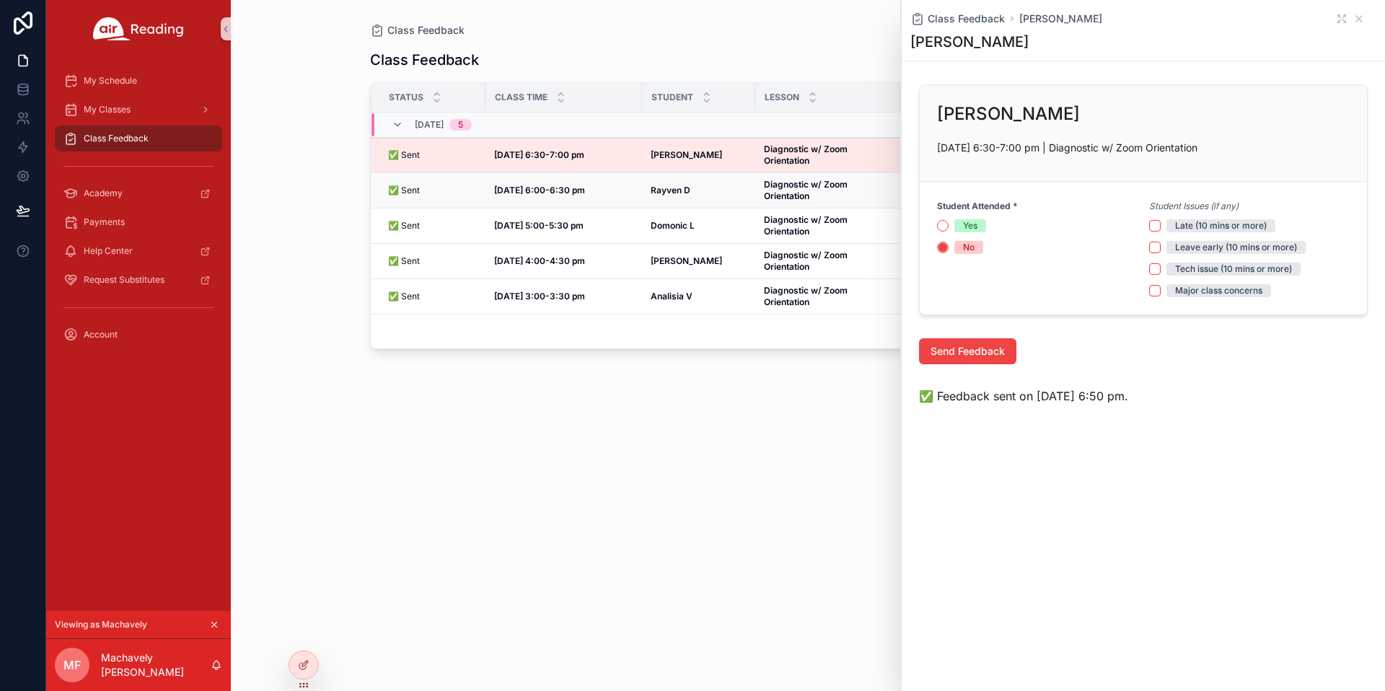
click at [545, 188] on strong "[DATE] 6:00-6:30 pm" at bounding box center [539, 190] width 91 height 11
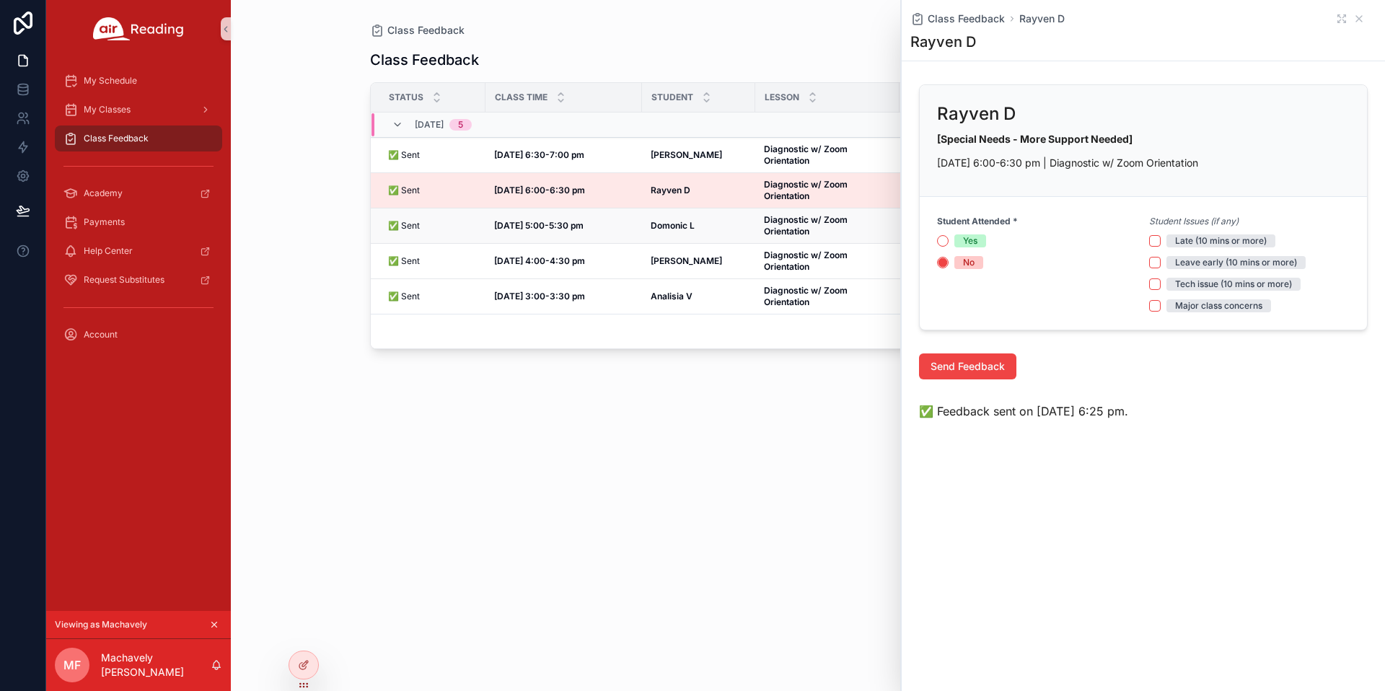
click at [543, 224] on strong "[DATE] 5:00-5:30 pm" at bounding box center [538, 225] width 89 height 11
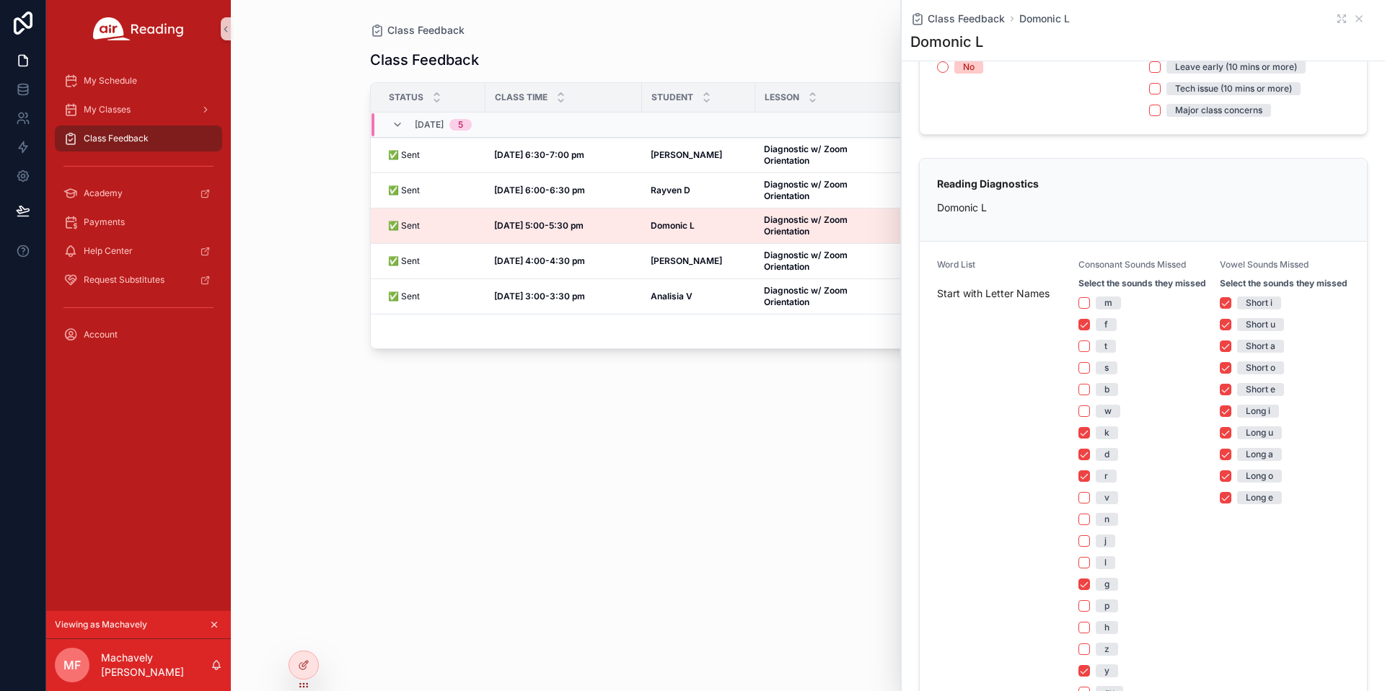
scroll to position [183, 0]
click at [310, 664] on div at bounding box center [303, 664] width 29 height 27
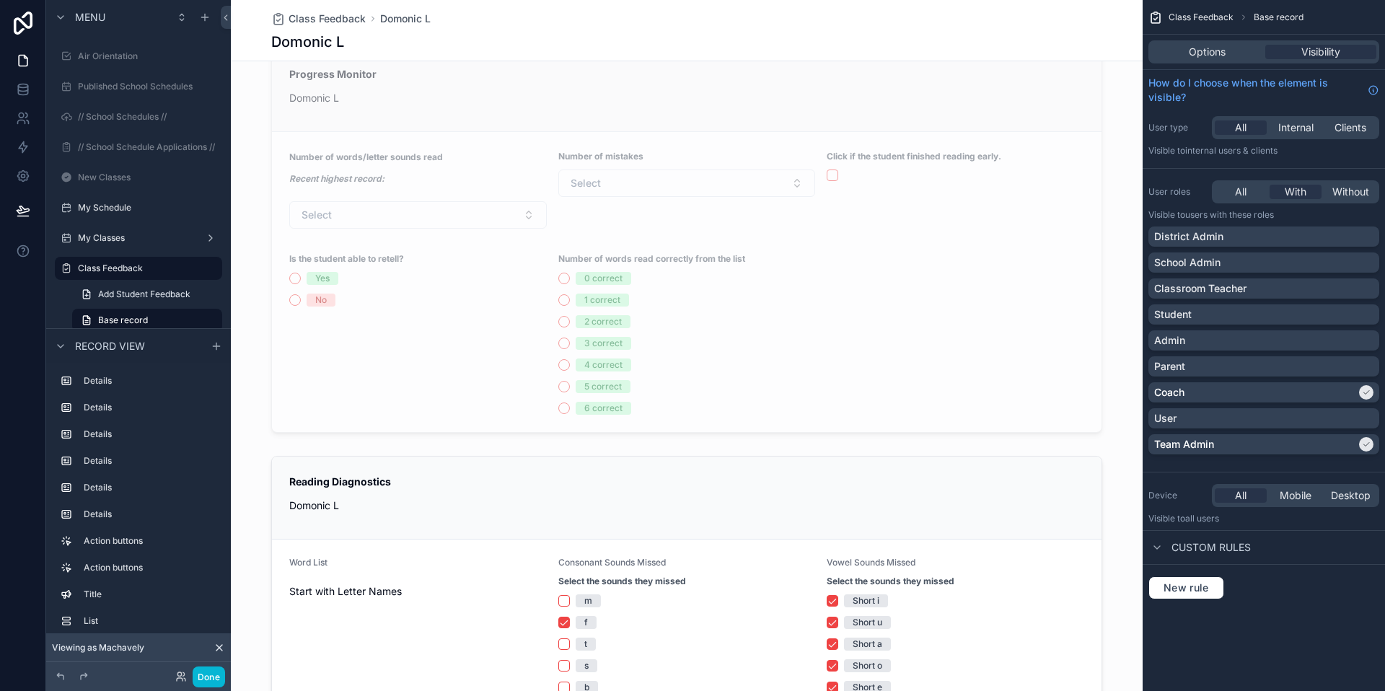
scroll to position [593, 0]
click at [892, 247] on div "scrollable content" at bounding box center [687, 237] width 912 height 396
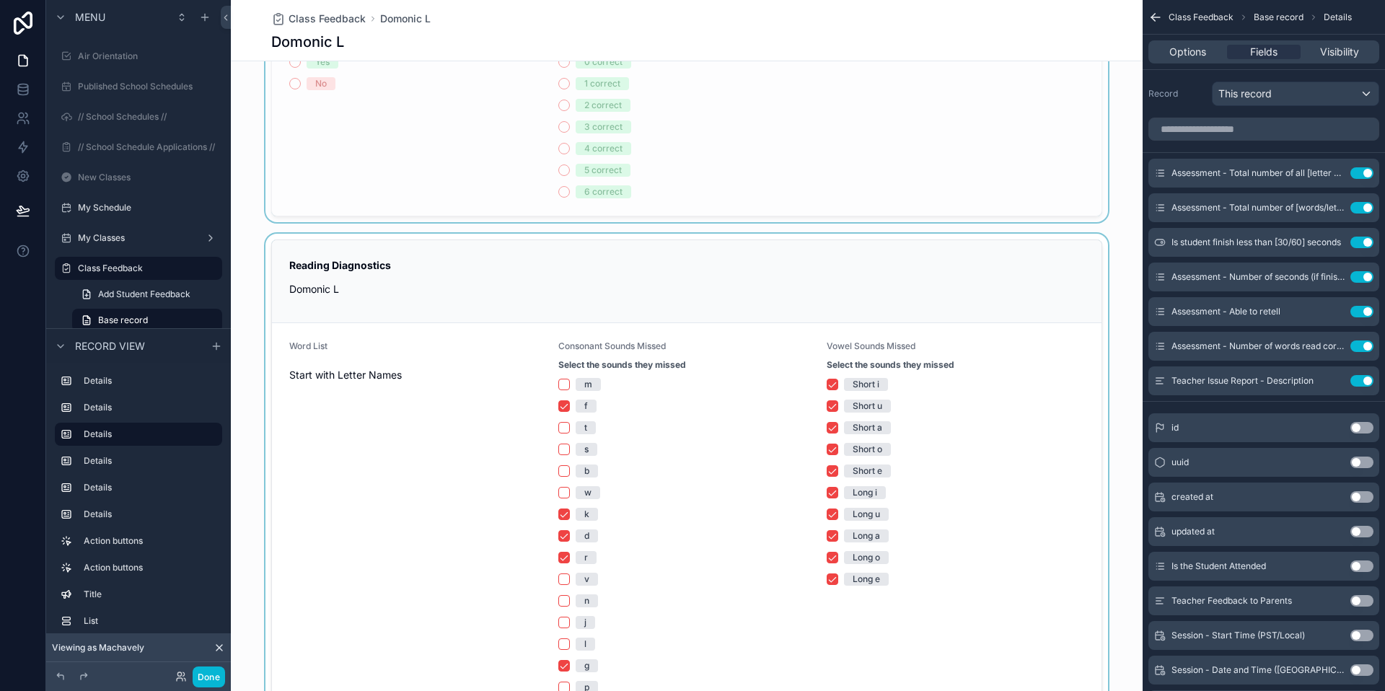
scroll to position [894, 0]
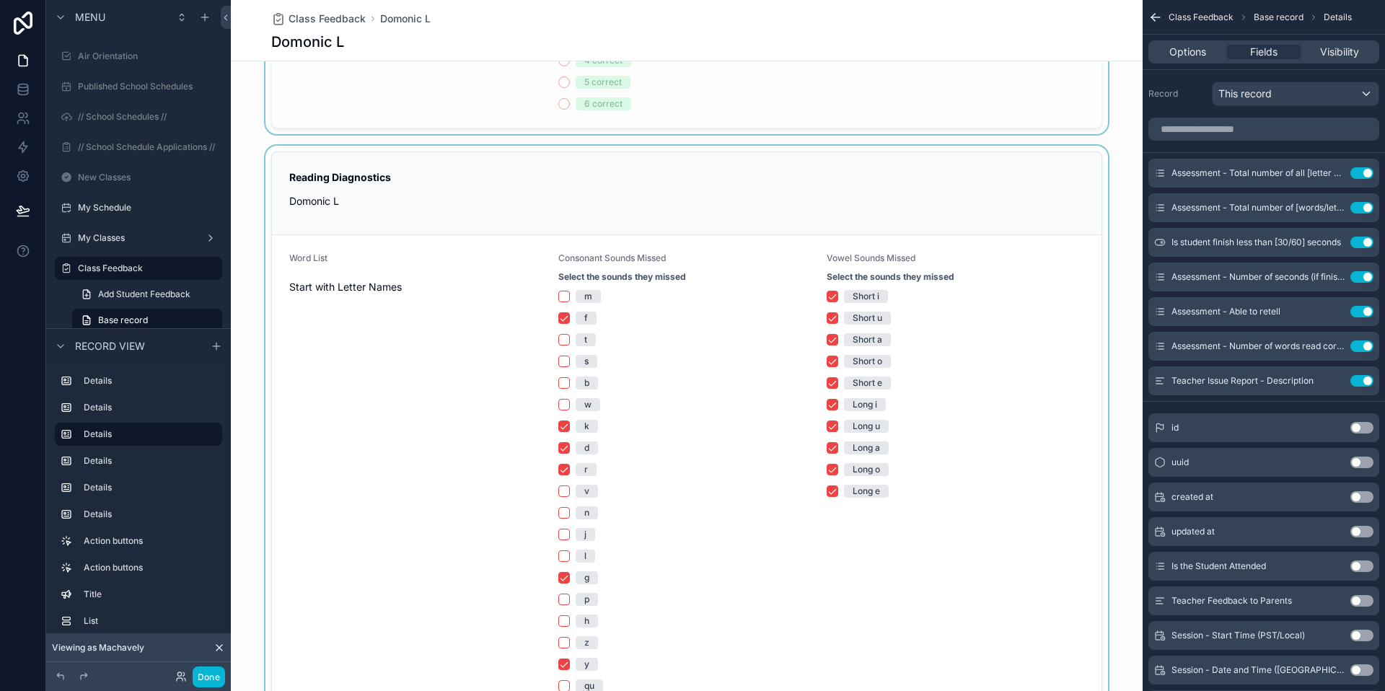
click at [970, 343] on div "scrollable content" at bounding box center [687, 658] width 912 height 1024
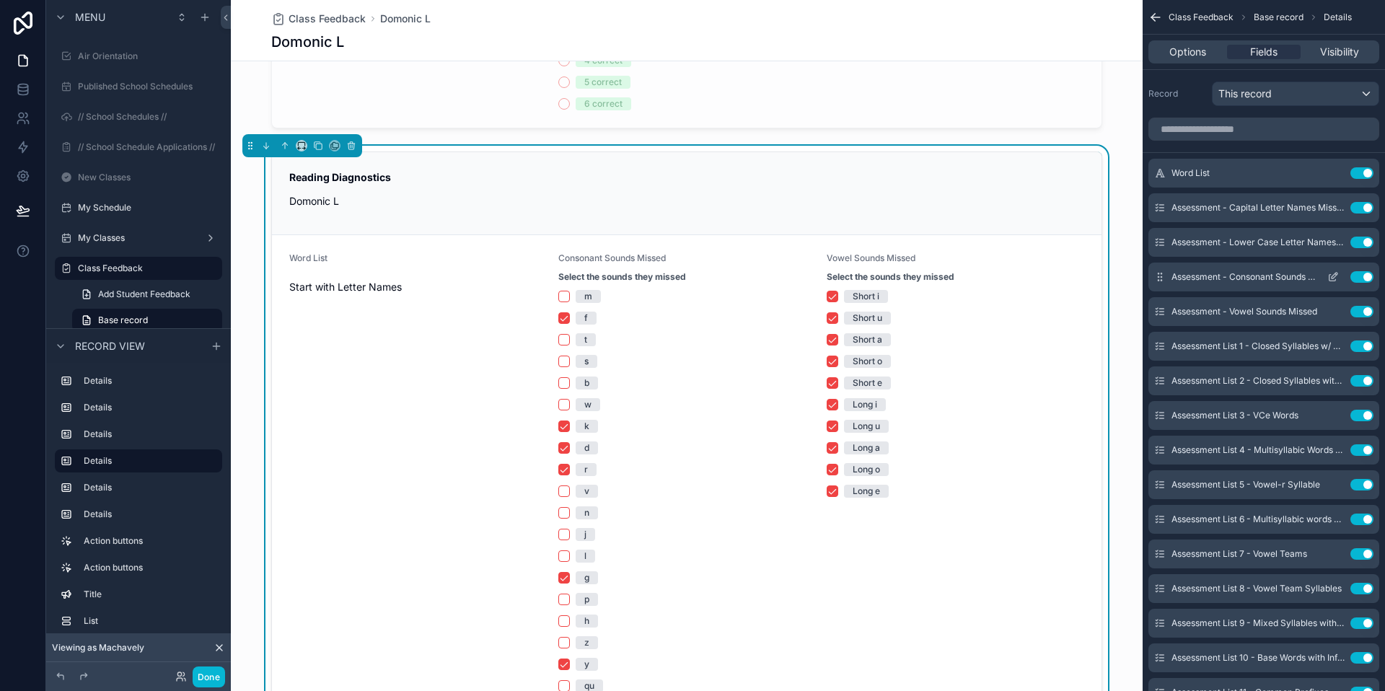
click at [1336, 278] on icon "scrollable content" at bounding box center [1333, 277] width 12 height 12
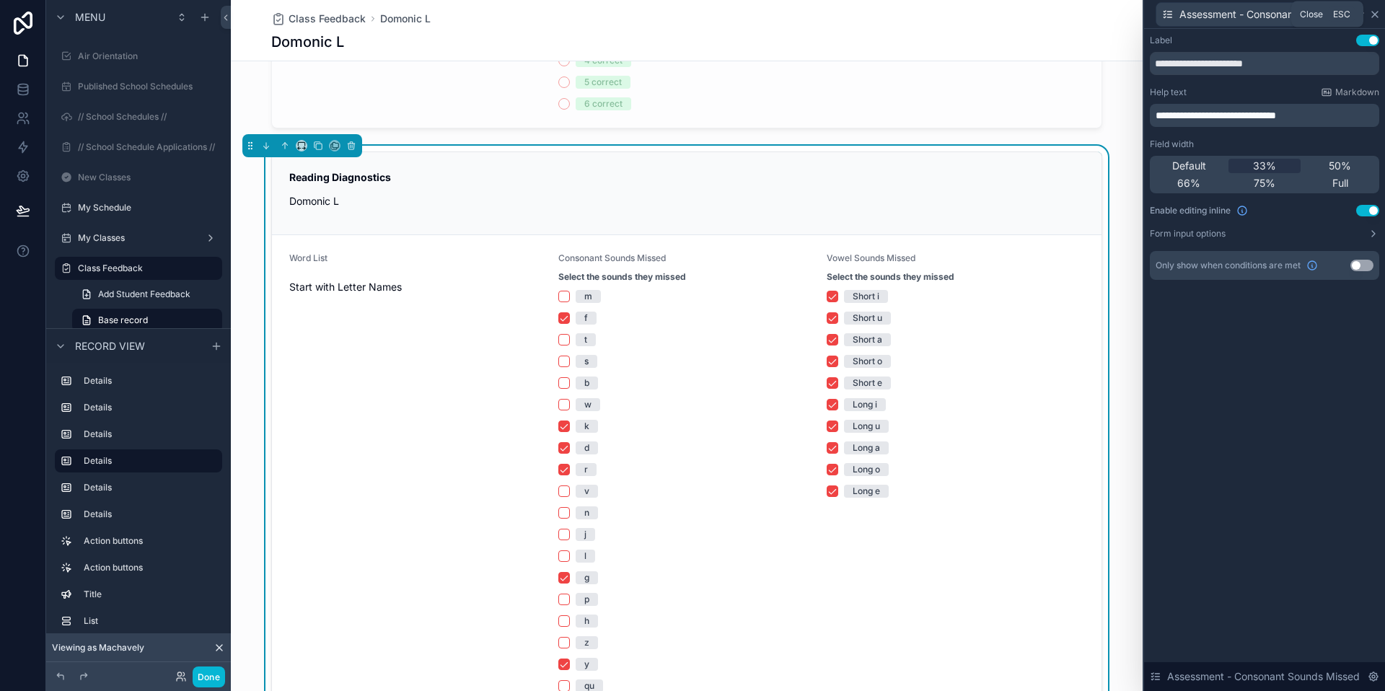
click at [1378, 17] on icon at bounding box center [1375, 15] width 12 height 12
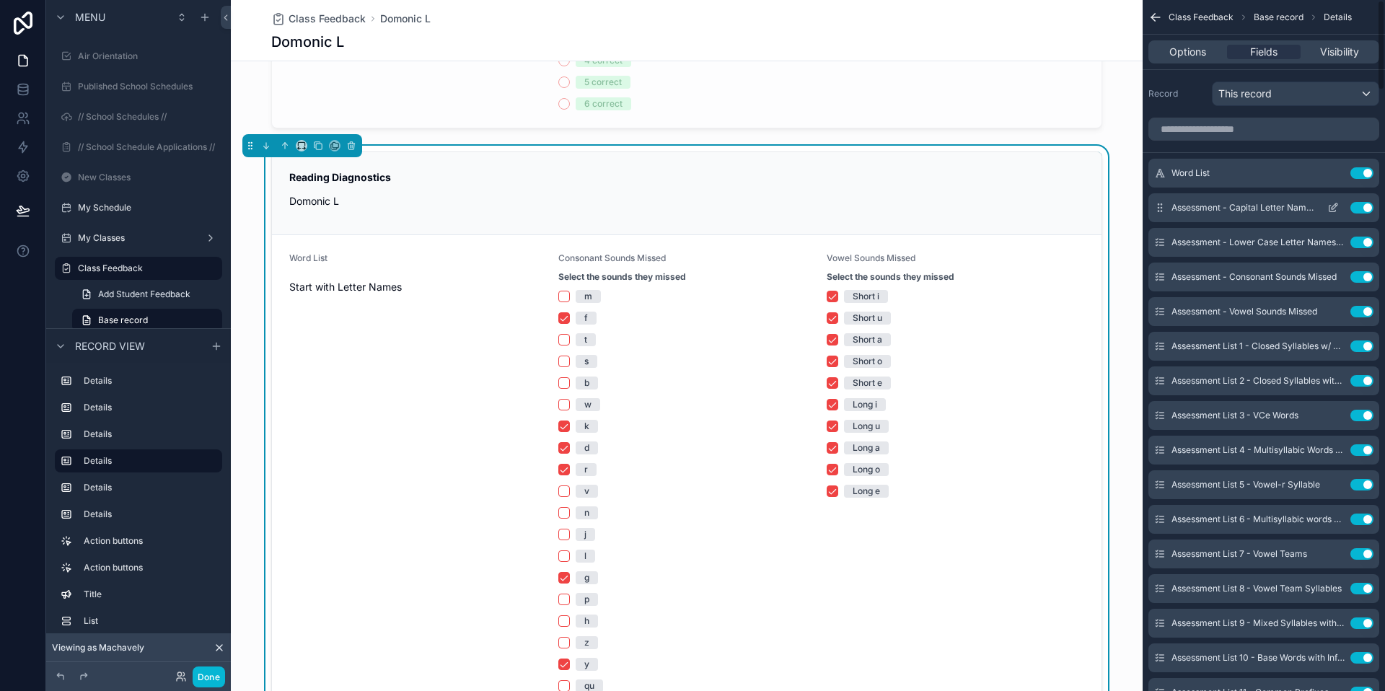
click at [1332, 206] on icon "scrollable content" at bounding box center [1335, 206] width 6 height 6
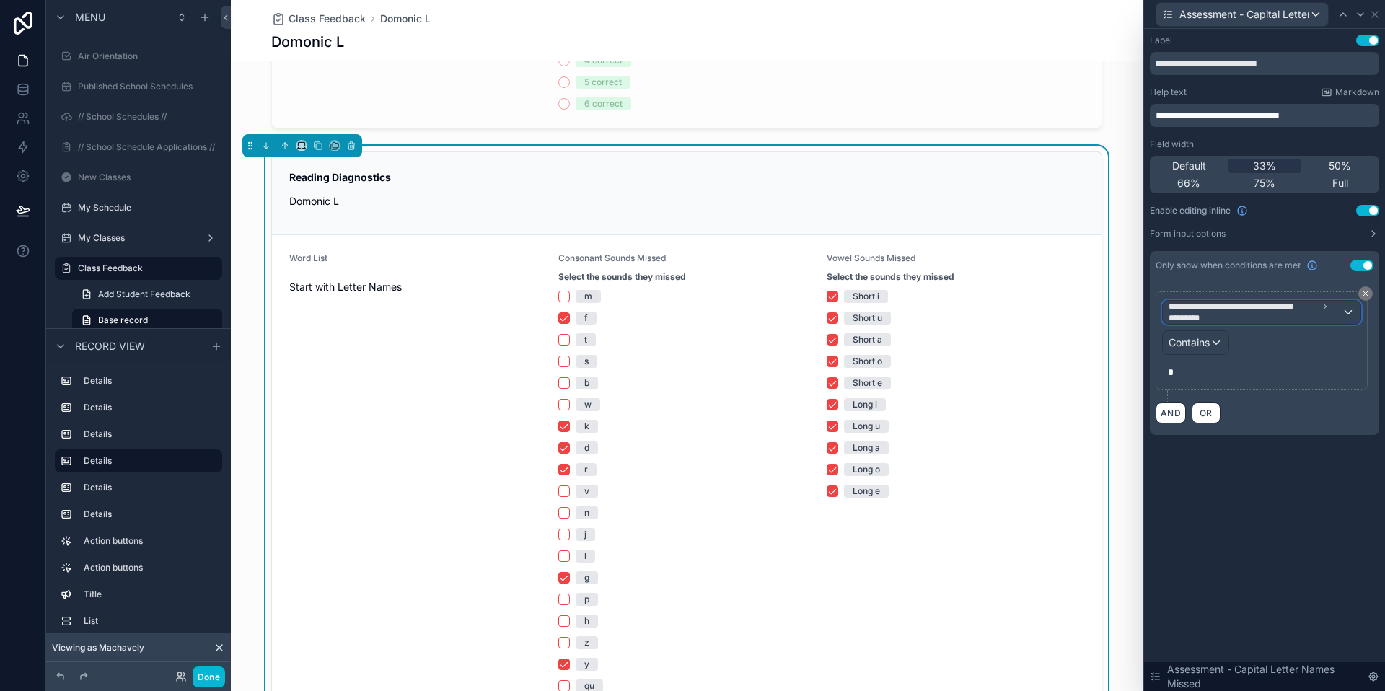
click at [1335, 316] on span "**********" at bounding box center [1255, 312] width 173 height 23
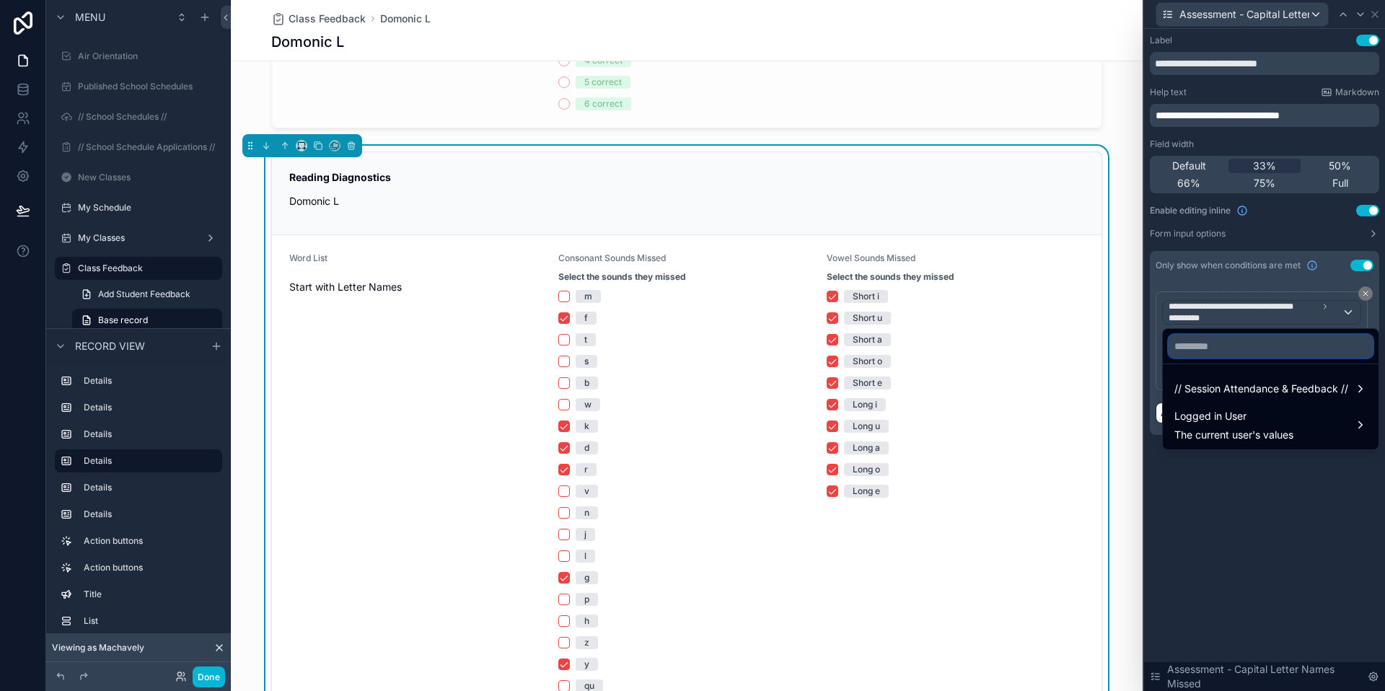
click at [1263, 343] on input "text" at bounding box center [1271, 346] width 204 height 23
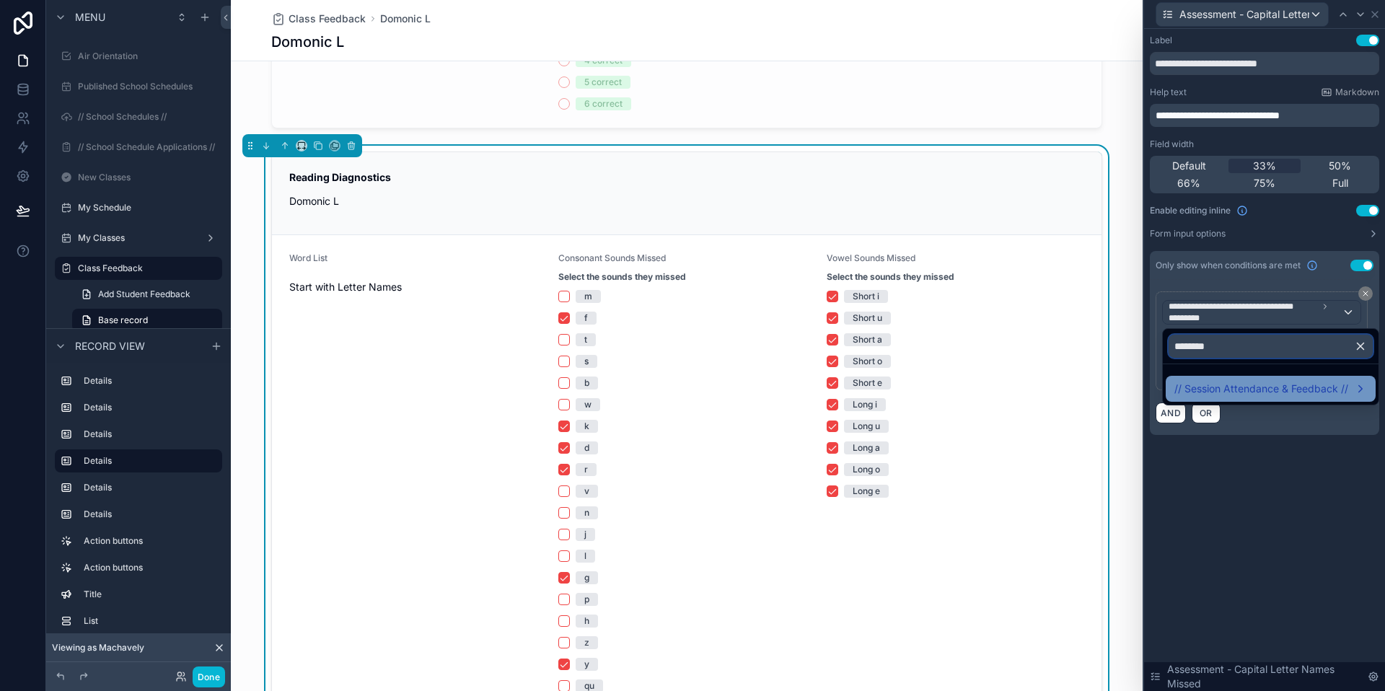
type input "********"
click at [1265, 384] on span "// Session Attendance & Feedback //" at bounding box center [1261, 388] width 174 height 17
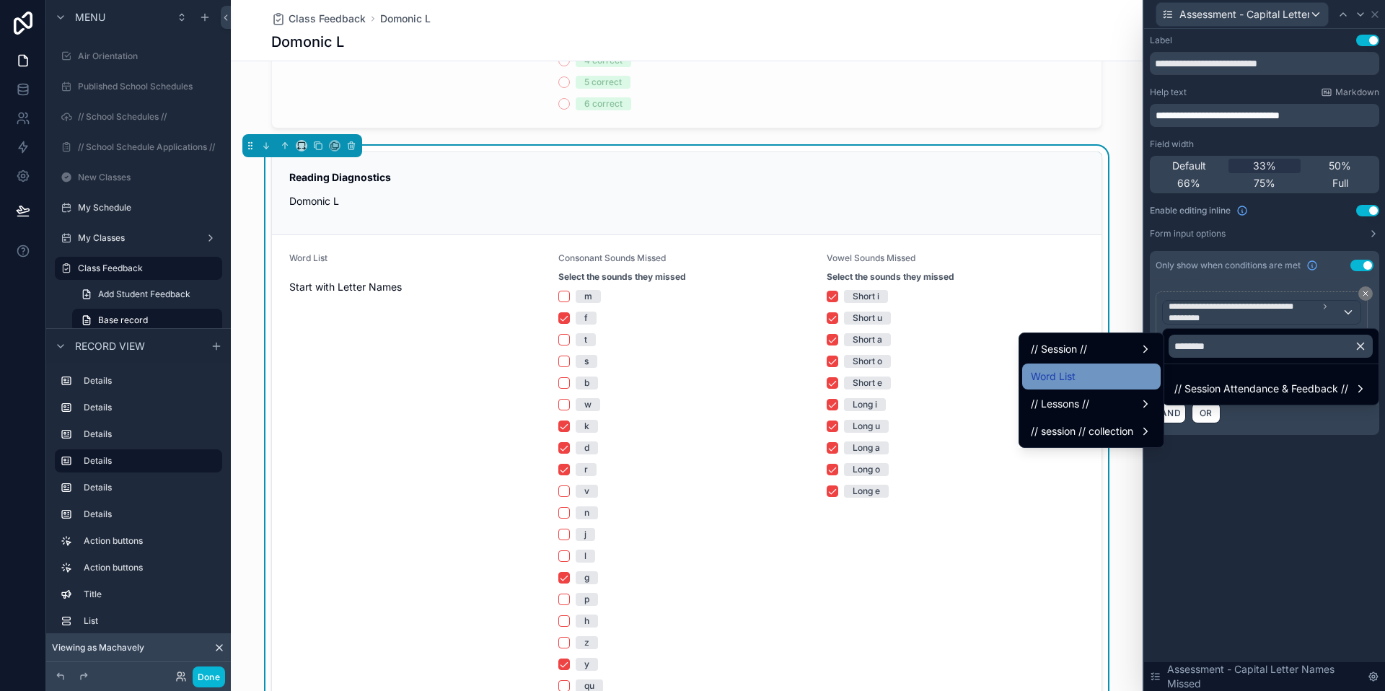
click at [1075, 369] on div "Word List" at bounding box center [1091, 376] width 121 height 17
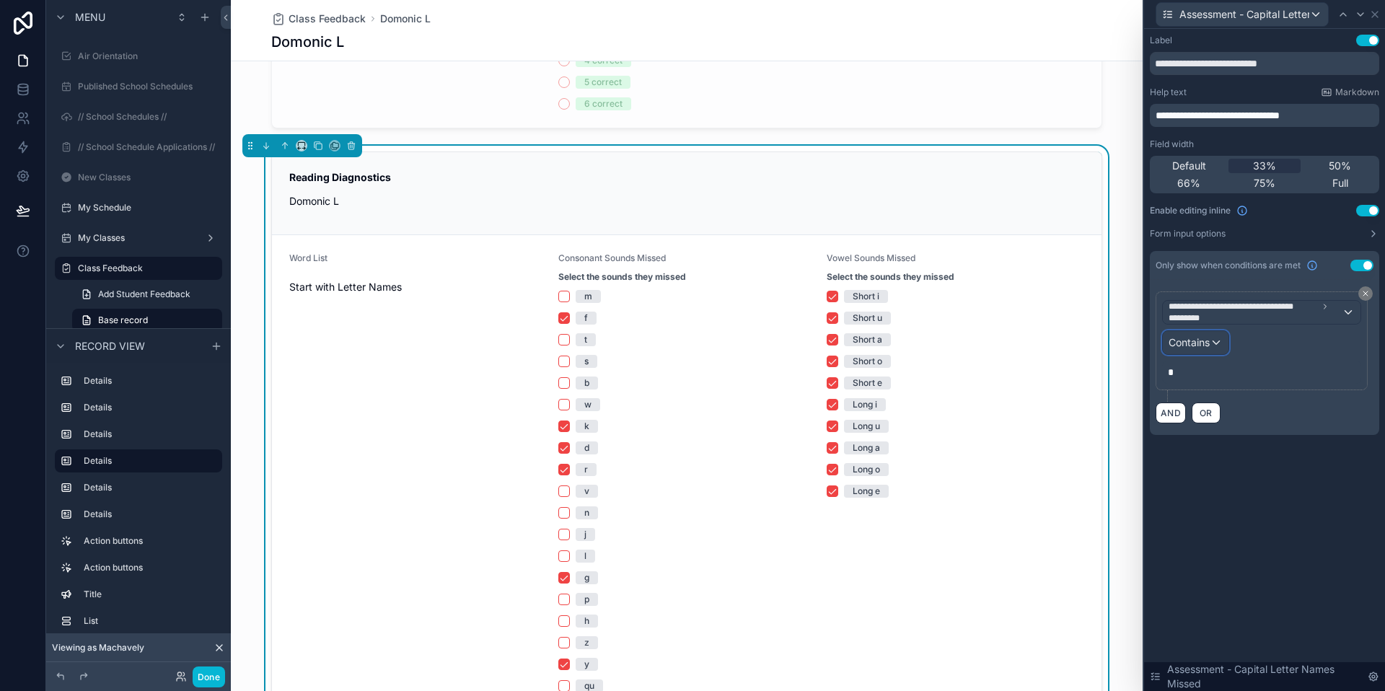
click at [1195, 339] on span "Contains" at bounding box center [1189, 342] width 41 height 14
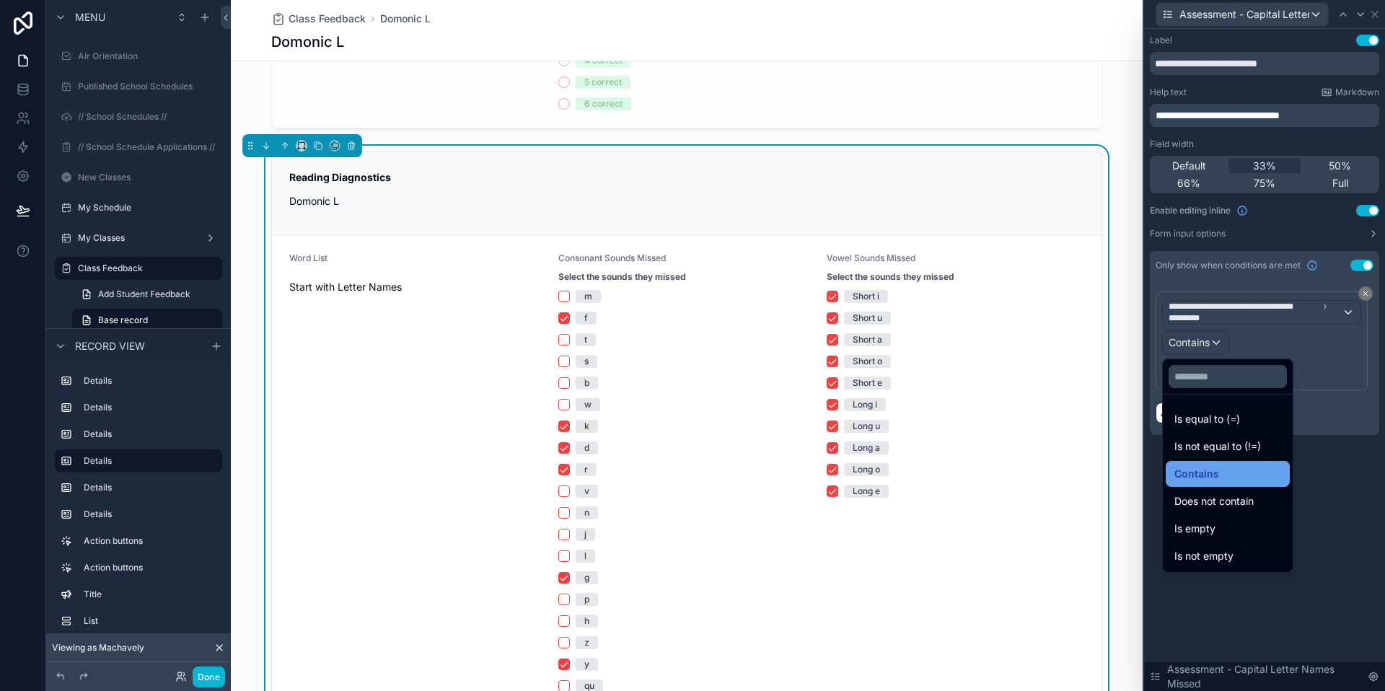
click at [1204, 477] on span "Contains" at bounding box center [1196, 473] width 45 height 17
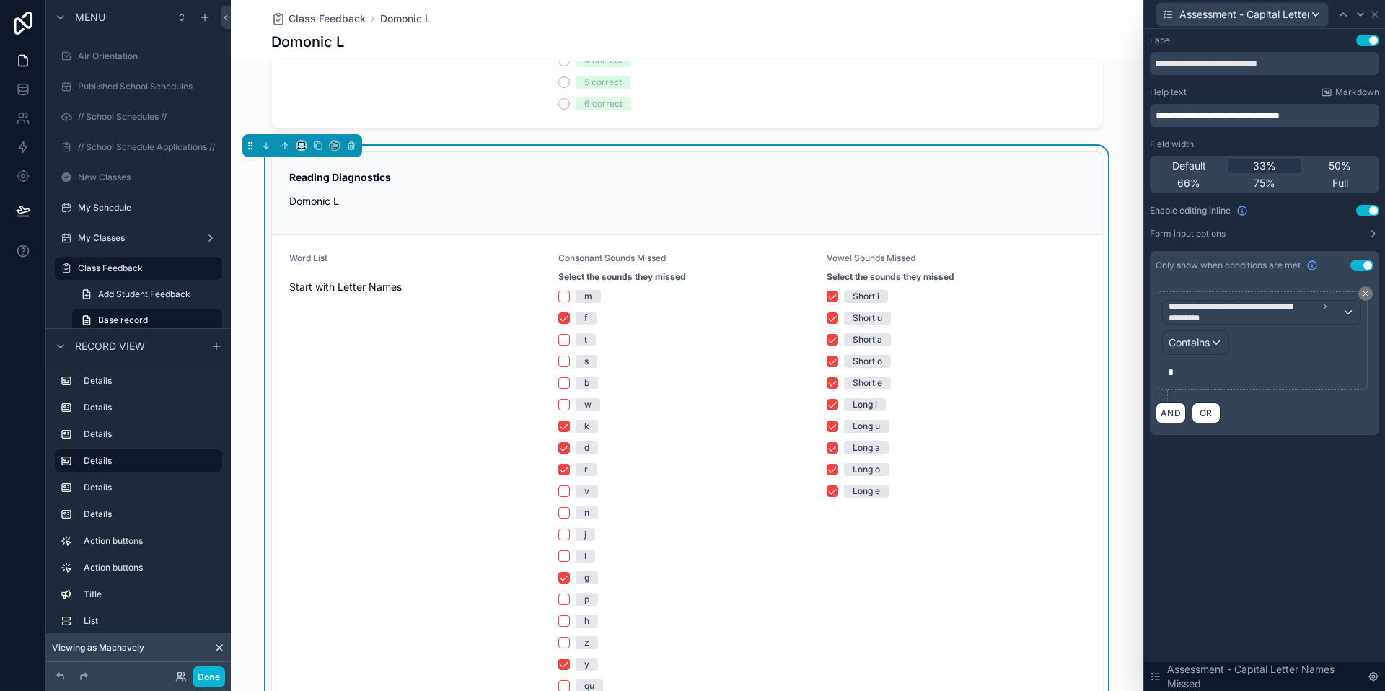
click at [1180, 372] on p "*" at bounding box center [1263, 372] width 190 height 14
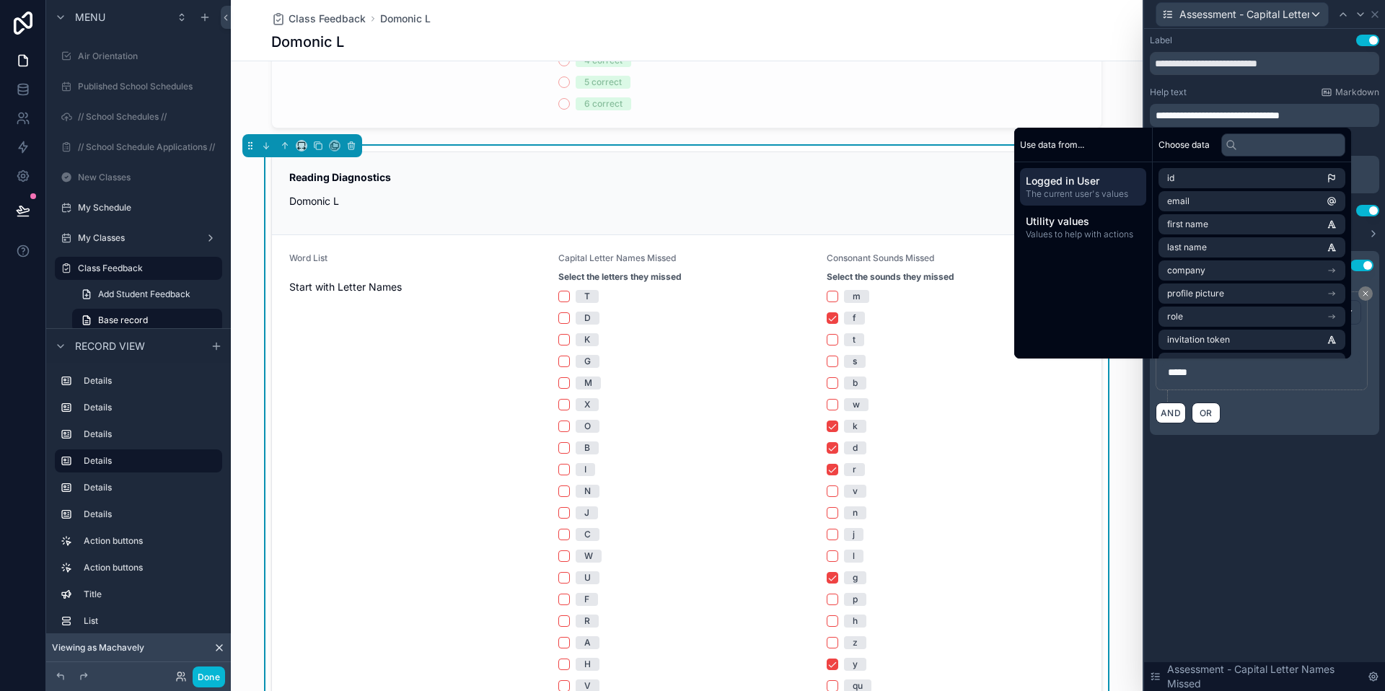
click at [1247, 459] on div "**********" at bounding box center [1264, 249] width 241 height 441
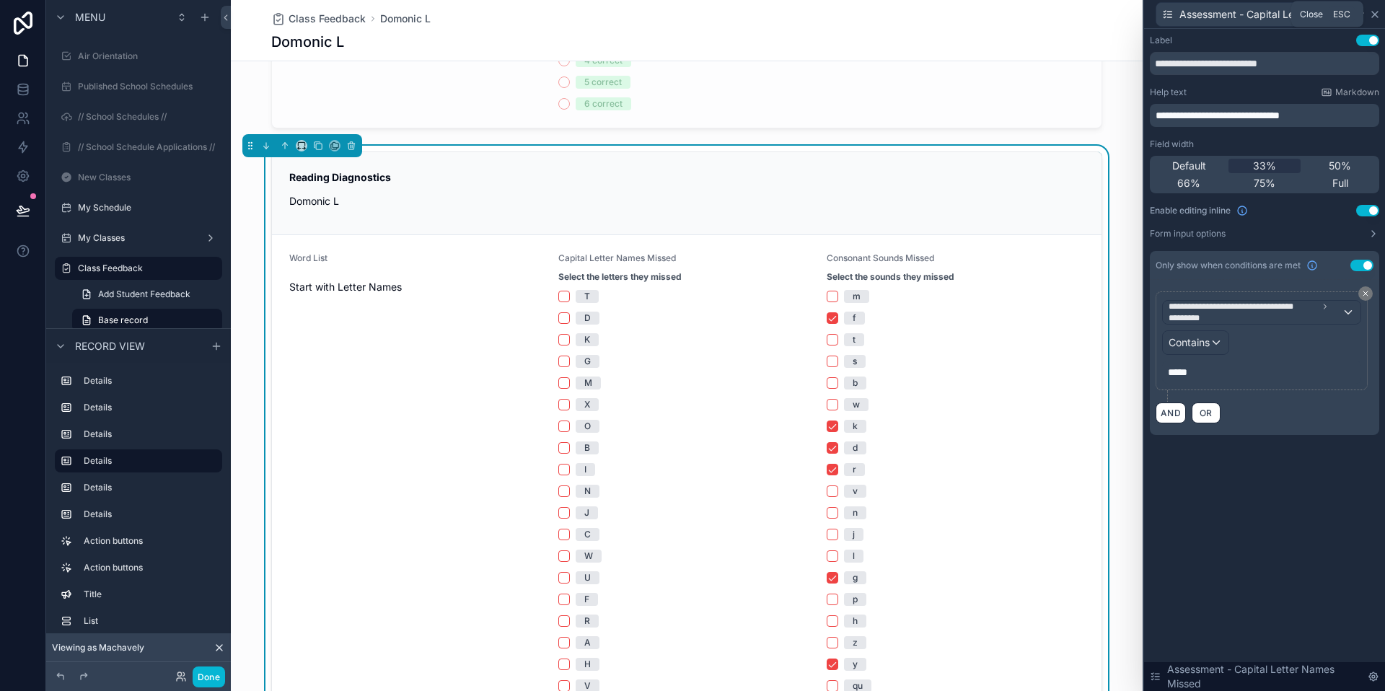
click at [1376, 16] on icon at bounding box center [1375, 15] width 6 height 6
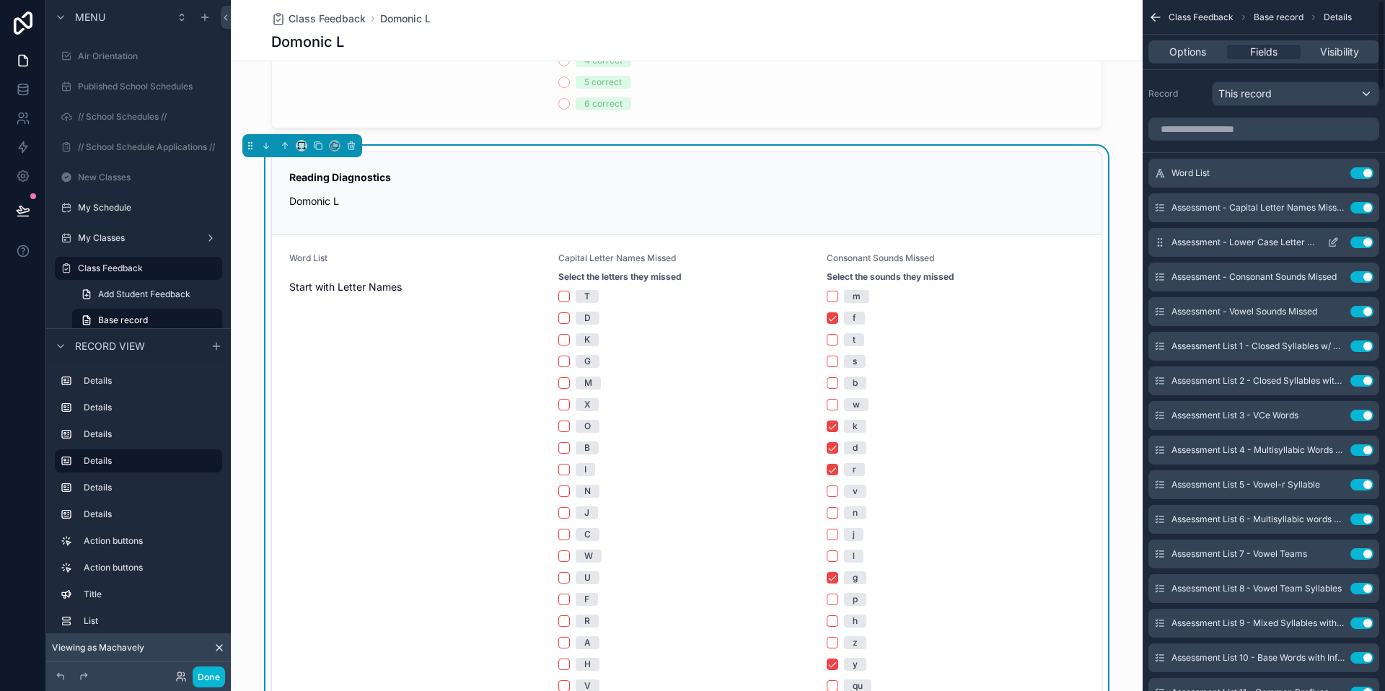
click at [1333, 245] on icon "scrollable content" at bounding box center [1333, 243] width 12 height 12
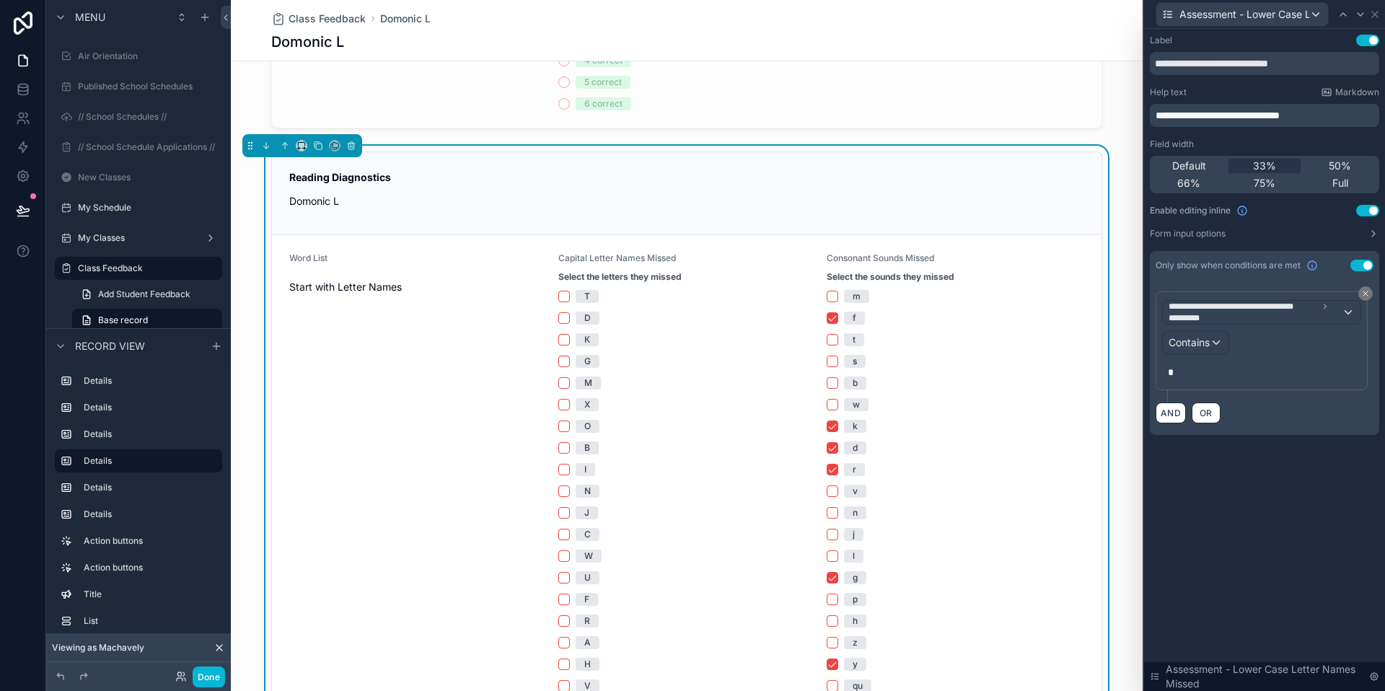
click at [1182, 375] on p "*" at bounding box center [1263, 372] width 190 height 14
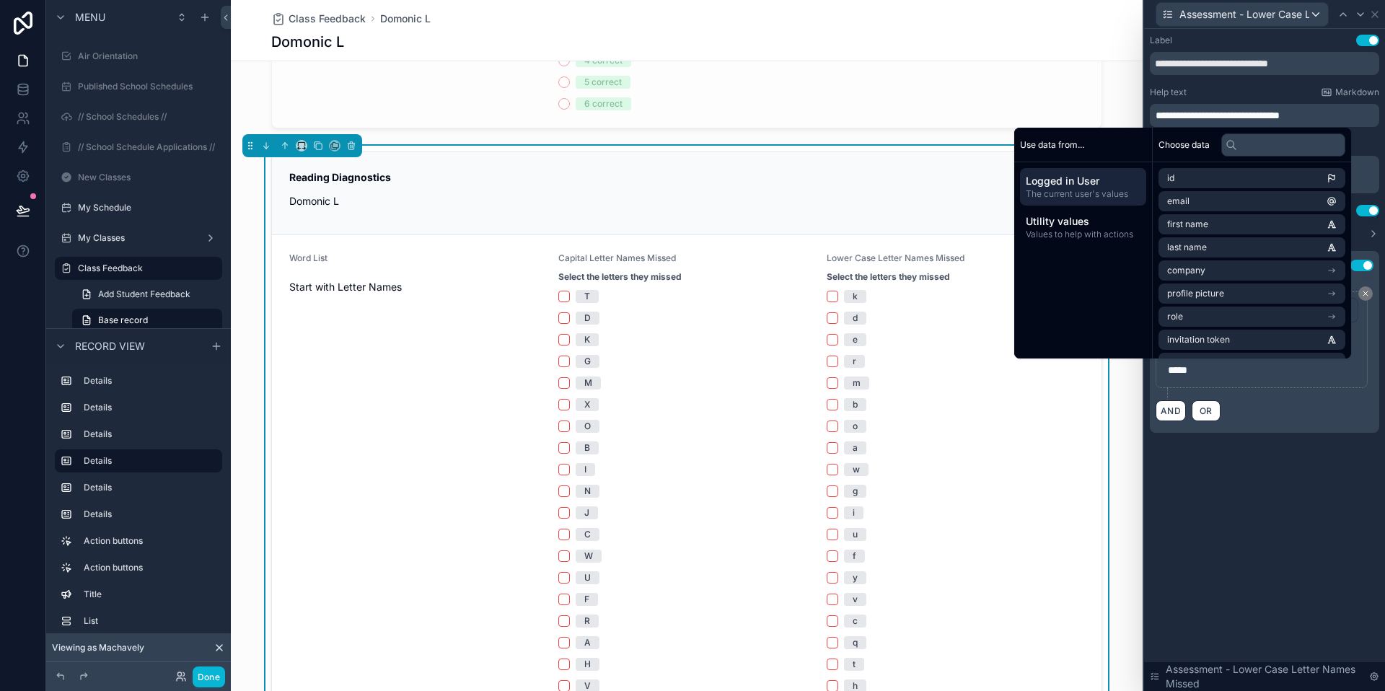
click at [1226, 486] on div "**********" at bounding box center [1264, 360] width 241 height 662
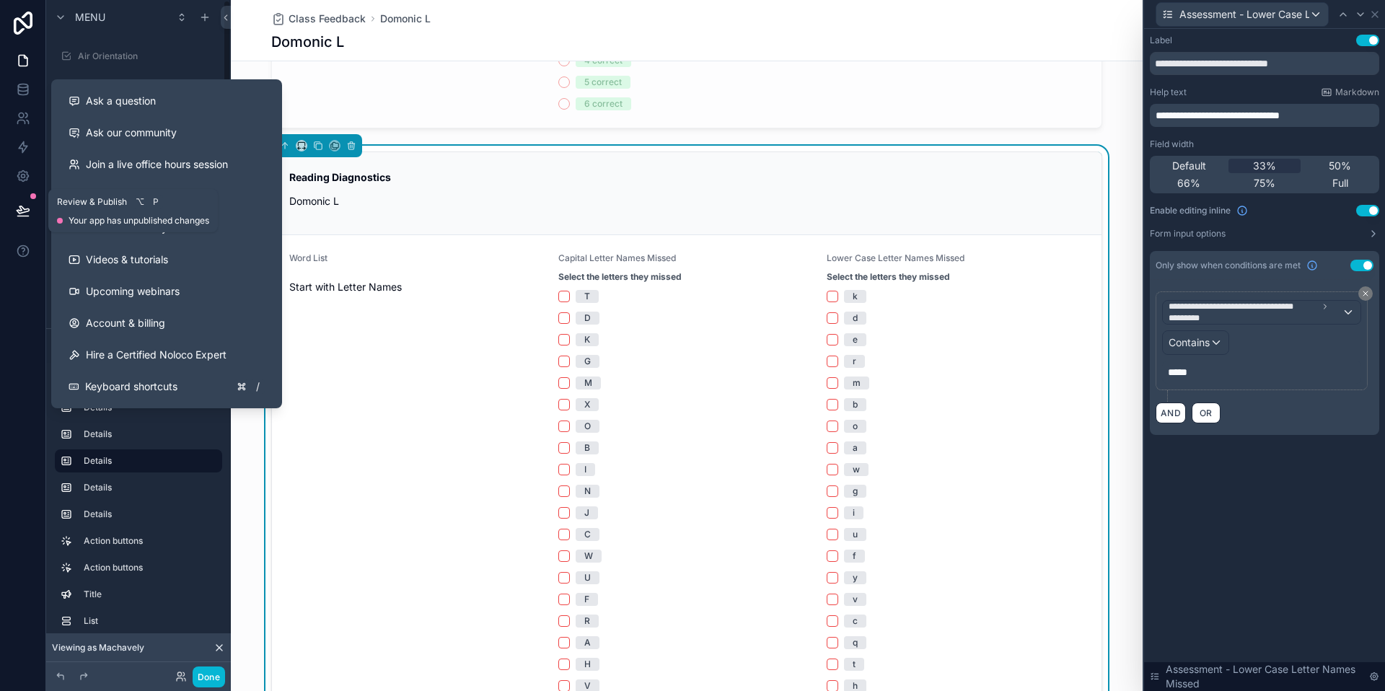
click at [27, 214] on icon at bounding box center [23, 210] width 14 height 14
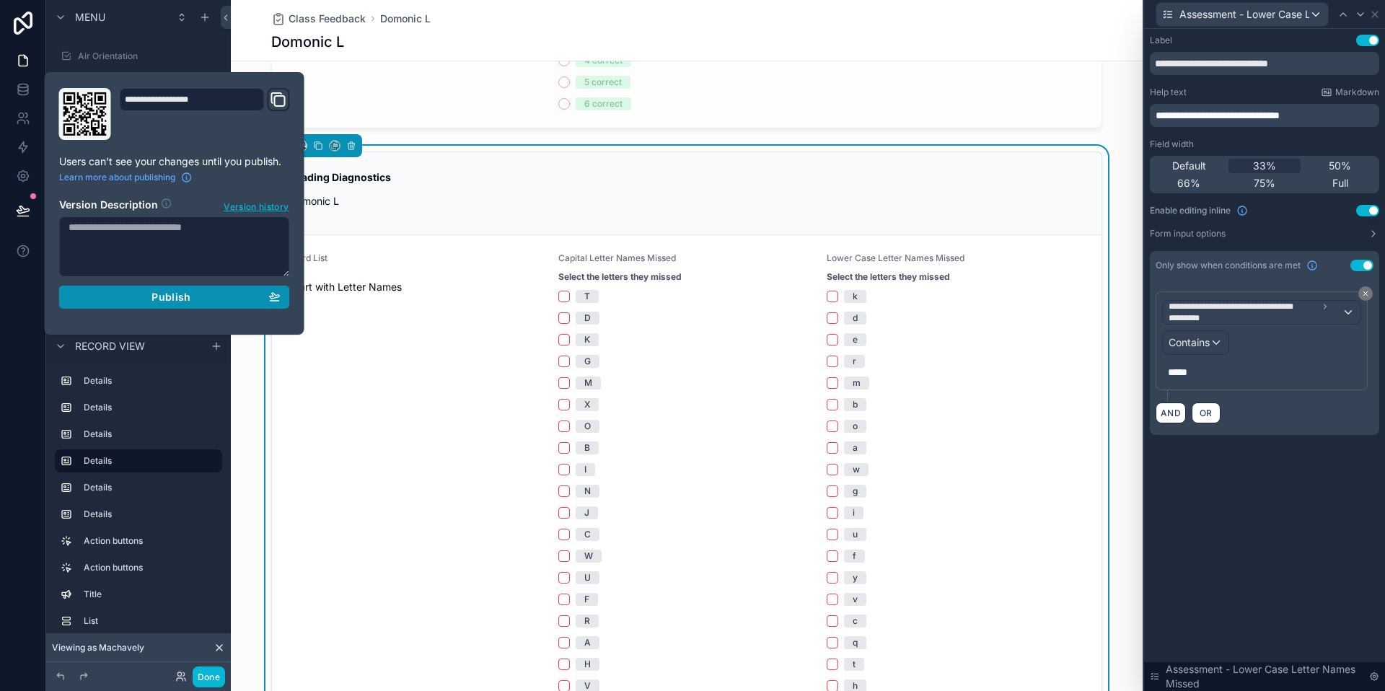
click at [208, 294] on div "Publish" at bounding box center [175, 297] width 212 height 13
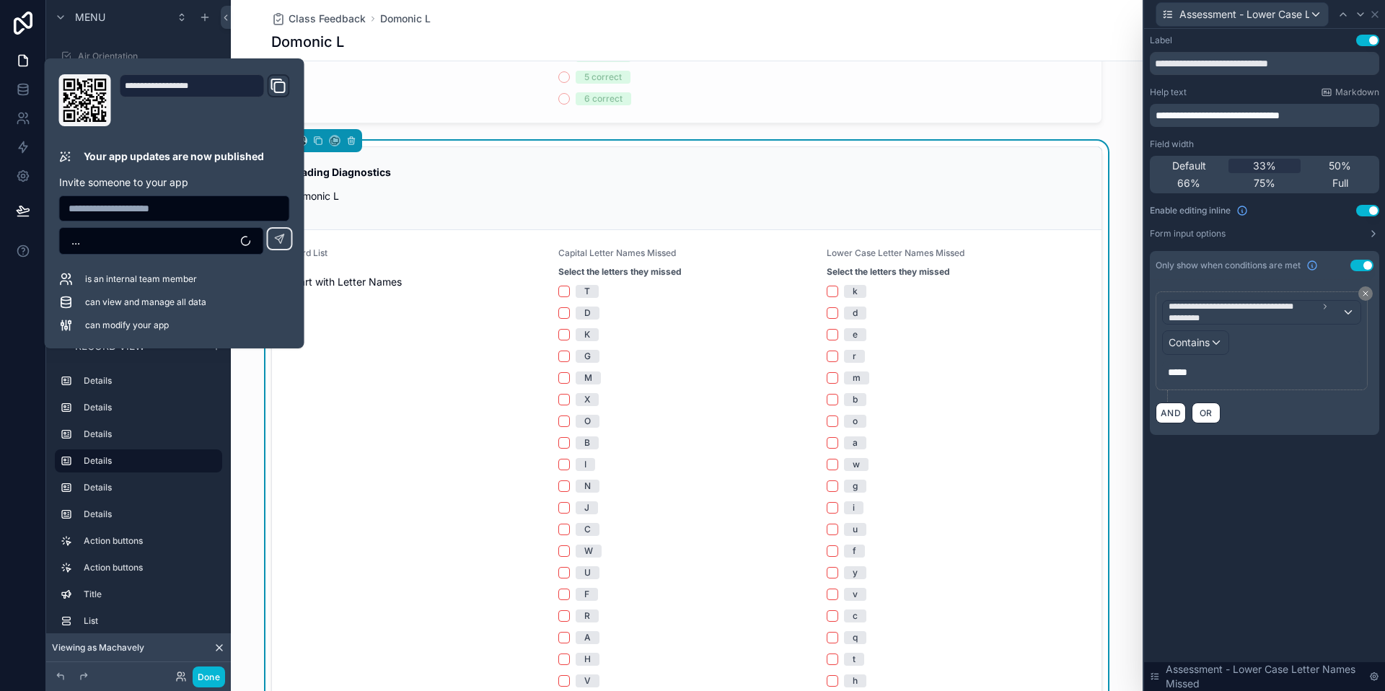
scroll to position [900, 0]
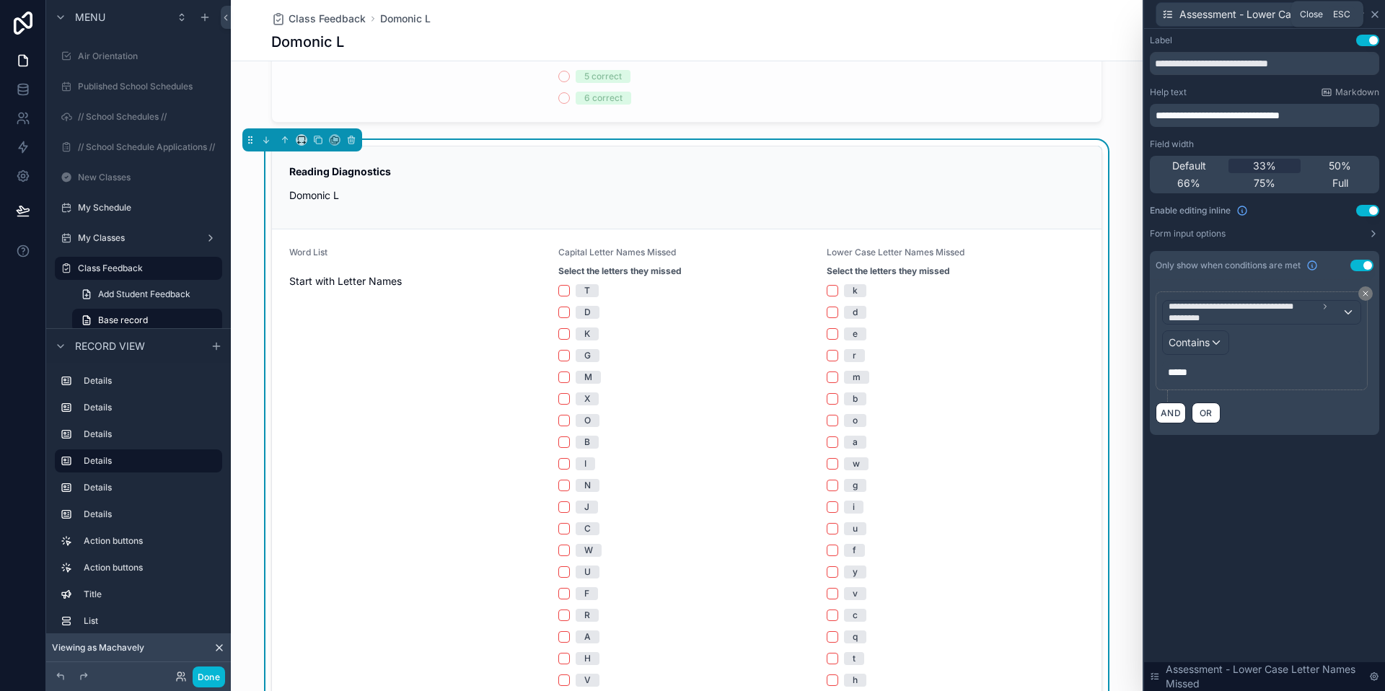
click at [1376, 11] on icon at bounding box center [1375, 15] width 12 height 12
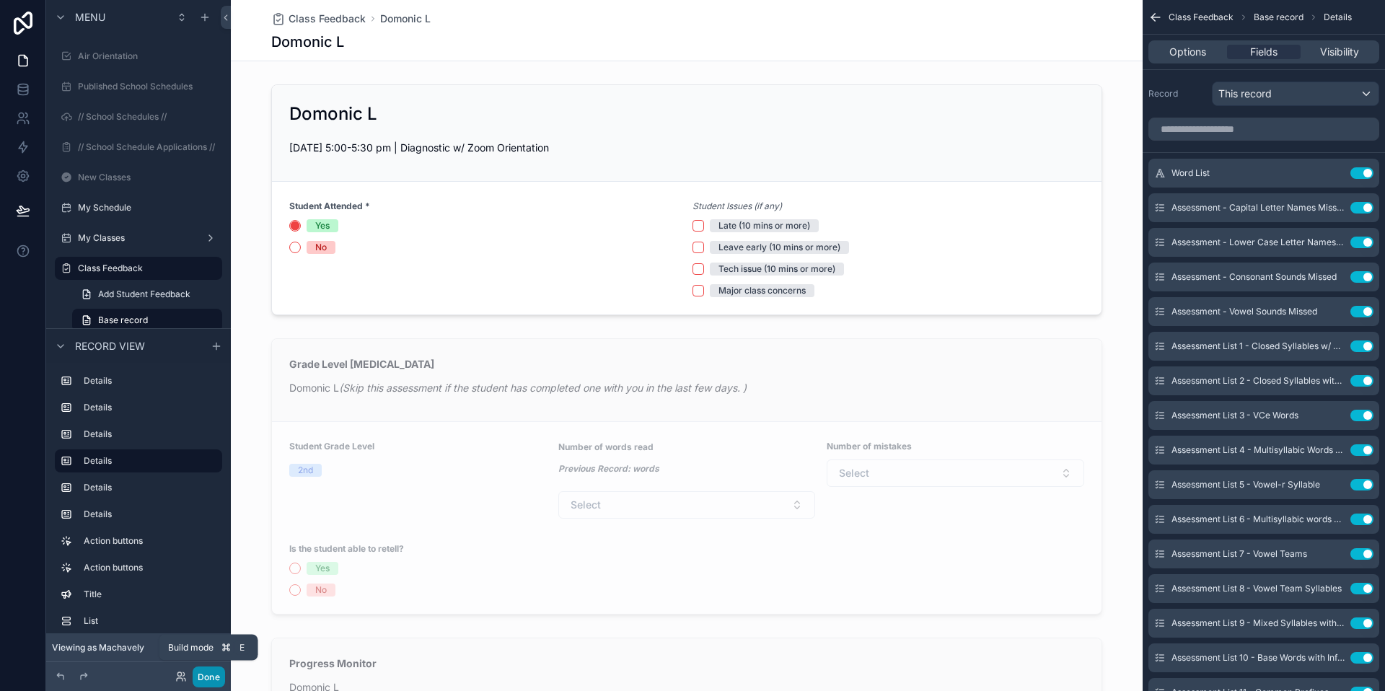
click at [206, 672] on button "Done" at bounding box center [209, 677] width 32 height 21
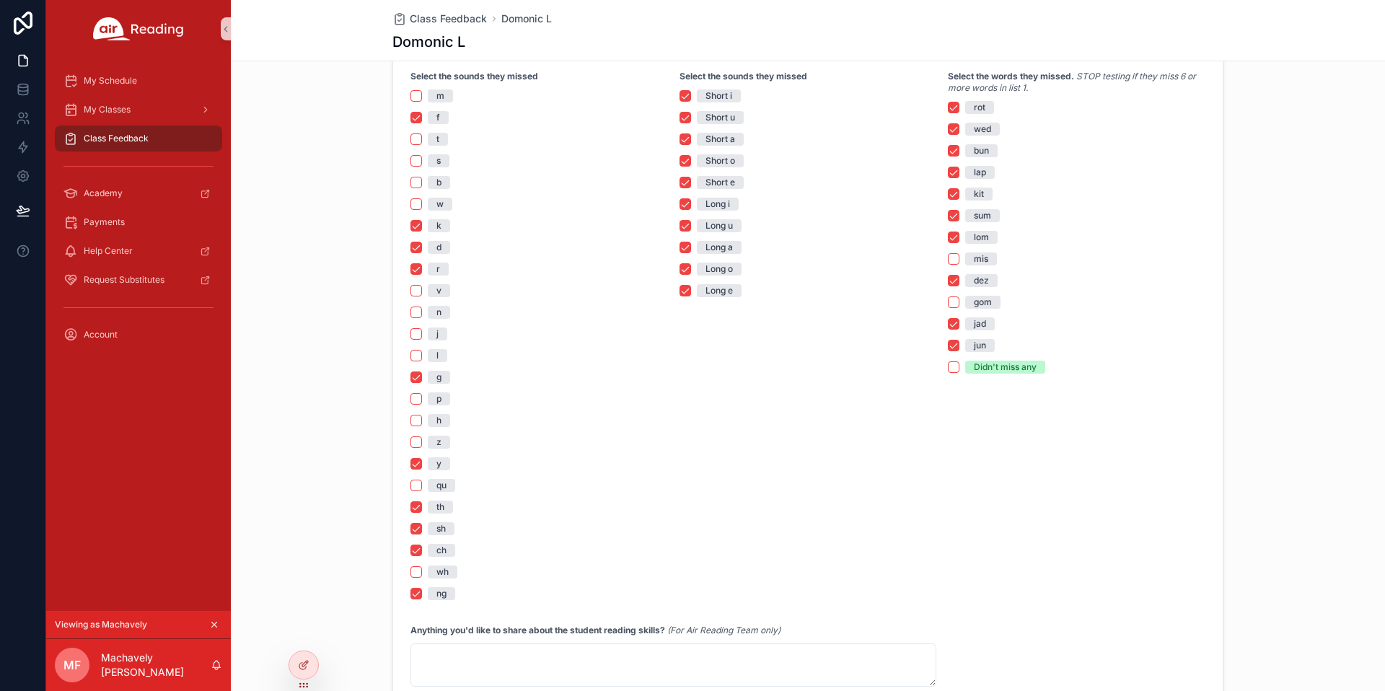
scroll to position [1203, 0]
